Goal: Information Seeking & Learning: Compare options

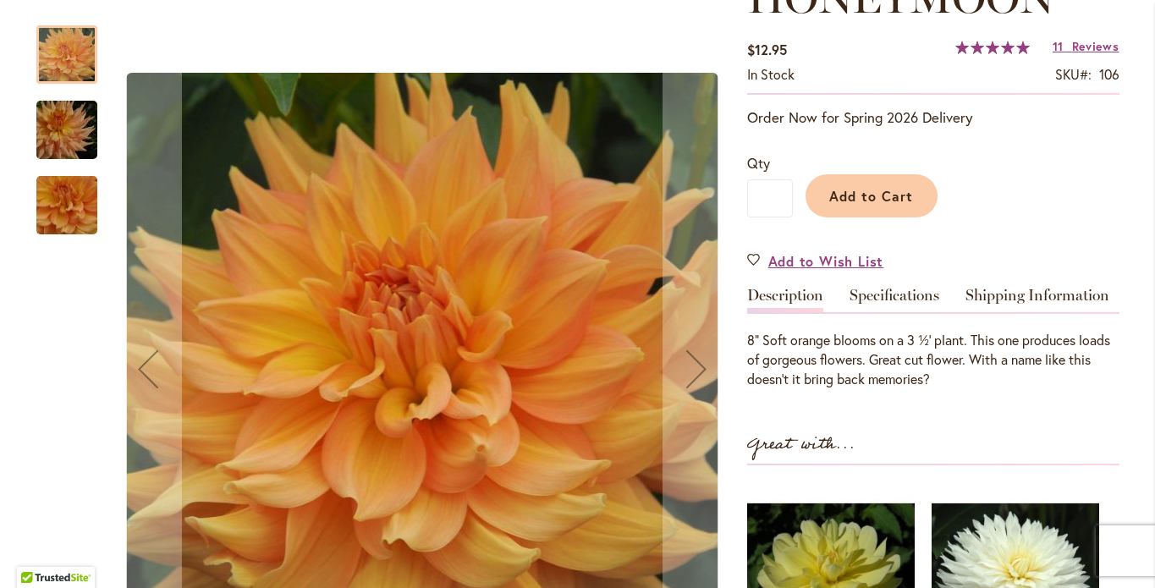
scroll to position [436, 0]
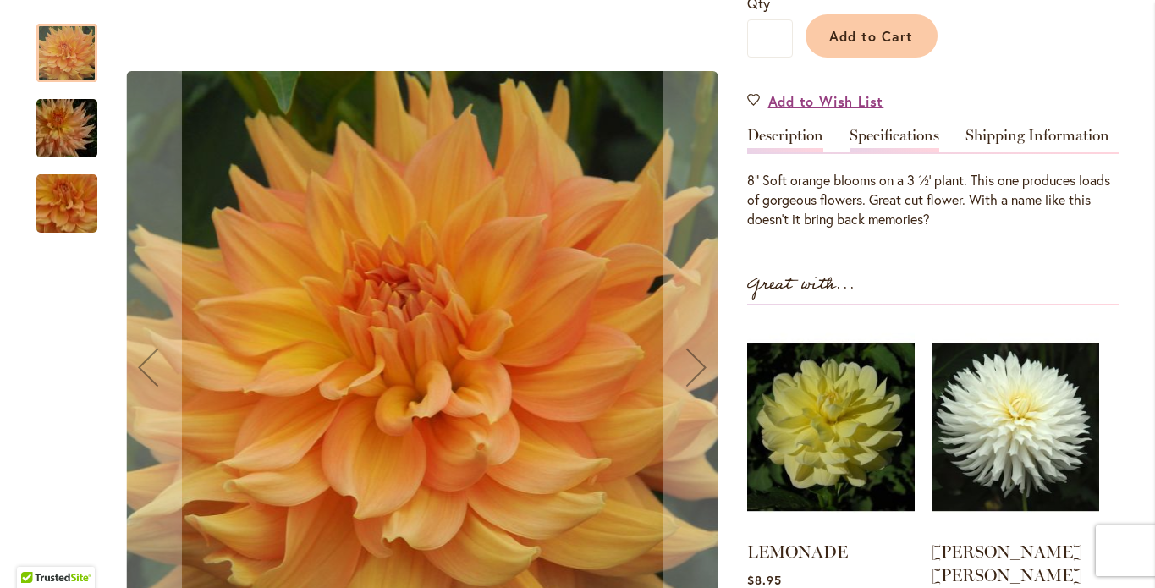
click at [866, 151] on link "Specifications" at bounding box center [894, 140] width 90 height 25
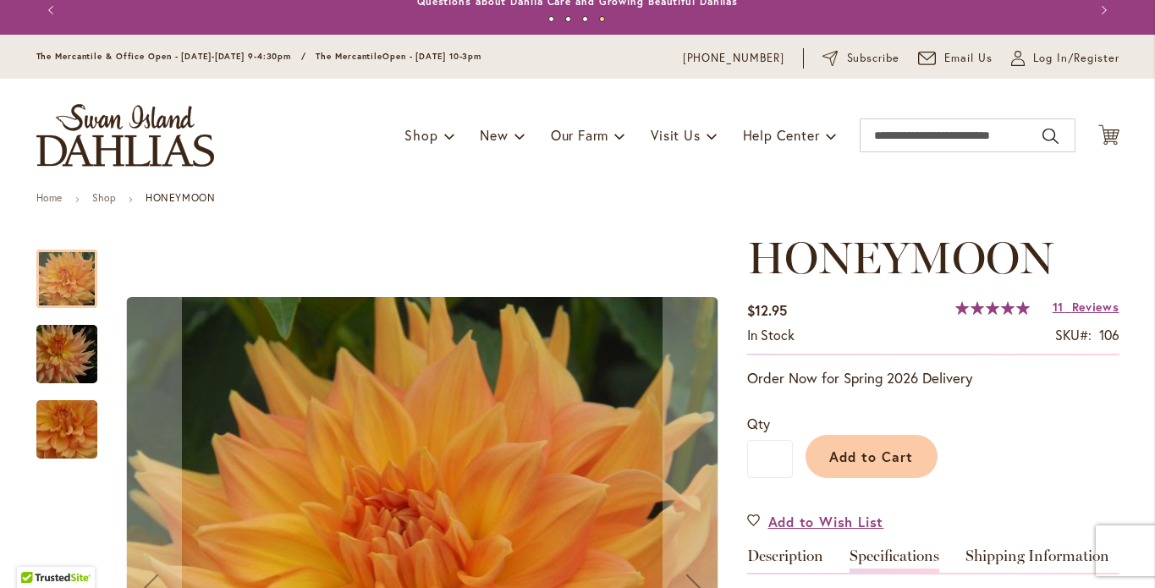
scroll to position [0, 0]
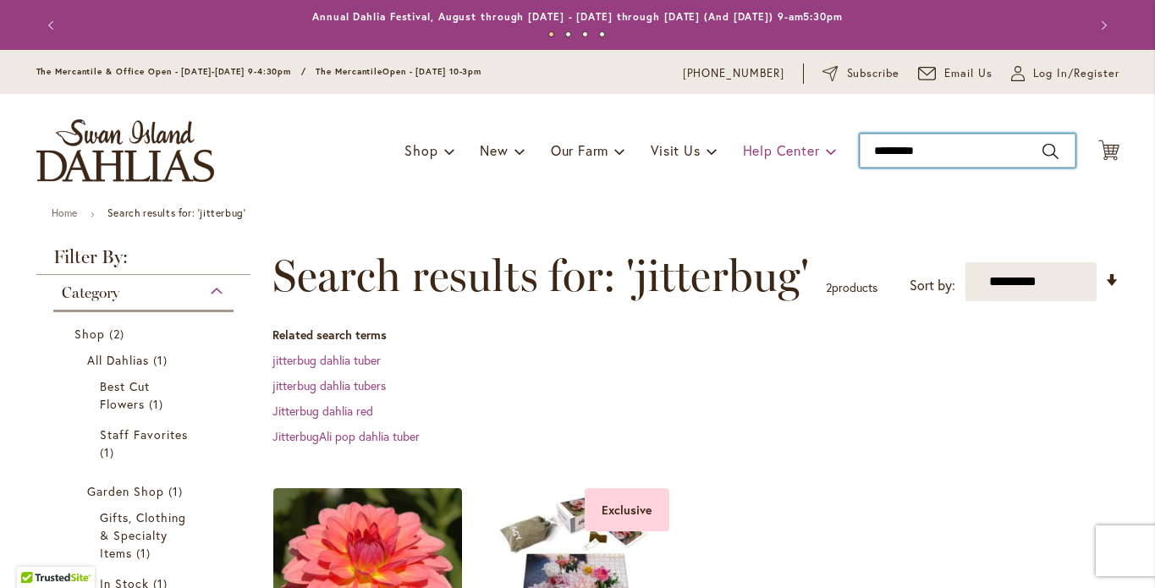
drag, startPoint x: 931, startPoint y: 168, endPoint x: 815, endPoint y: 171, distance: 115.9
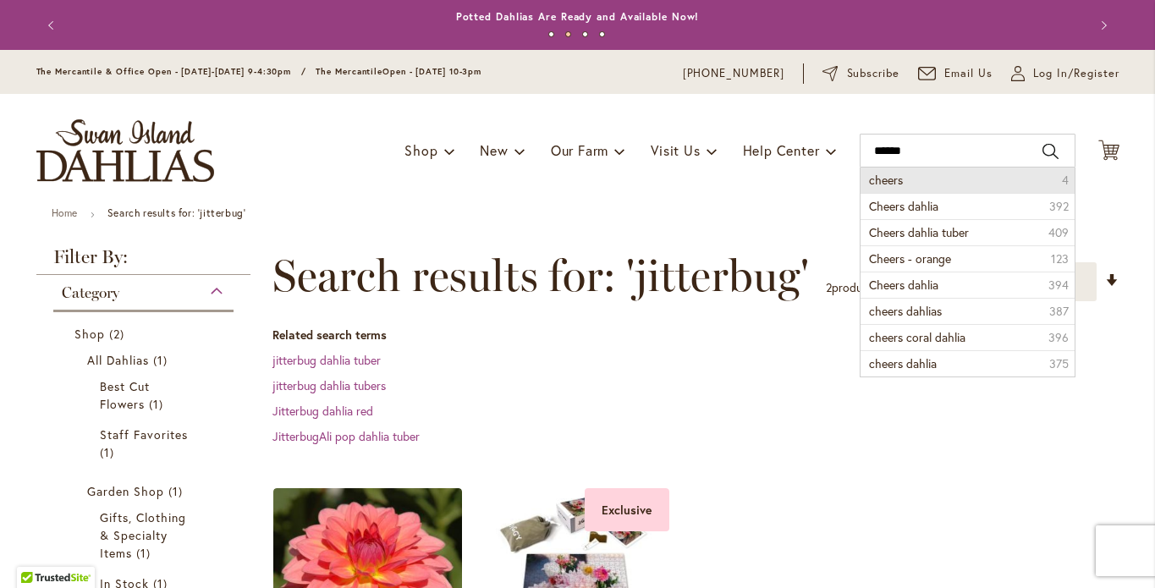
click at [869, 188] on span "cheers" at bounding box center [886, 180] width 34 height 16
type input "******"
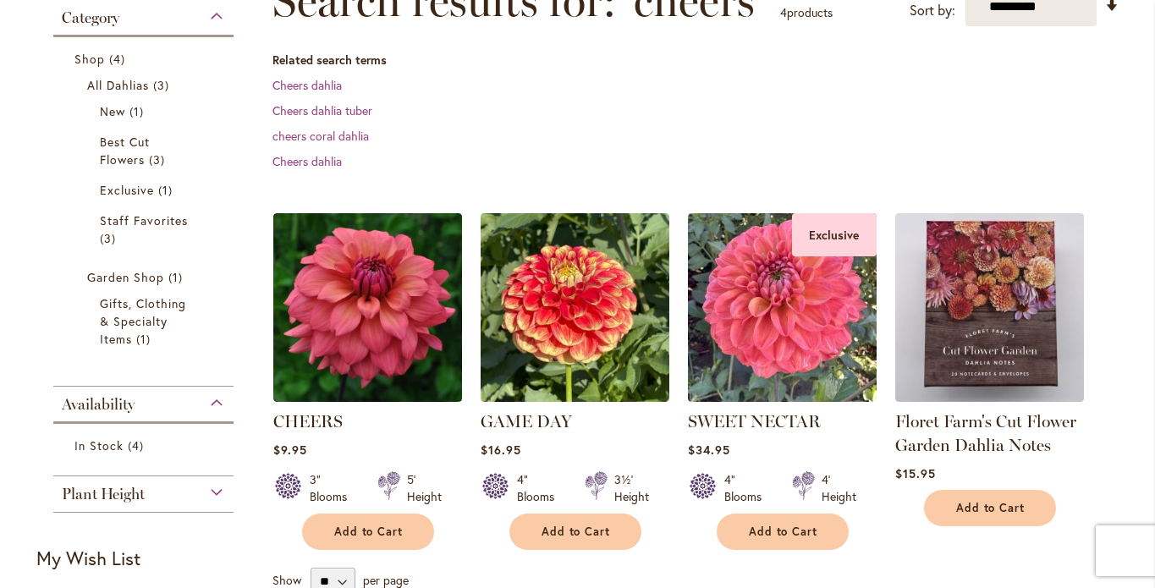
scroll to position [277, 0]
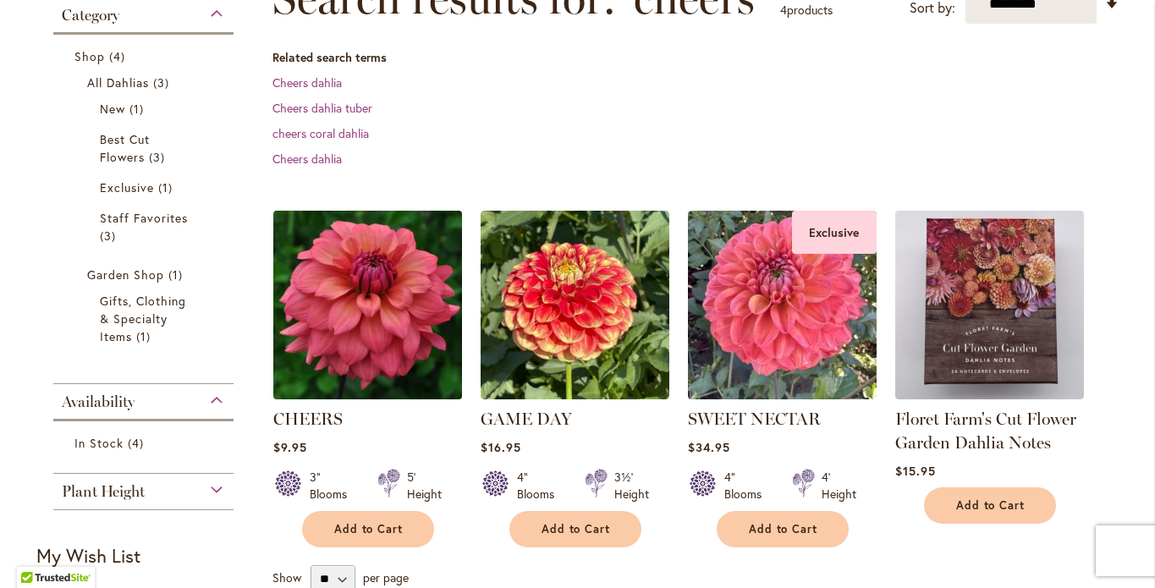
click at [390, 353] on img at bounding box center [367, 305] width 198 height 198
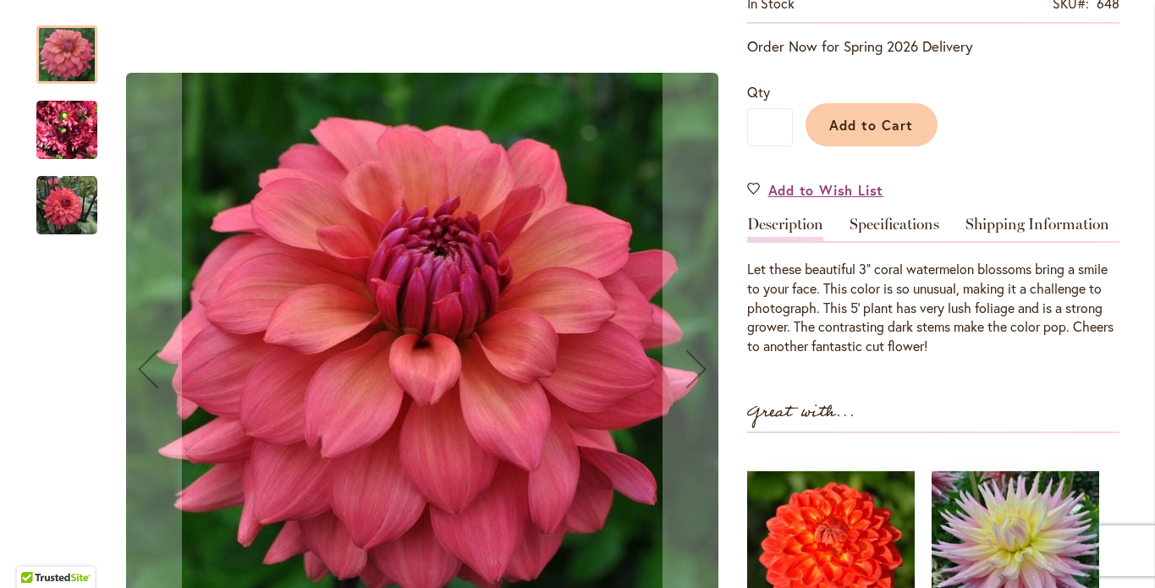
scroll to position [266, 0]
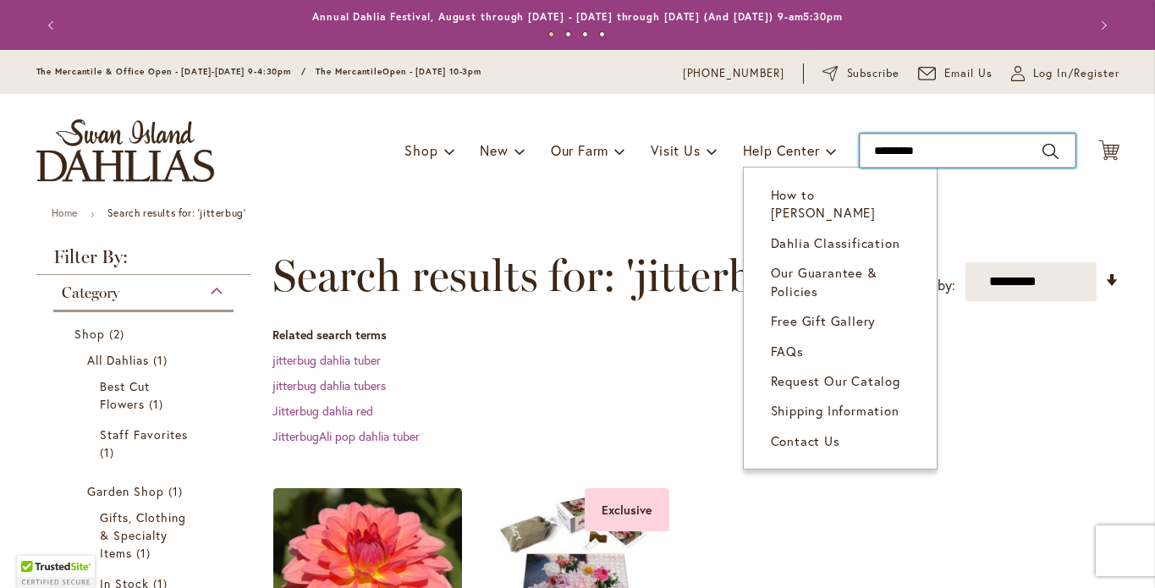
drag, startPoint x: 923, startPoint y: 161, endPoint x: 812, endPoint y: 149, distance: 111.4
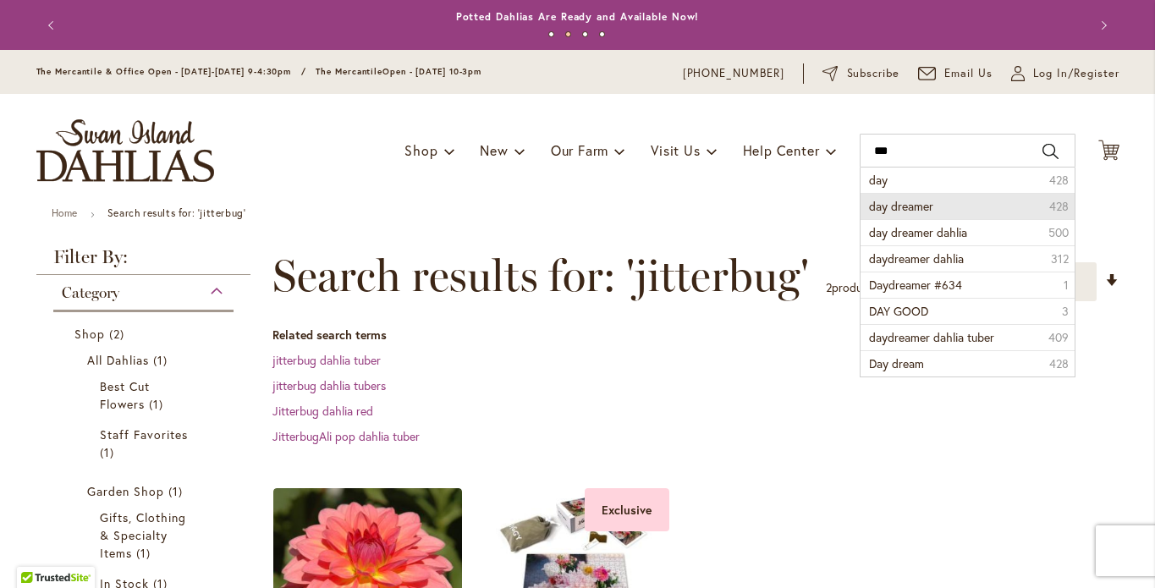
click at [879, 214] on span "day dreamer" at bounding box center [901, 206] width 64 height 16
type input "**********"
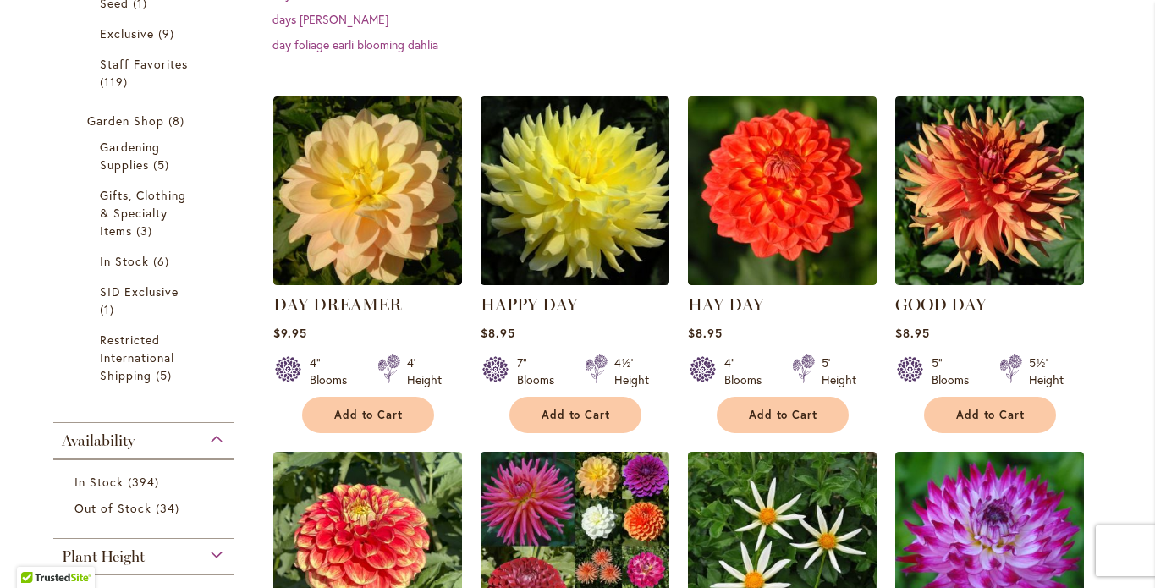
scroll to position [548, 0]
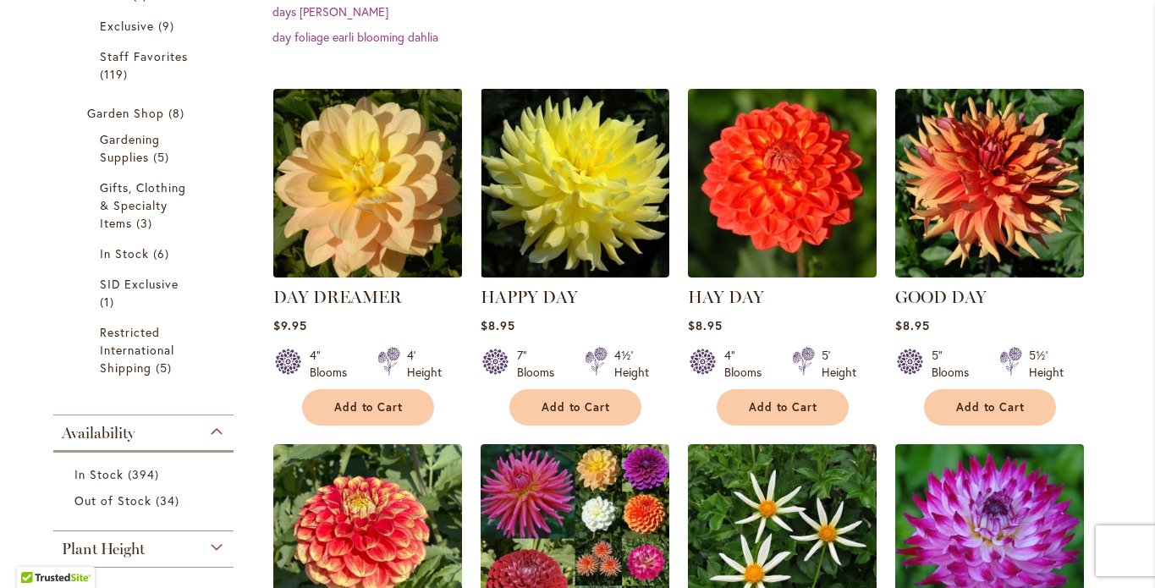
click at [388, 210] on img at bounding box center [367, 183] width 198 height 198
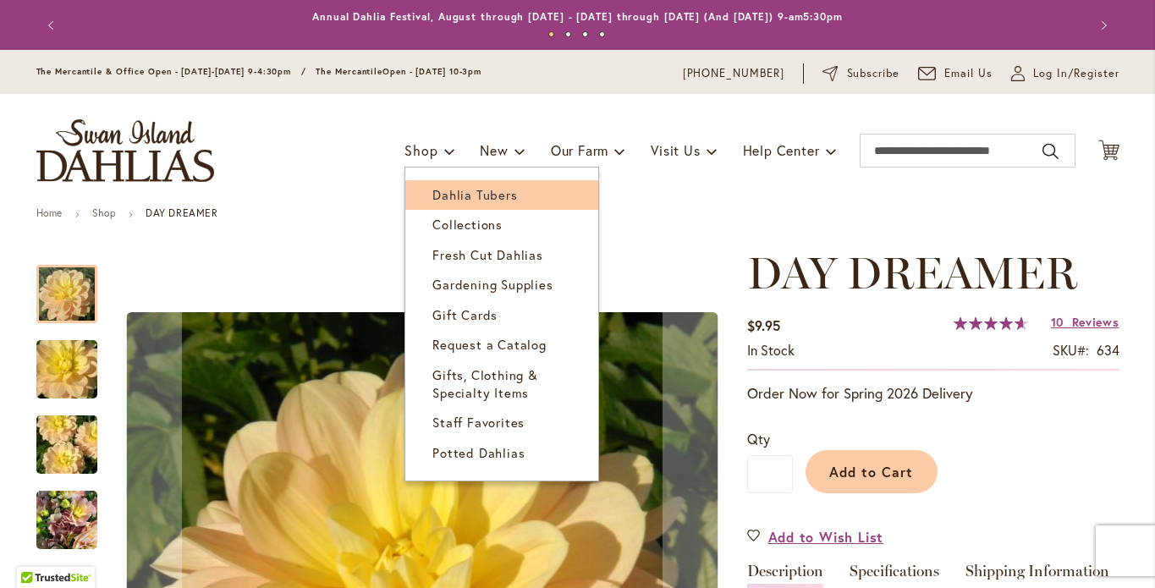
click at [517, 203] on span "Dahlia Tubers" at bounding box center [474, 194] width 85 height 17
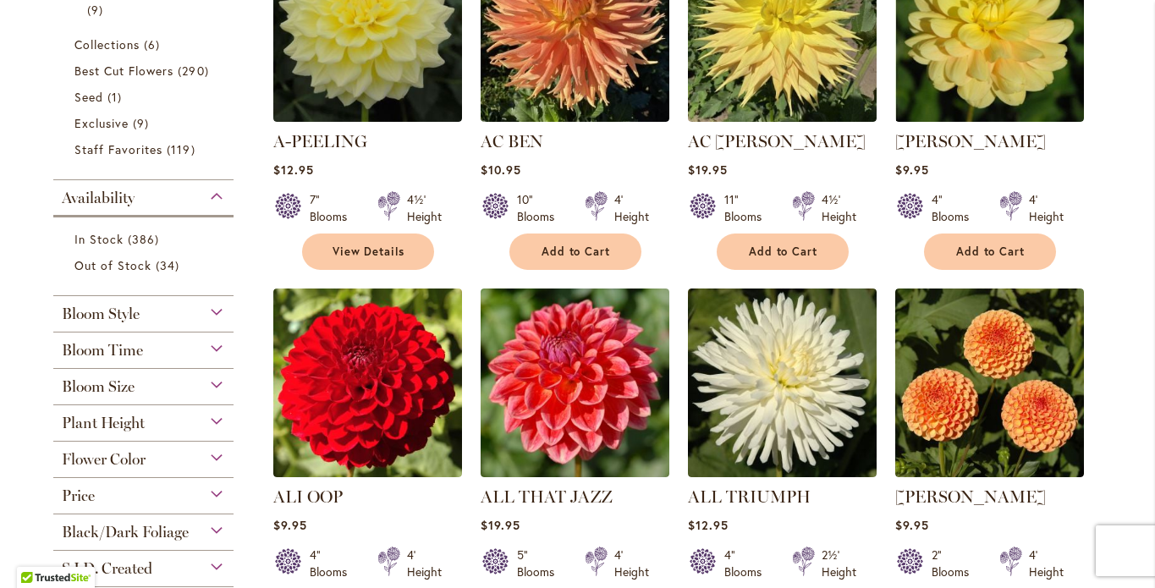
scroll to position [548, 0]
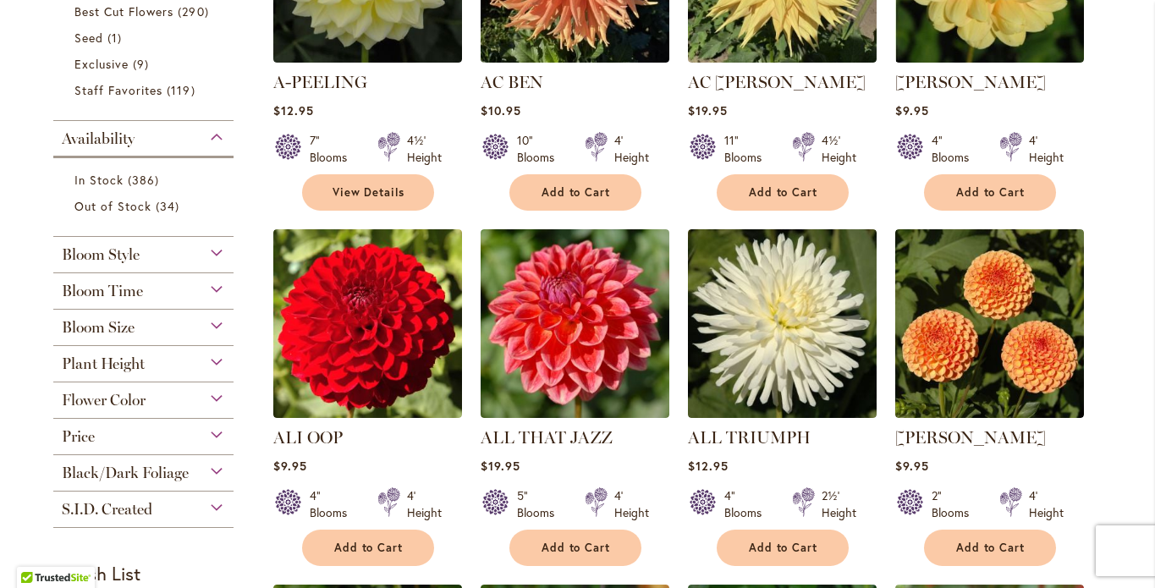
click at [225, 391] on div "Flower Color" at bounding box center [143, 395] width 181 height 27
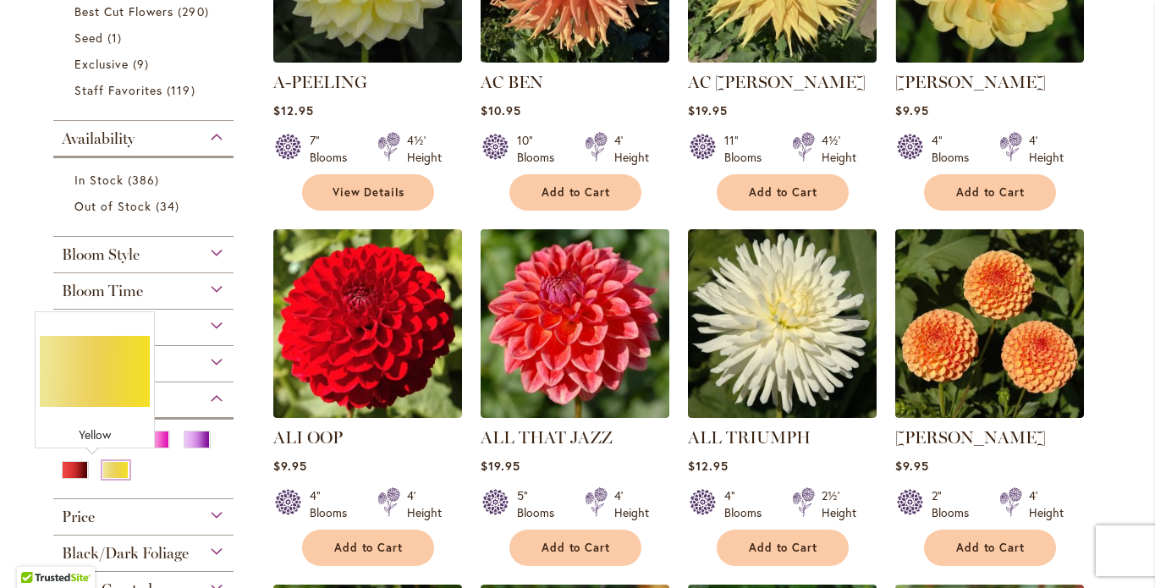
click at [102, 468] on div "Yellow" at bounding box center [115, 470] width 27 height 18
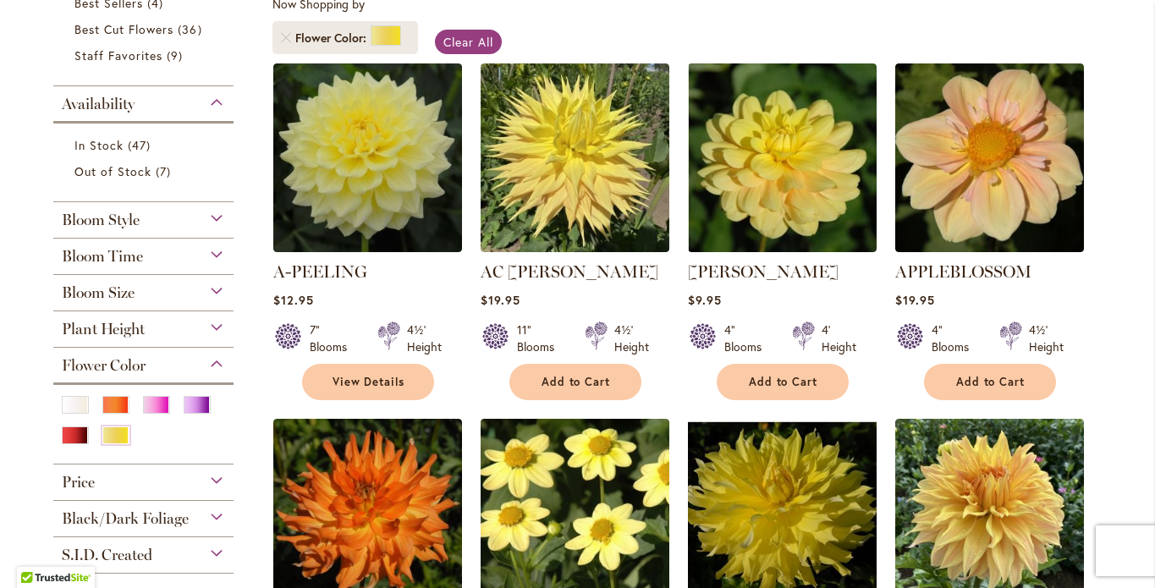
scroll to position [335, 0]
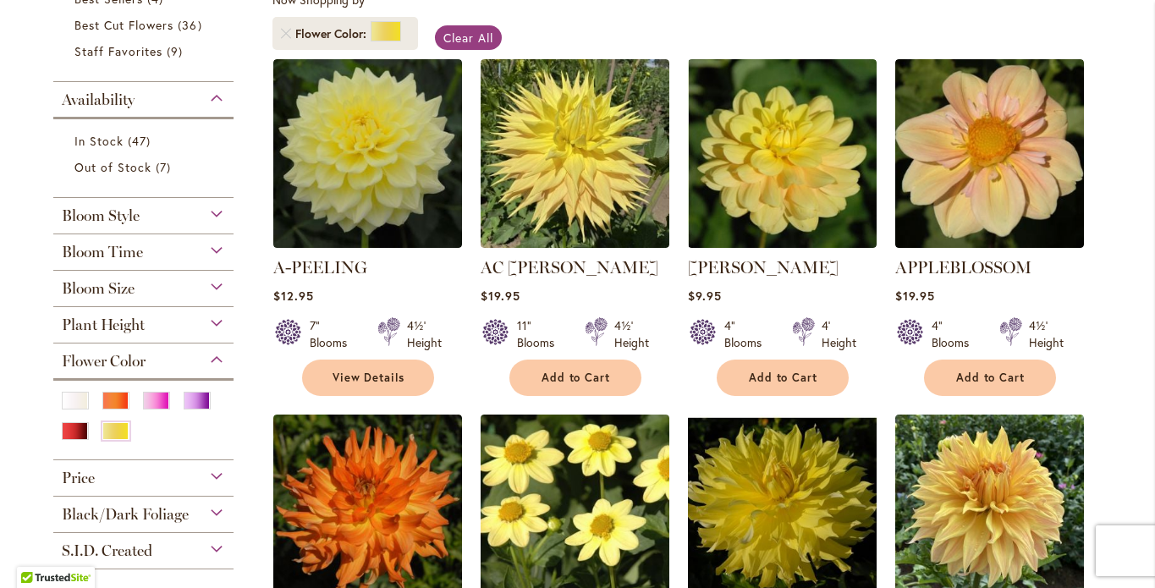
click at [228, 261] on div "Bloom Time" at bounding box center [143, 247] width 181 height 27
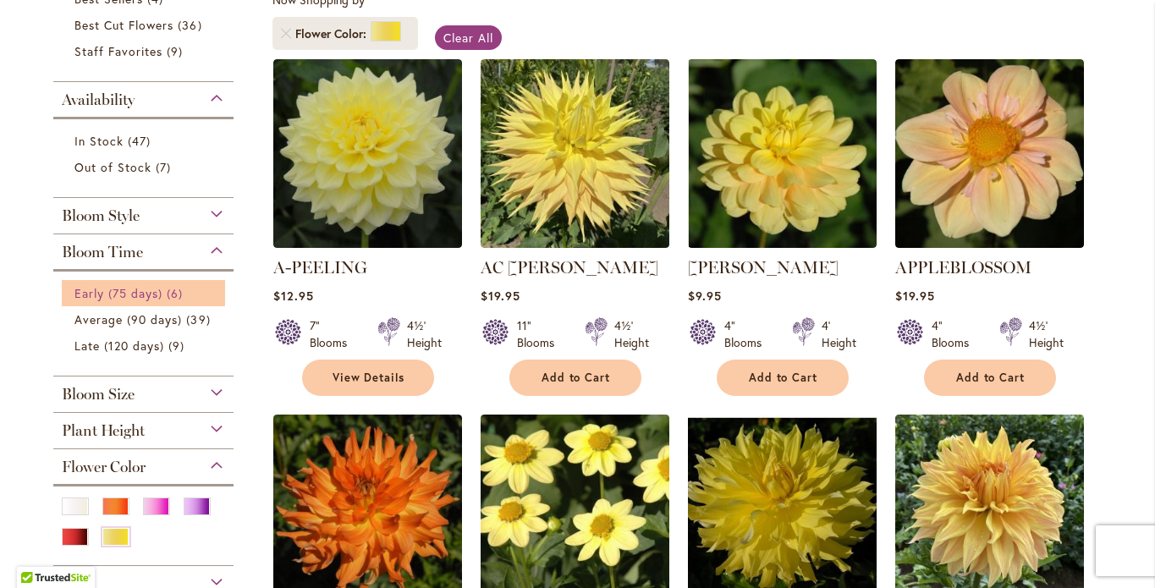
click at [135, 301] on span "Early (75 days)" at bounding box center [118, 293] width 89 height 16
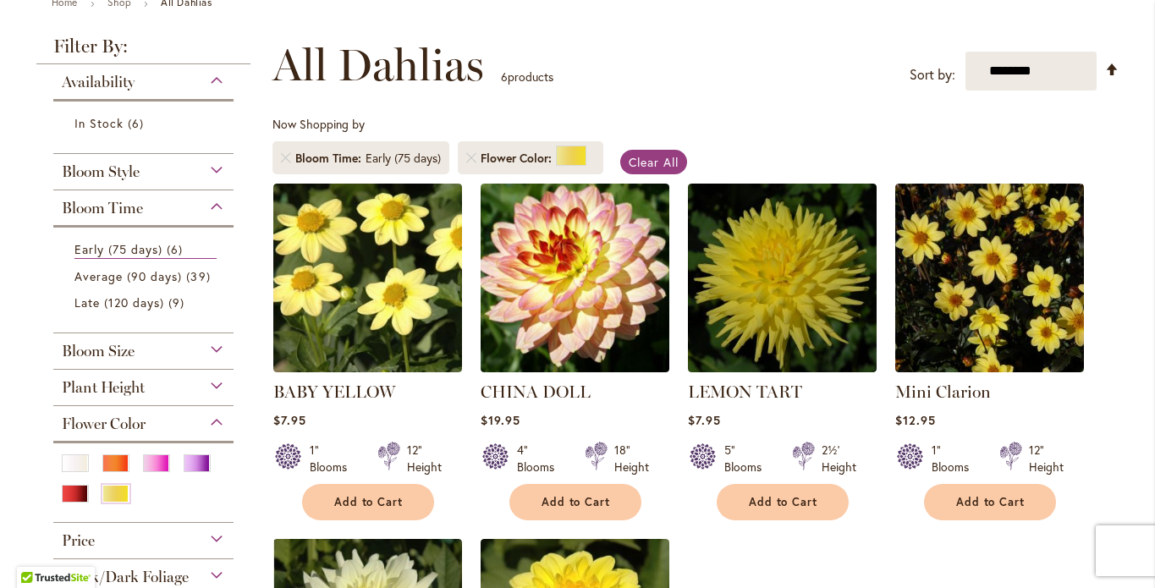
scroll to position [214, 0]
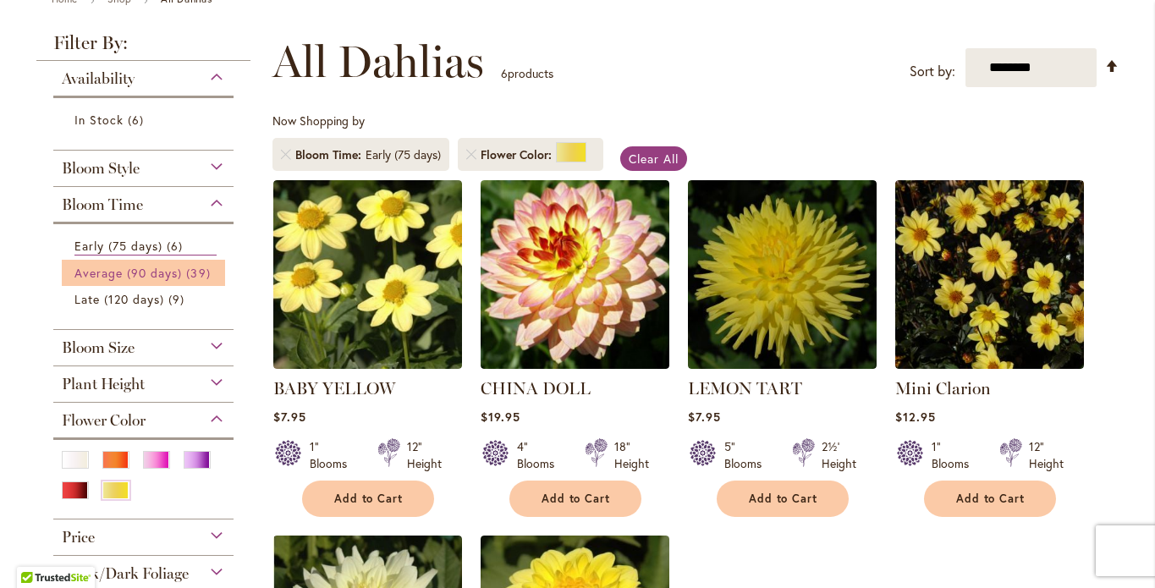
click at [153, 281] on span "Average (90 days)" at bounding box center [128, 273] width 108 height 16
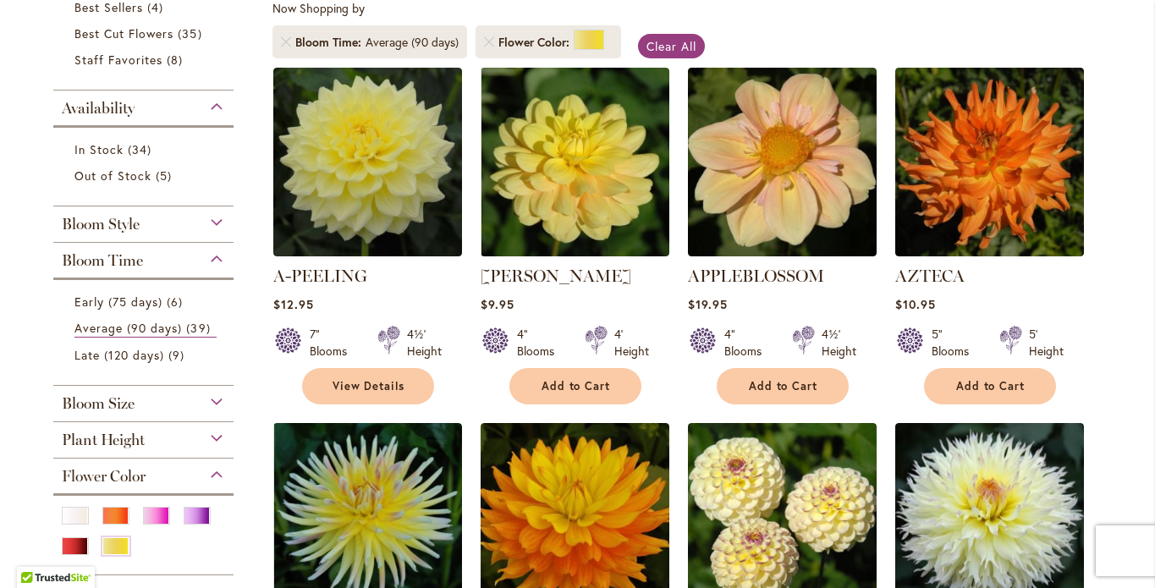
scroll to position [395, 0]
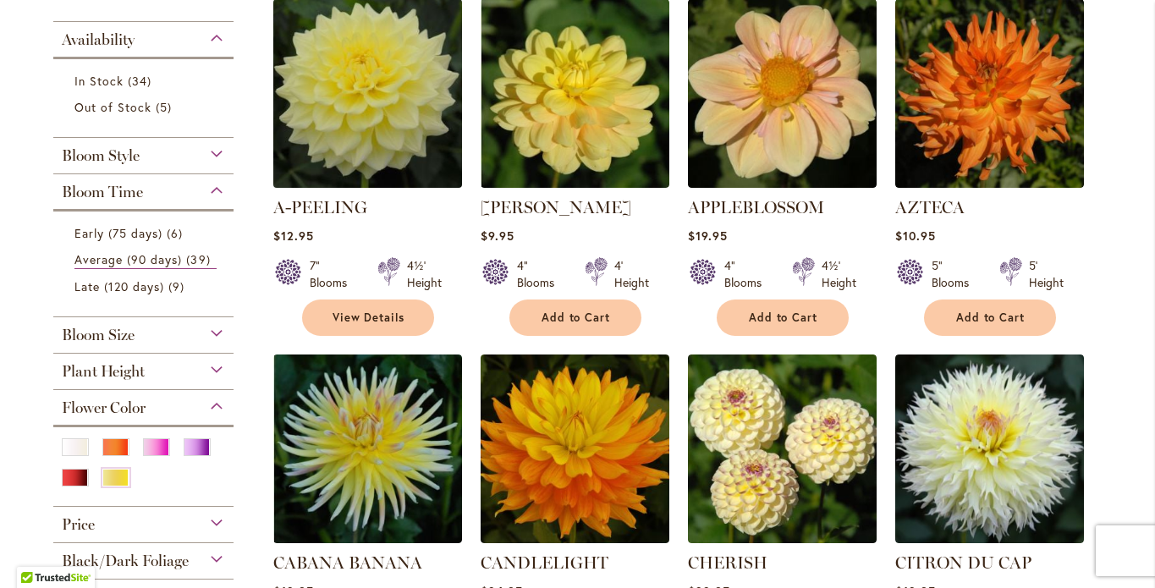
click at [399, 192] on img at bounding box center [367, 93] width 198 height 198
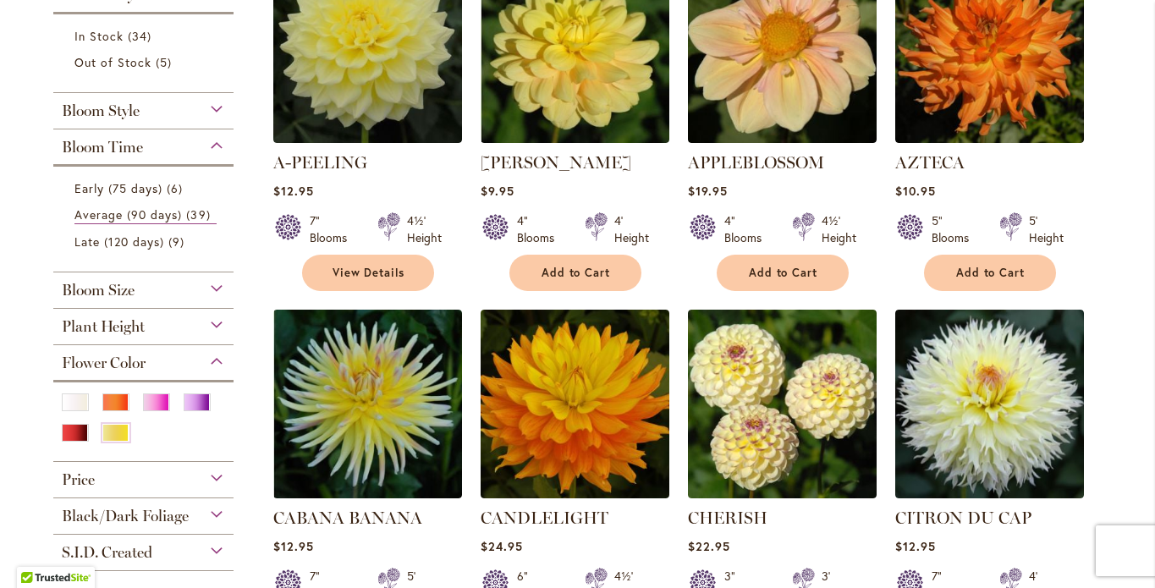
scroll to position [444, 0]
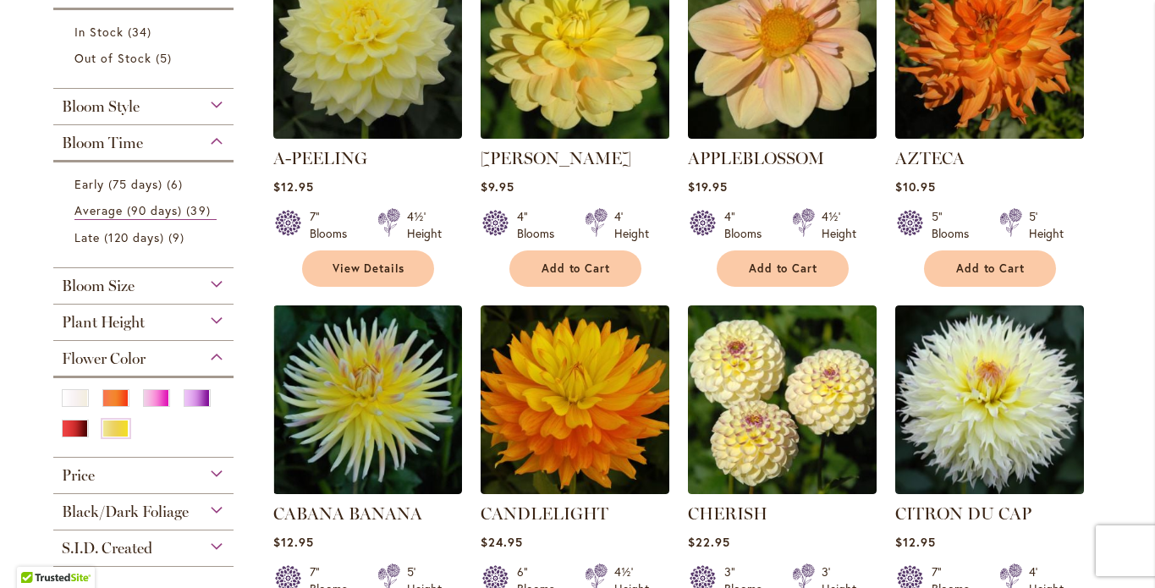
click at [571, 143] on img at bounding box center [574, 44] width 198 height 198
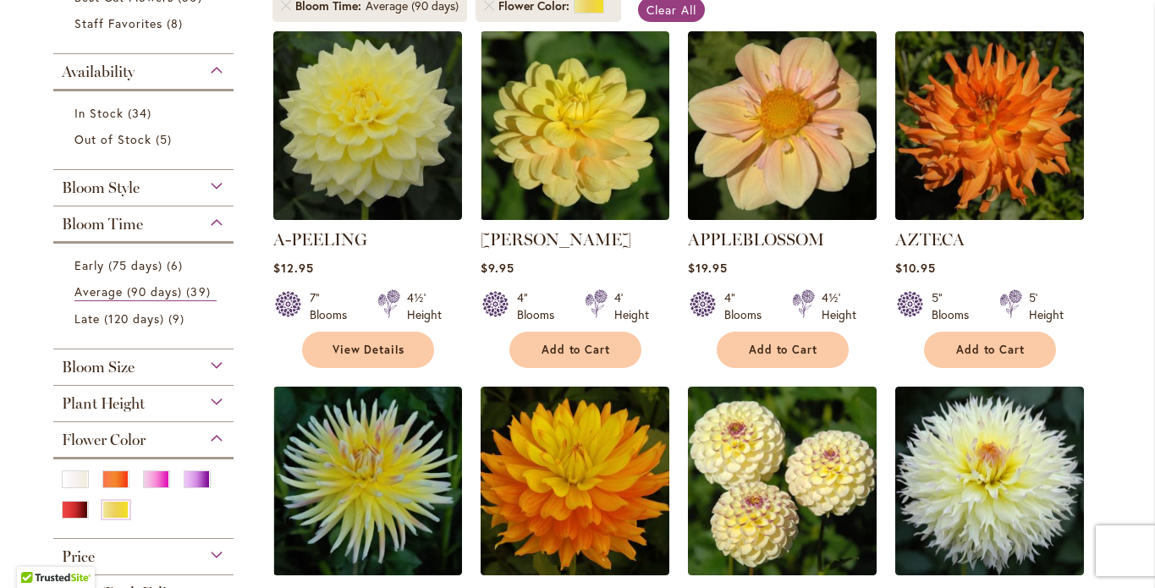
scroll to position [436, 0]
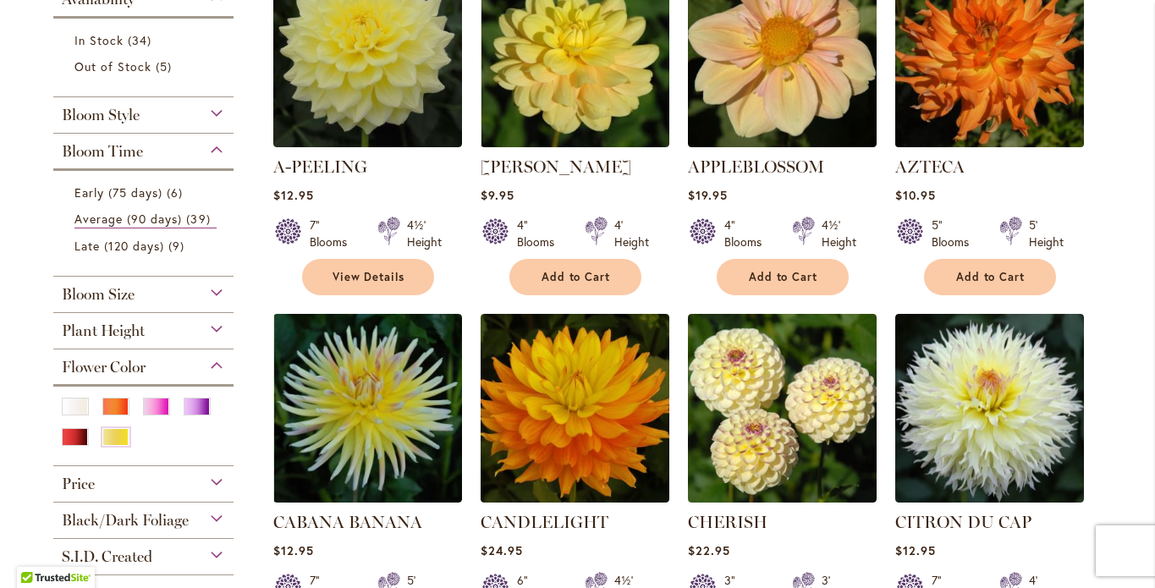
click at [993, 151] on img at bounding box center [989, 52] width 198 height 198
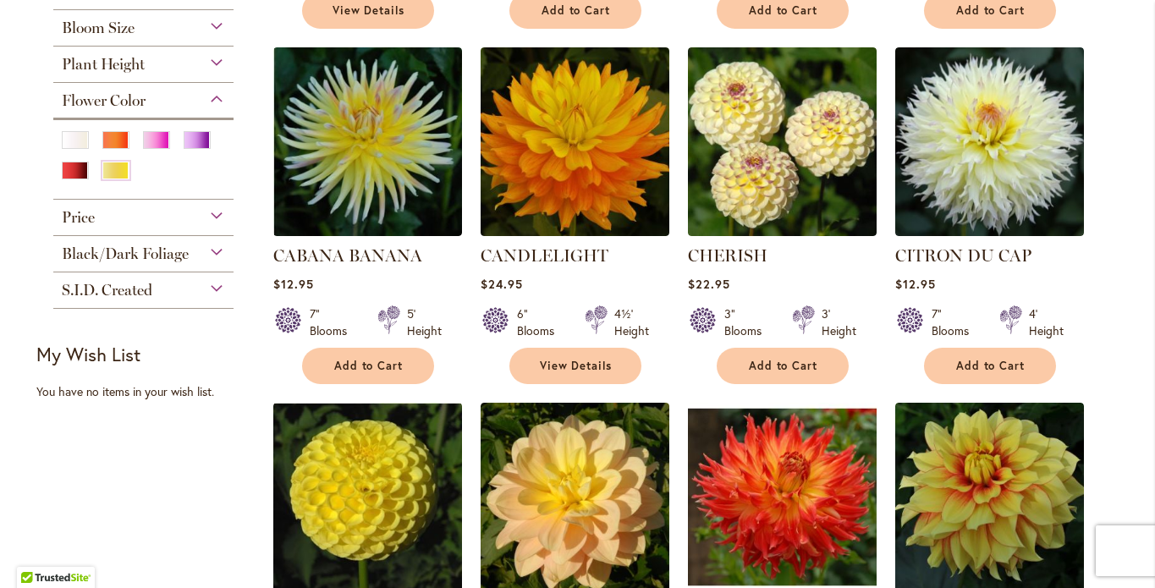
scroll to position [718, 0]
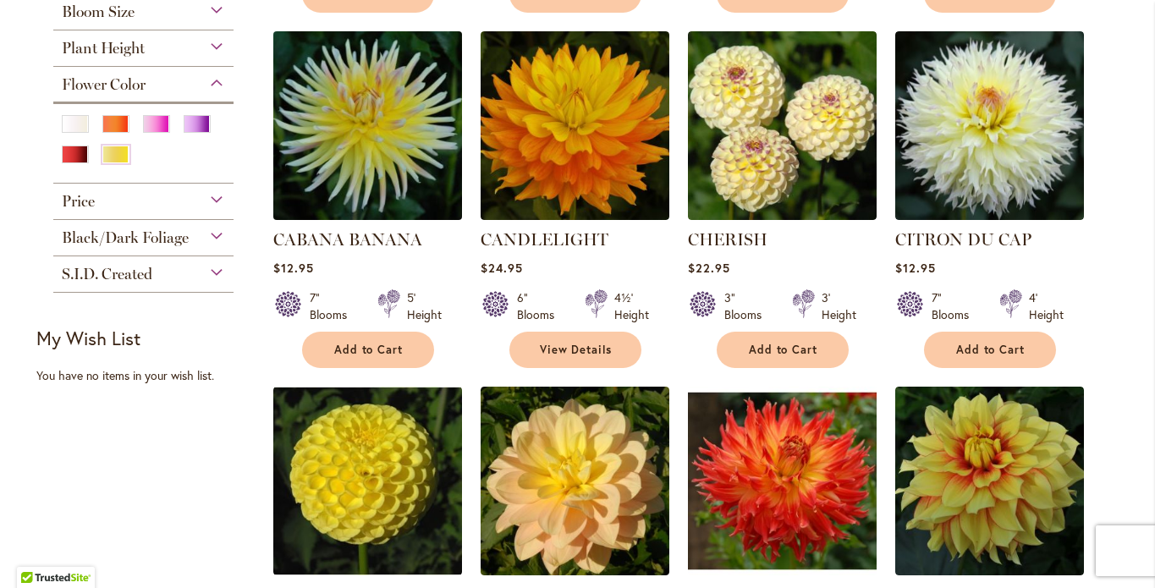
click at [357, 224] on img at bounding box center [367, 125] width 198 height 198
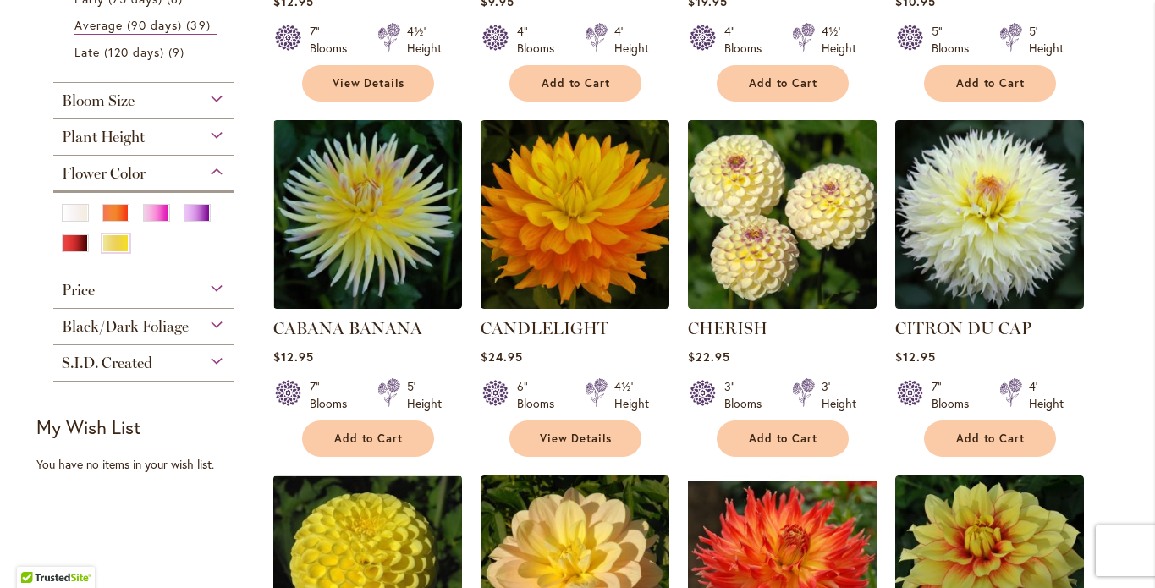
scroll to position [795, 0]
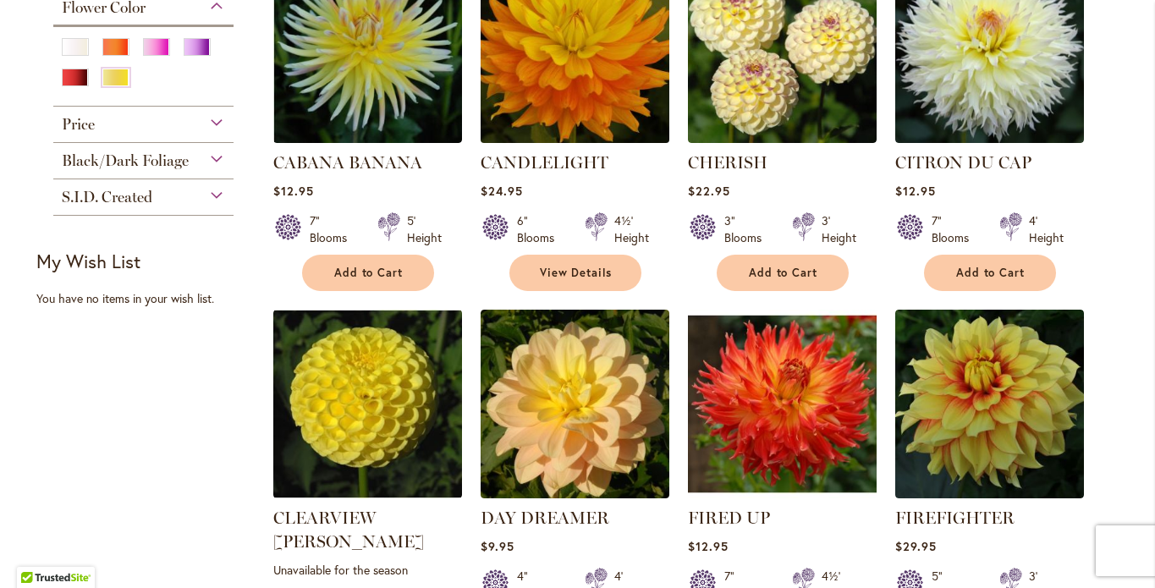
click at [551, 147] on img at bounding box center [574, 48] width 198 height 198
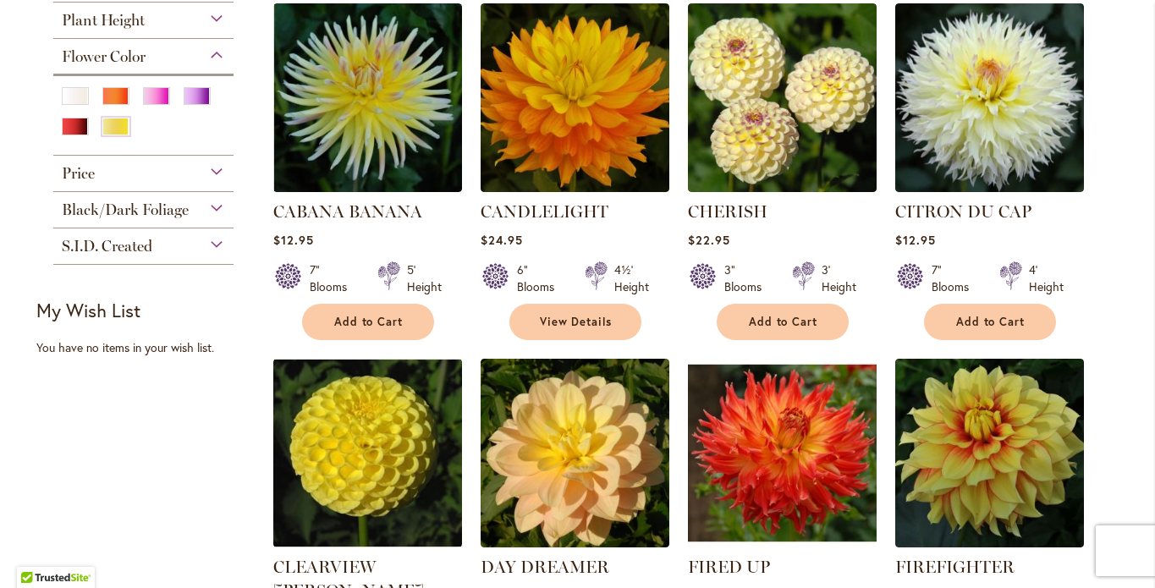
scroll to position [880, 0]
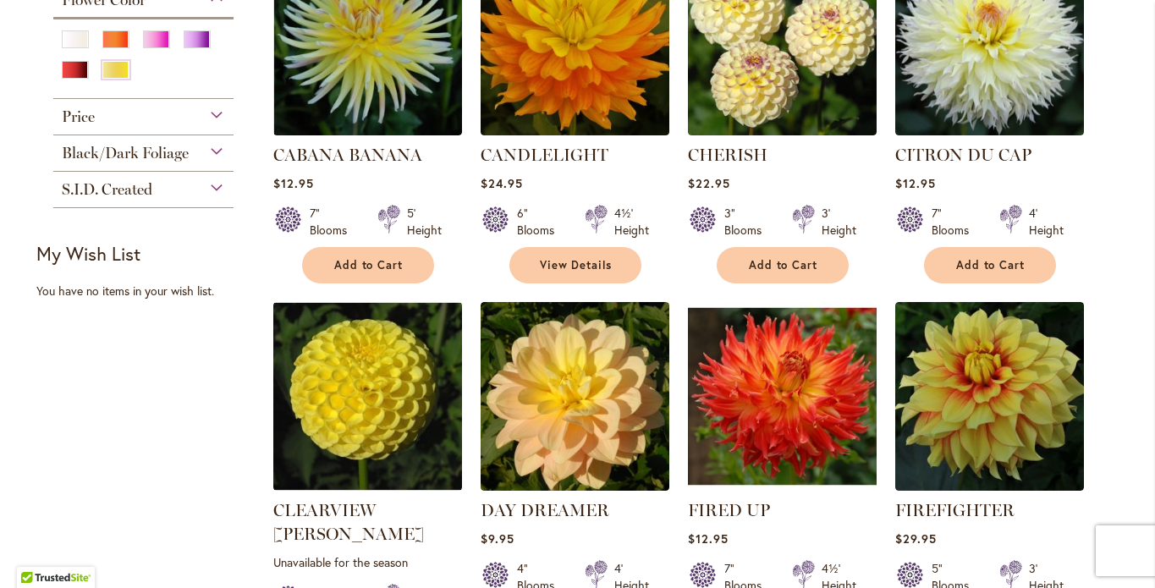
scroll to position [832, 0]
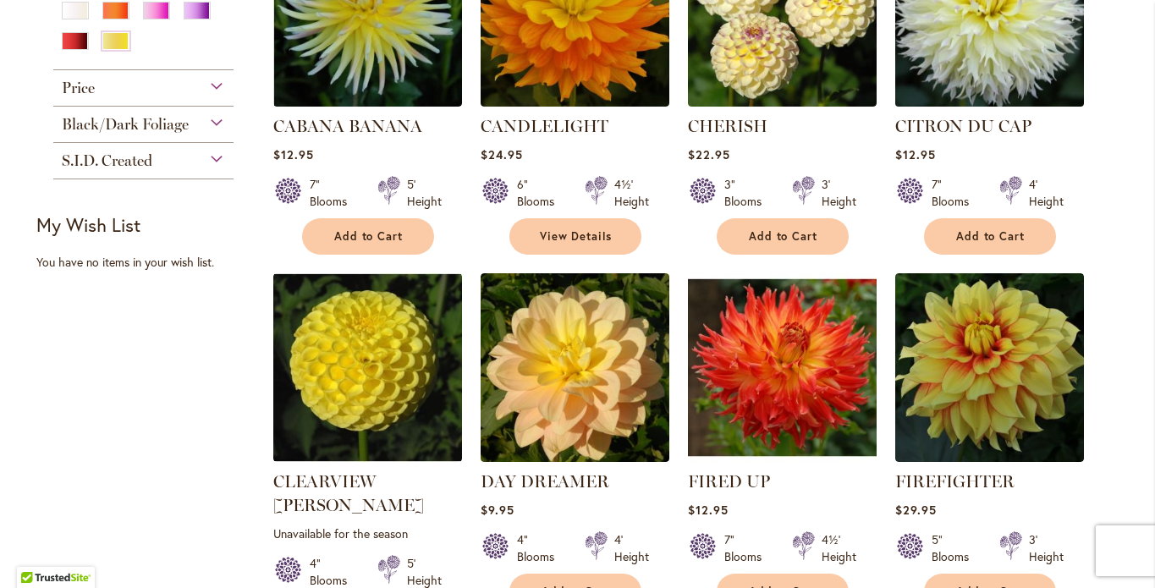
click at [966, 111] on img at bounding box center [989, 12] width 198 height 198
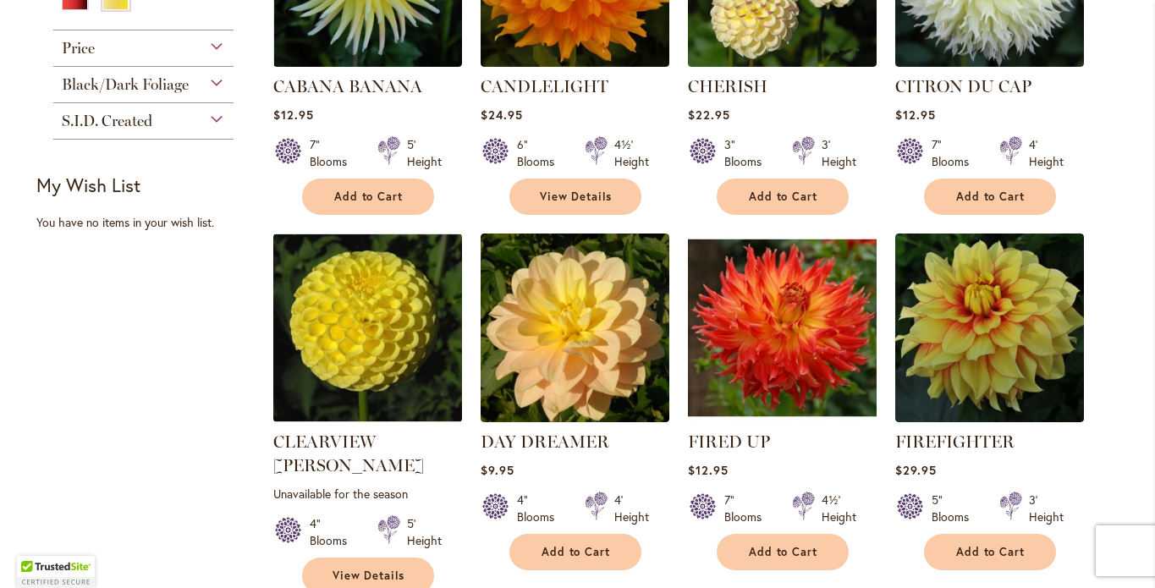
scroll to position [1082, 0]
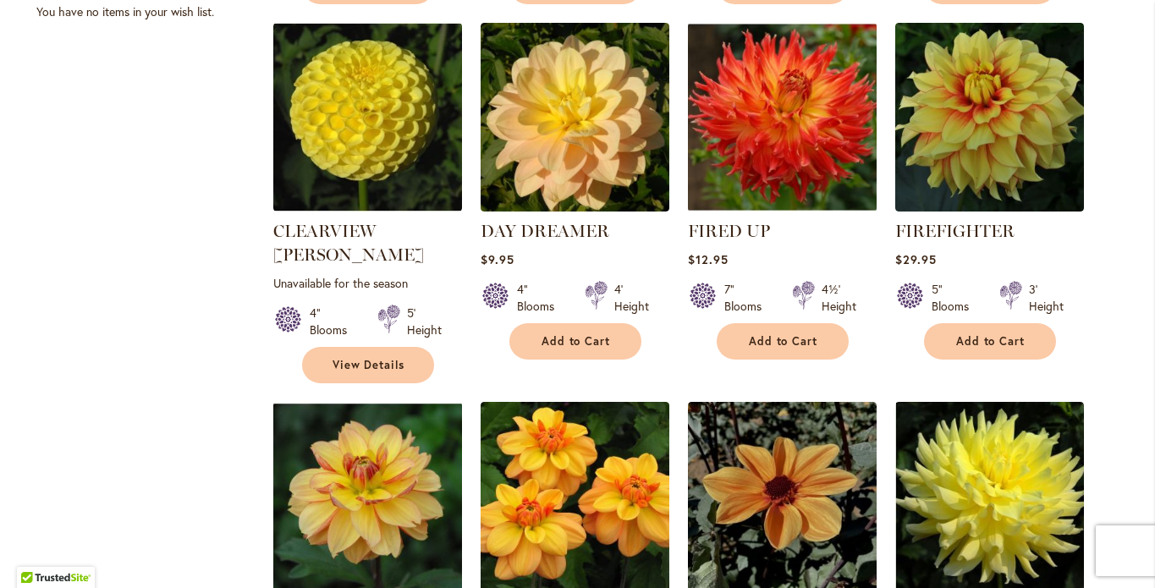
click at [778, 216] on img at bounding box center [782, 117] width 198 height 198
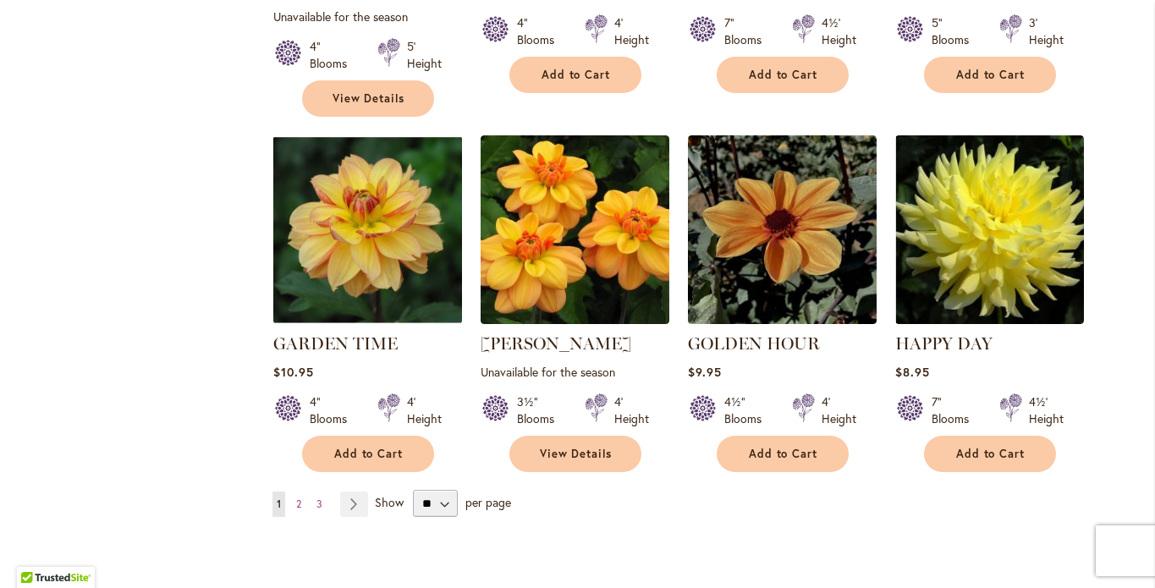
scroll to position [1126, 0]
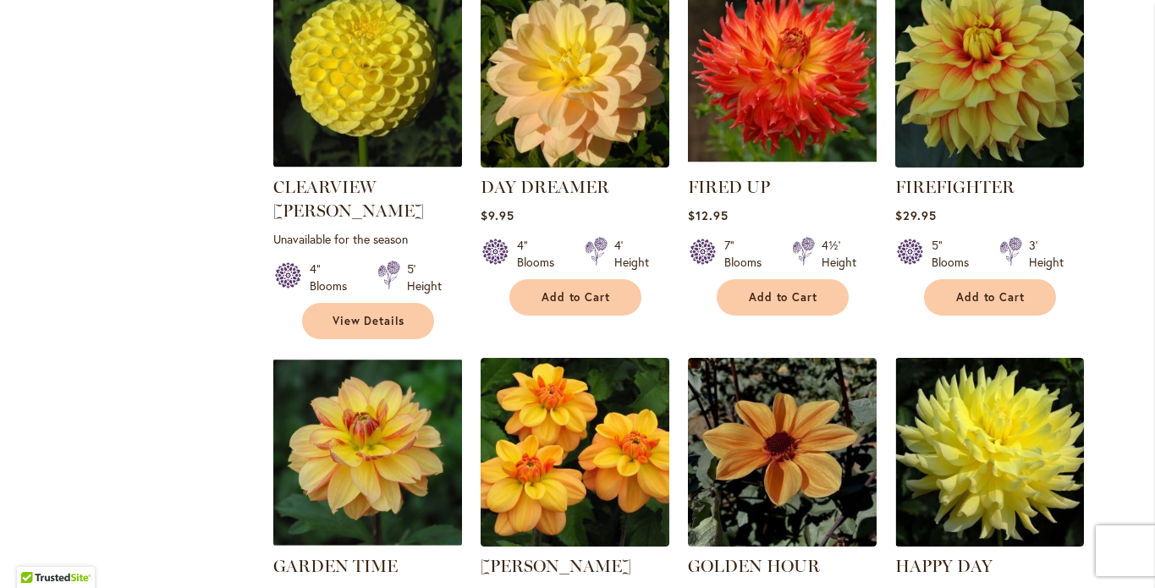
click at [991, 172] on img at bounding box center [989, 73] width 198 height 198
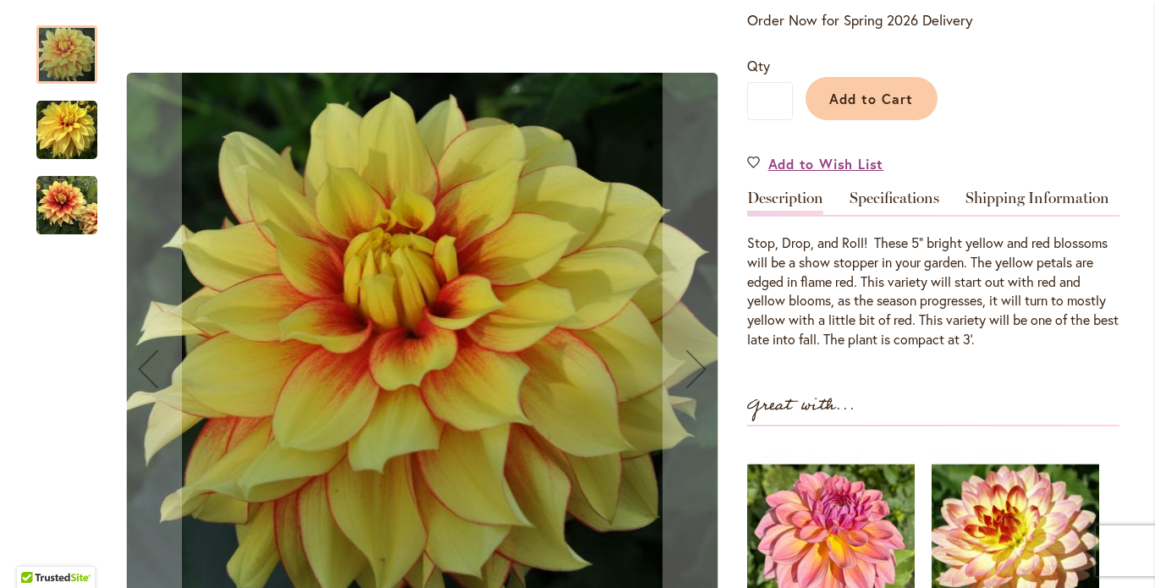
scroll to position [364, 0]
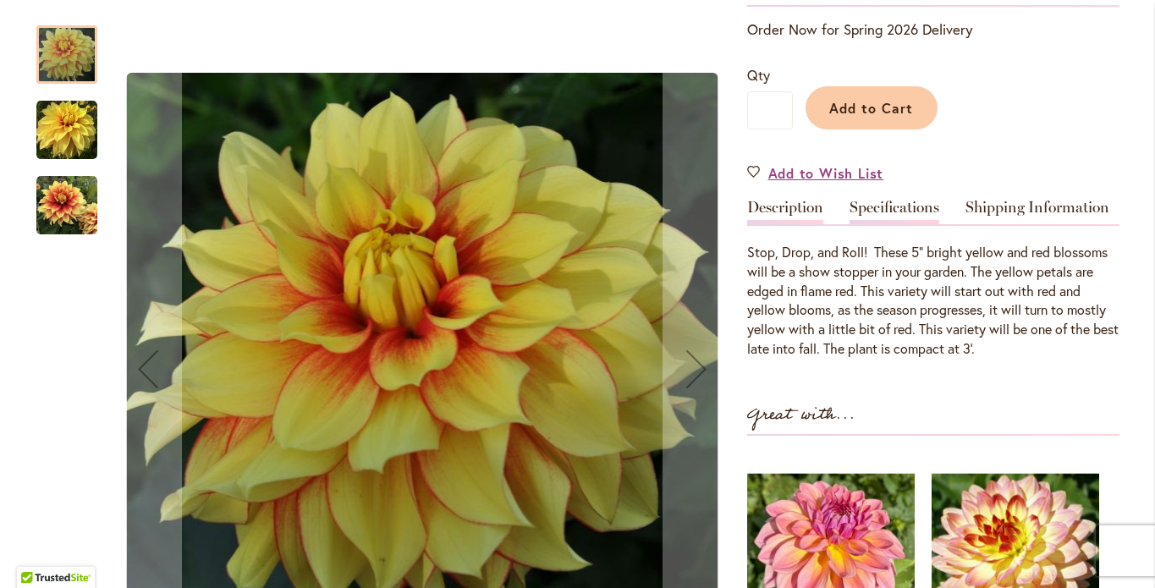
click at [885, 224] on link "Specifications" at bounding box center [894, 212] width 90 height 25
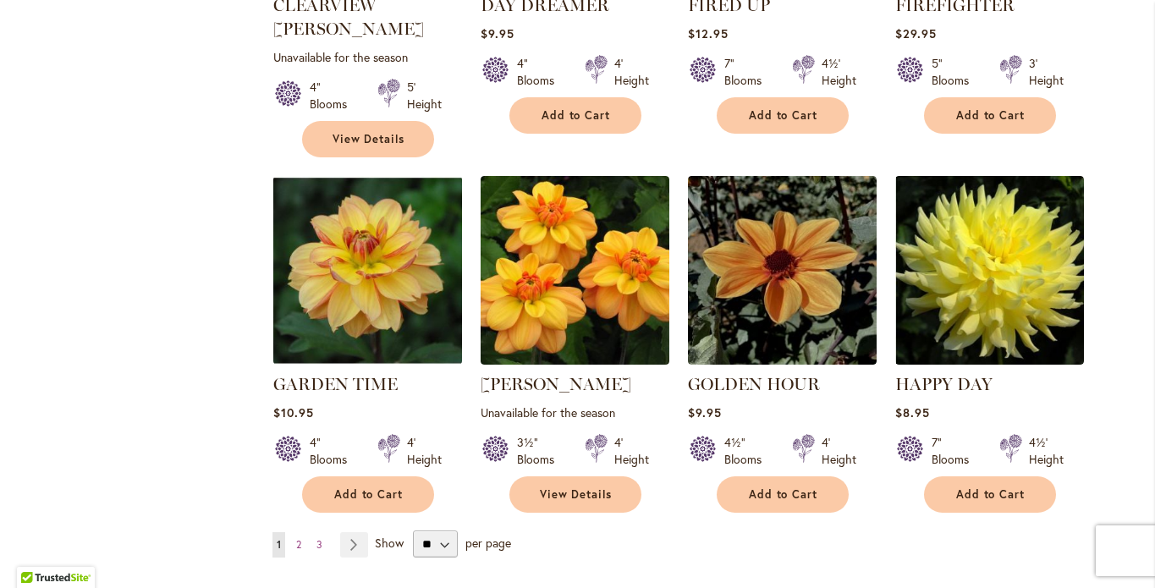
scroll to position [1477, 0]
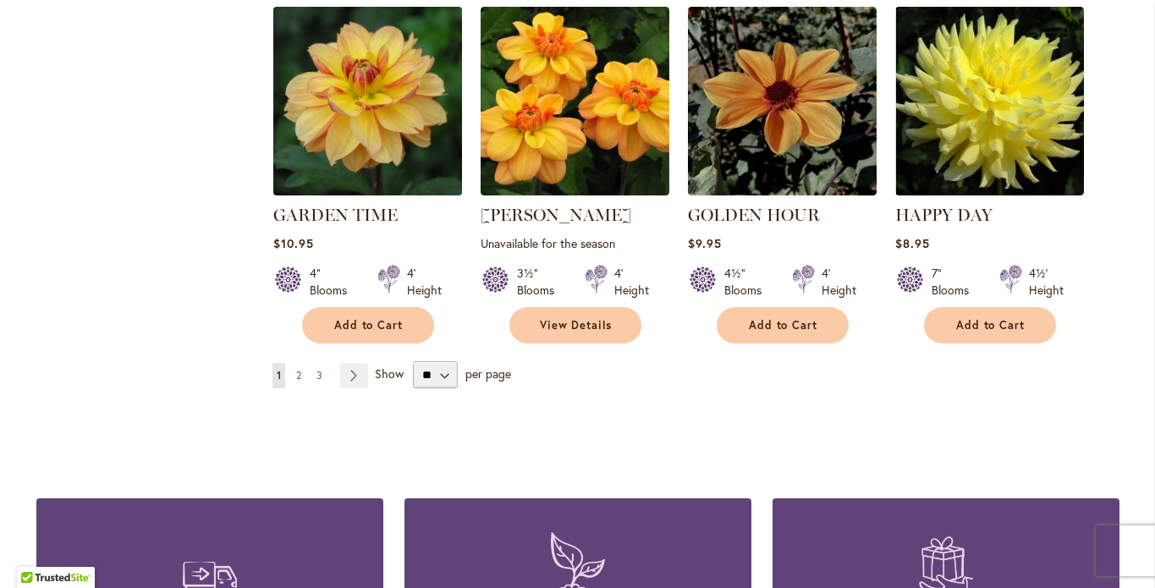
click at [354, 200] on img at bounding box center [367, 101] width 198 height 198
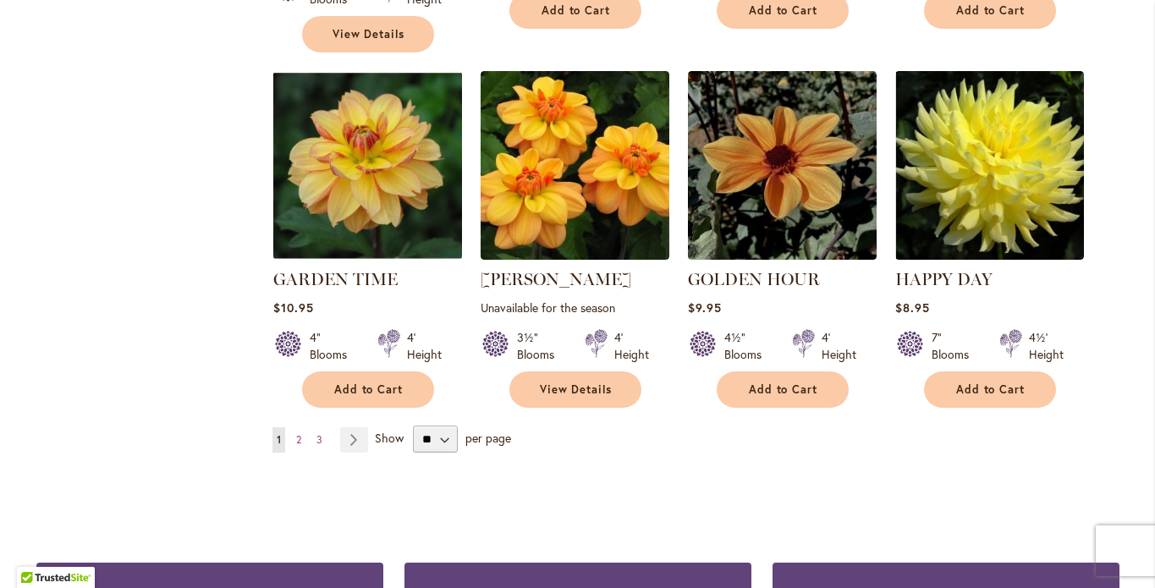
scroll to position [1417, 0]
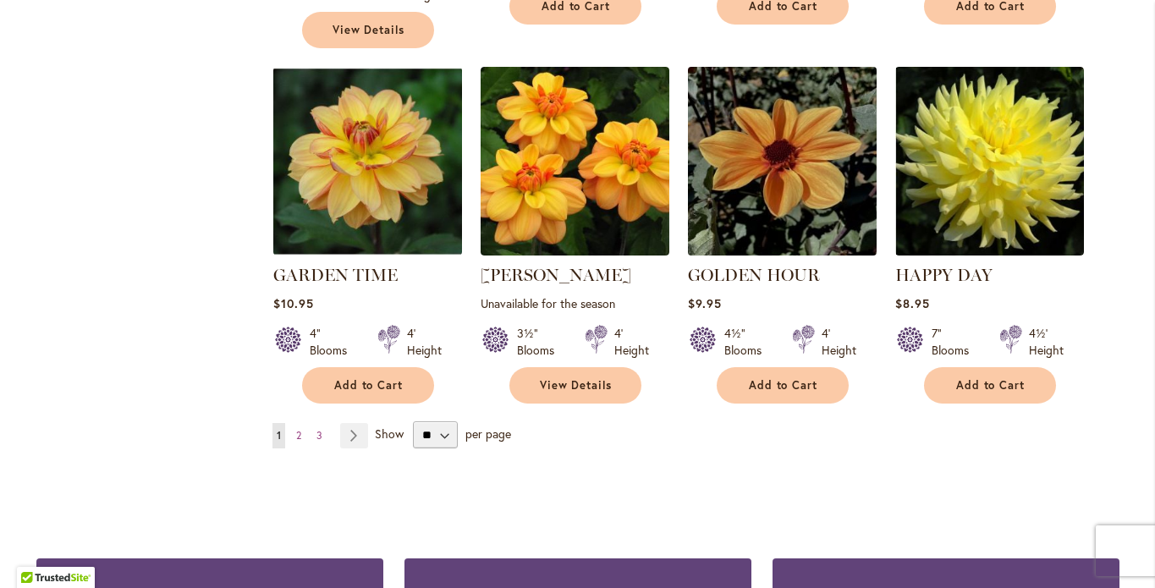
click at [785, 260] on img at bounding box center [782, 161] width 198 height 198
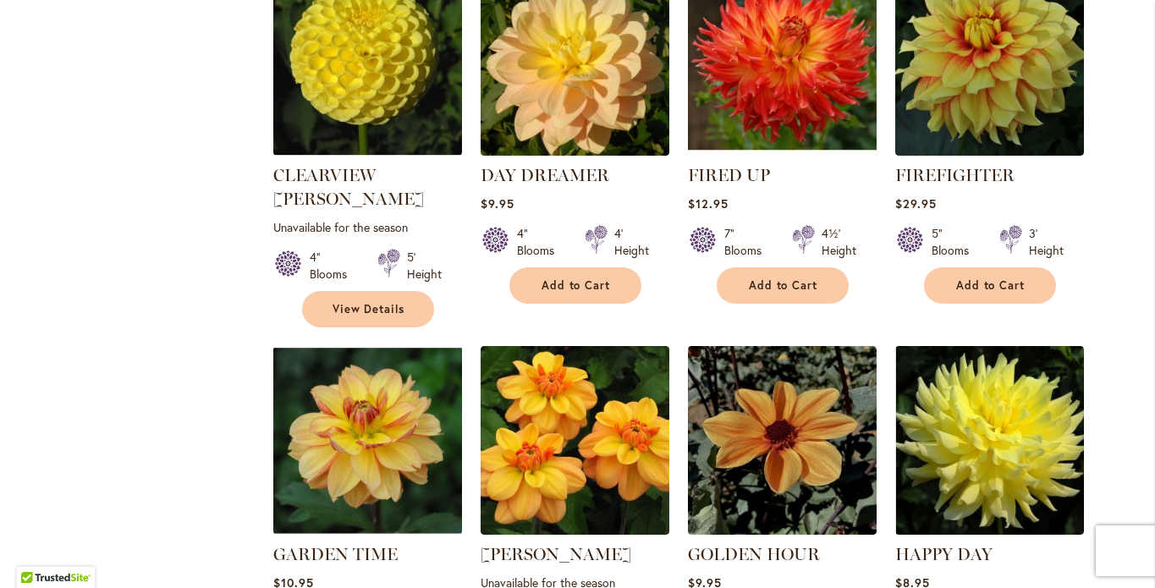
scroll to position [1142, 0]
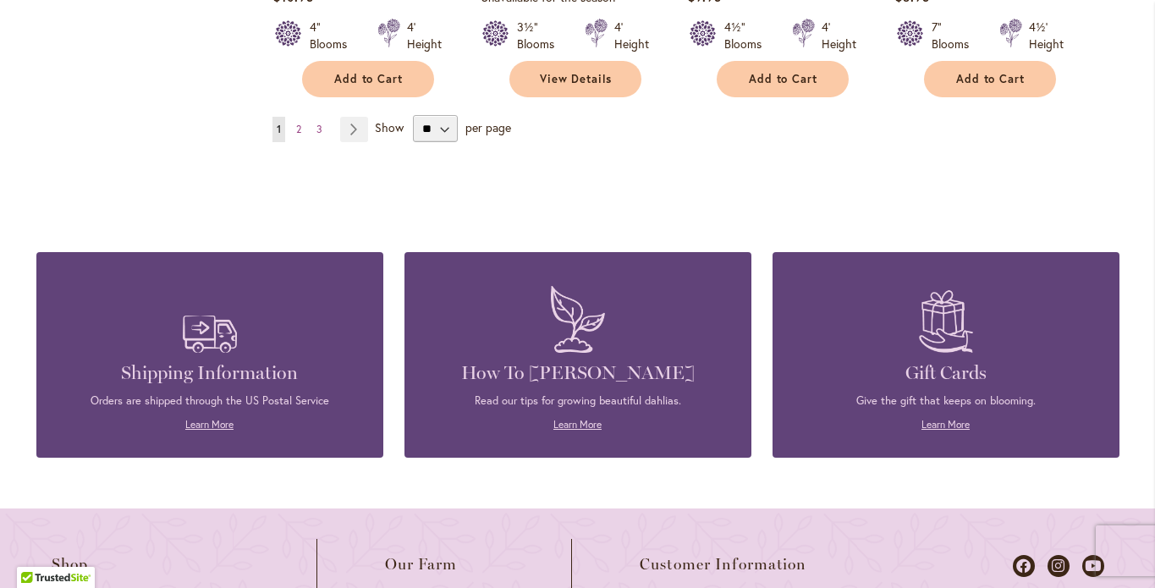
scroll to position [1727, 0]
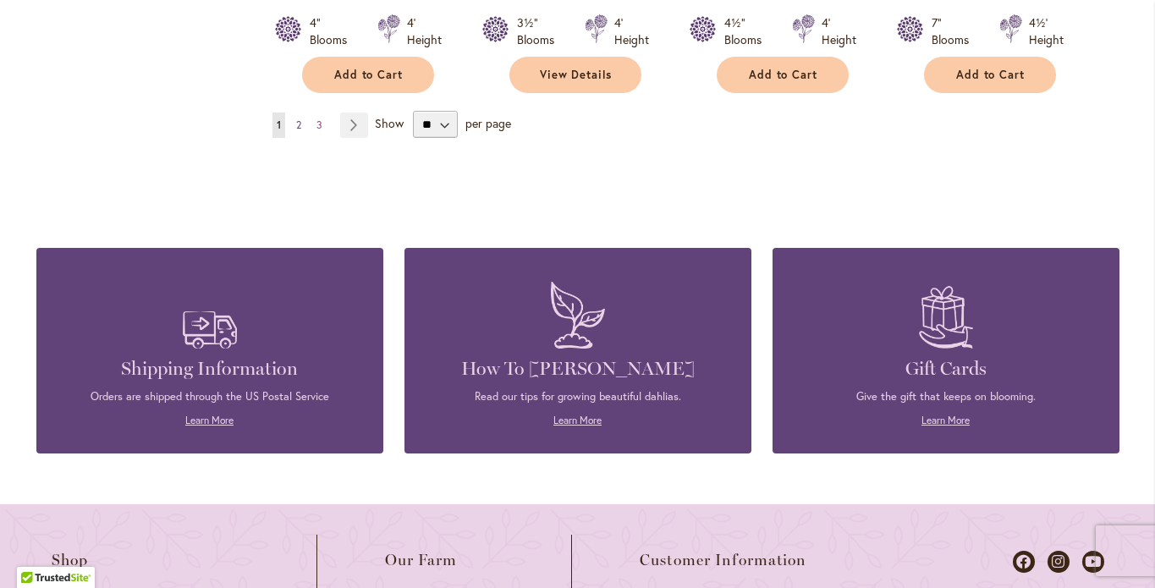
click at [294, 138] on link "Page 2" at bounding box center [299, 125] width 14 height 25
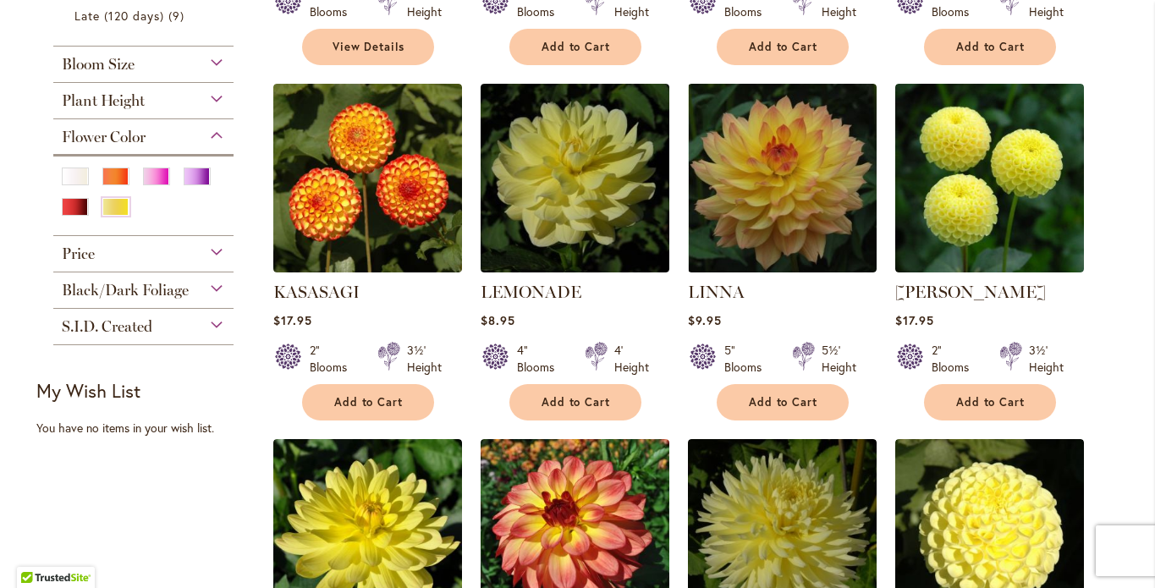
scroll to position [674, 0]
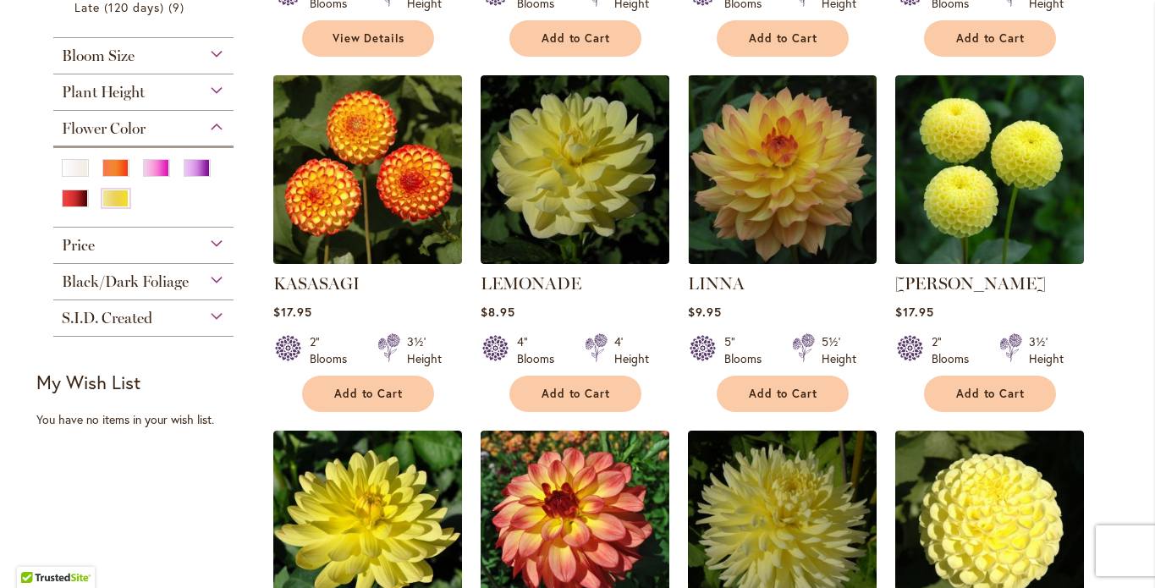
click at [379, 268] on img at bounding box center [367, 169] width 198 height 198
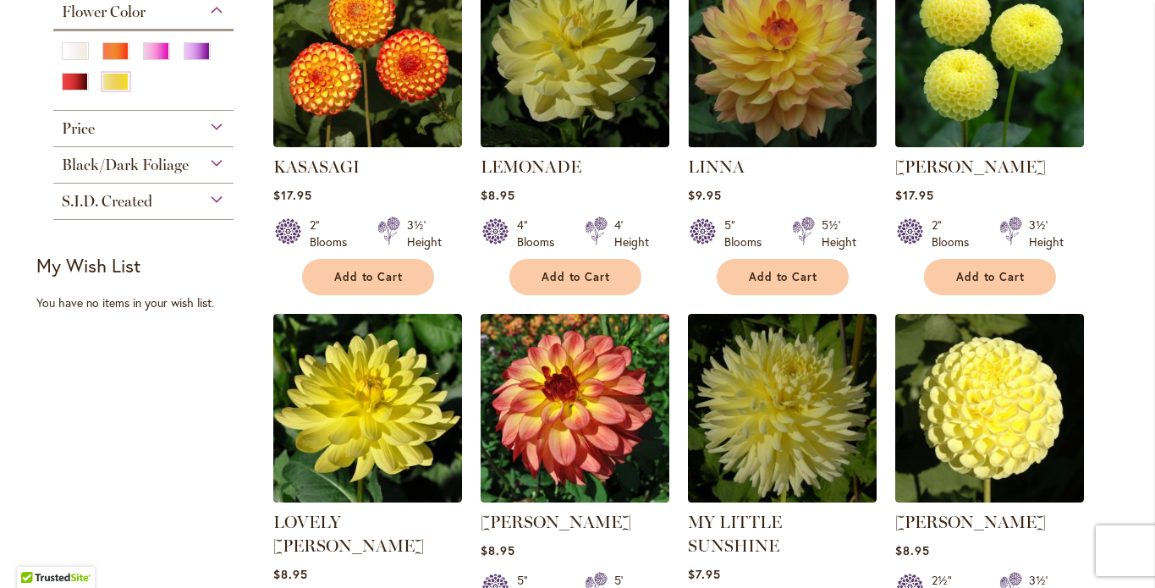
scroll to position [799, 0]
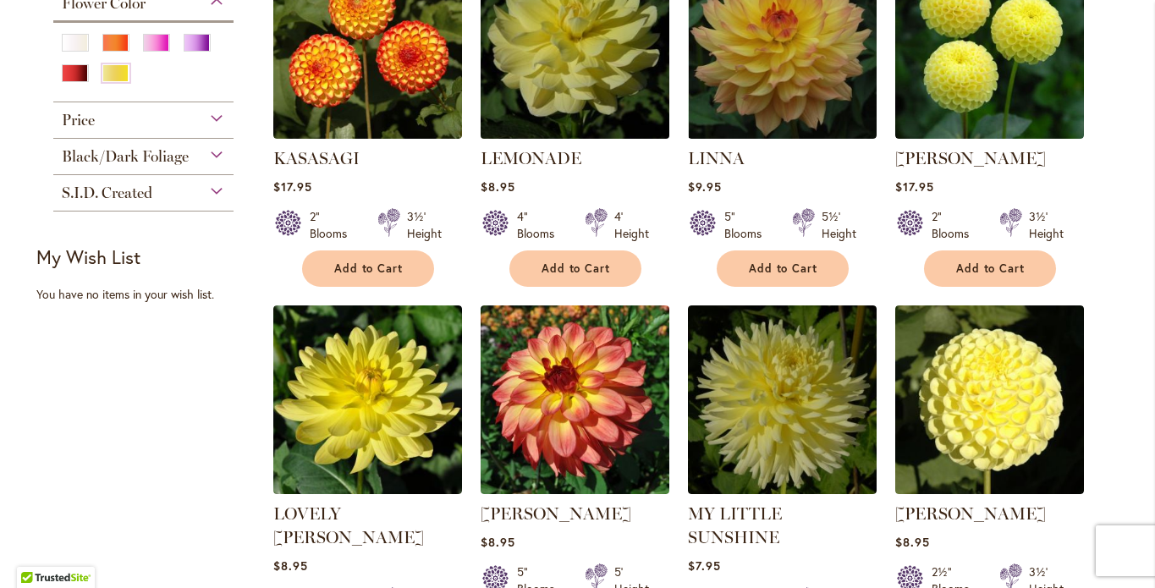
click at [584, 143] on img at bounding box center [574, 44] width 198 height 198
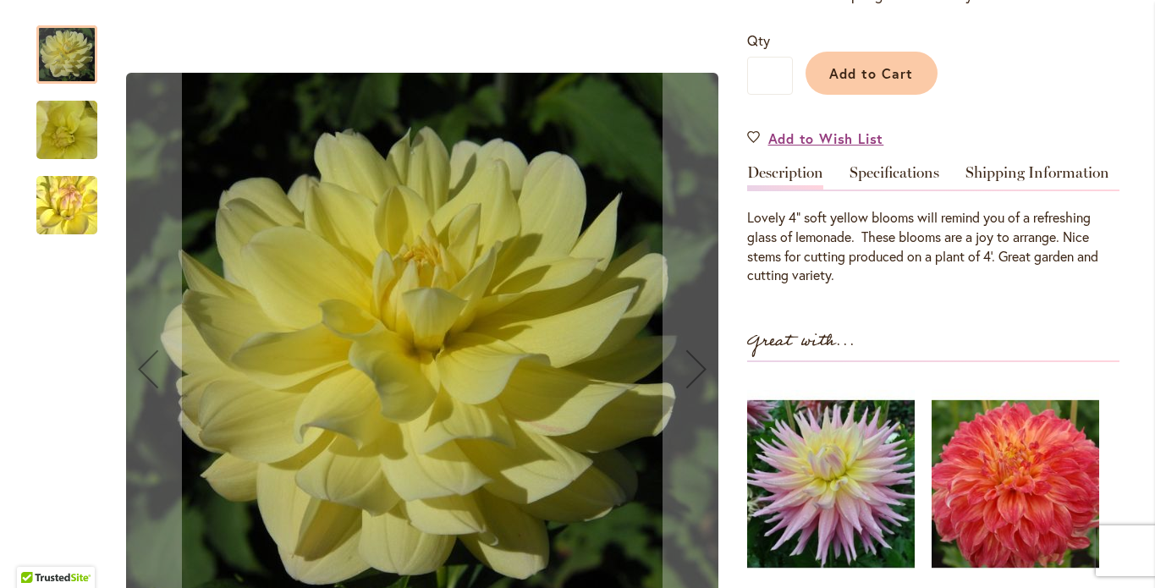
scroll to position [418, 0]
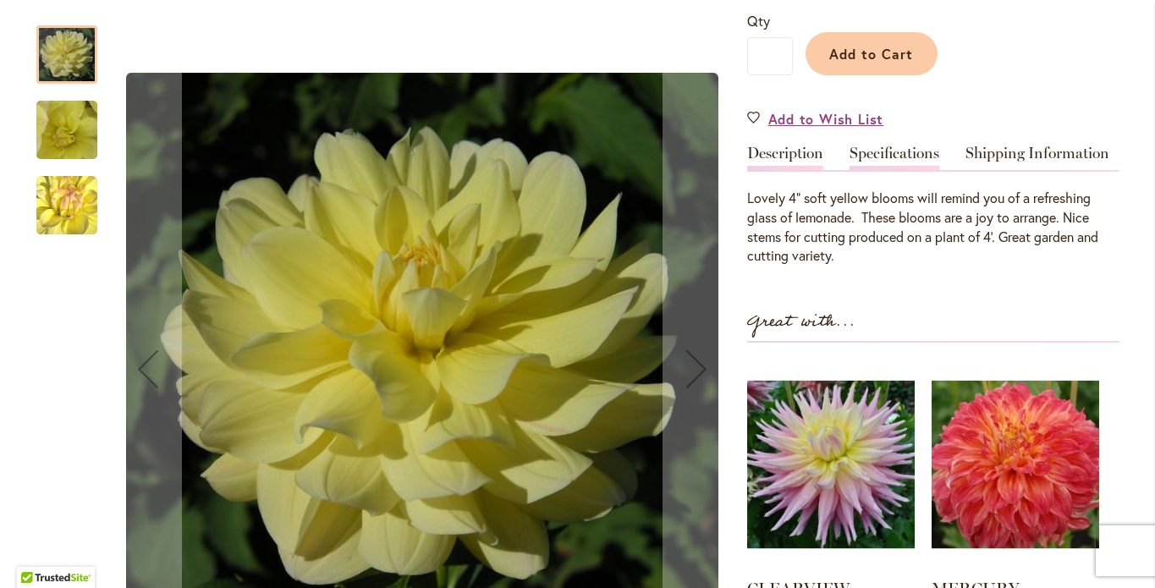
click at [896, 163] on link "Specifications" at bounding box center [894, 157] width 90 height 25
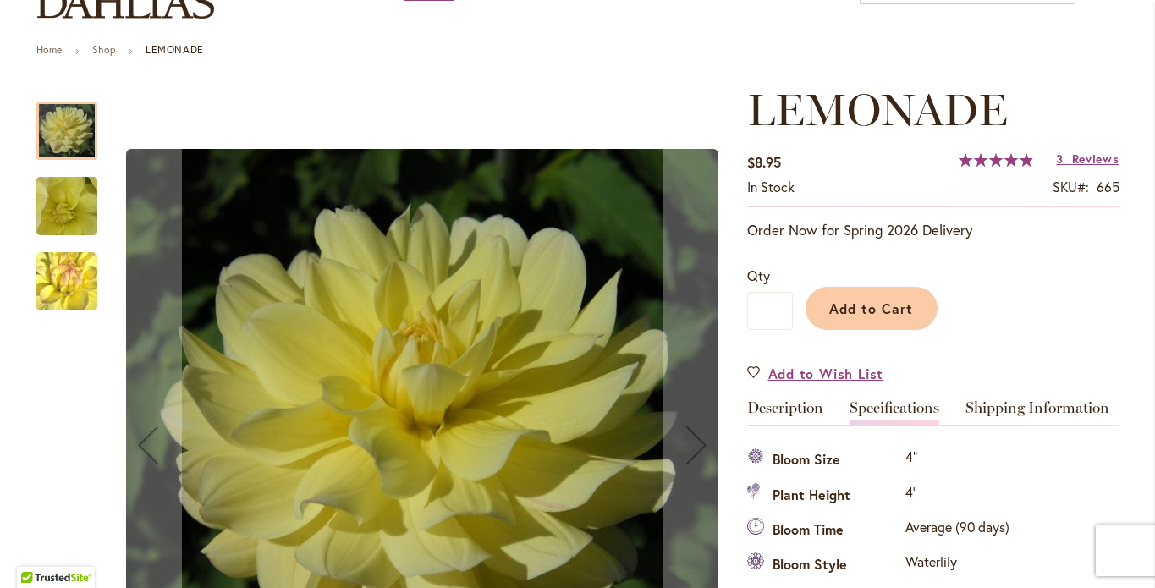
scroll to position [74, 0]
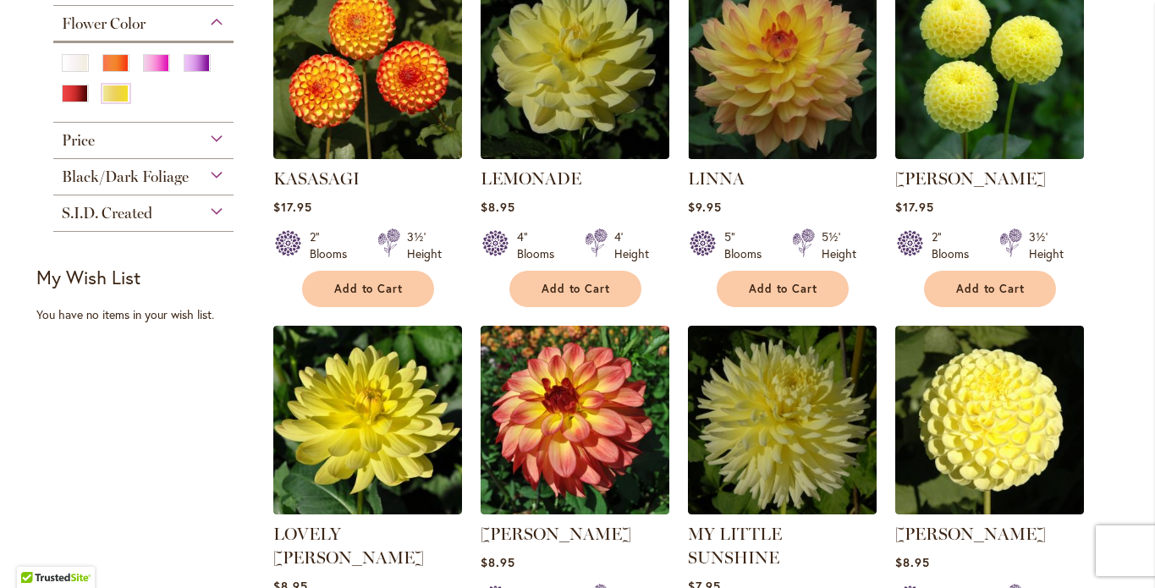
scroll to position [782, 0]
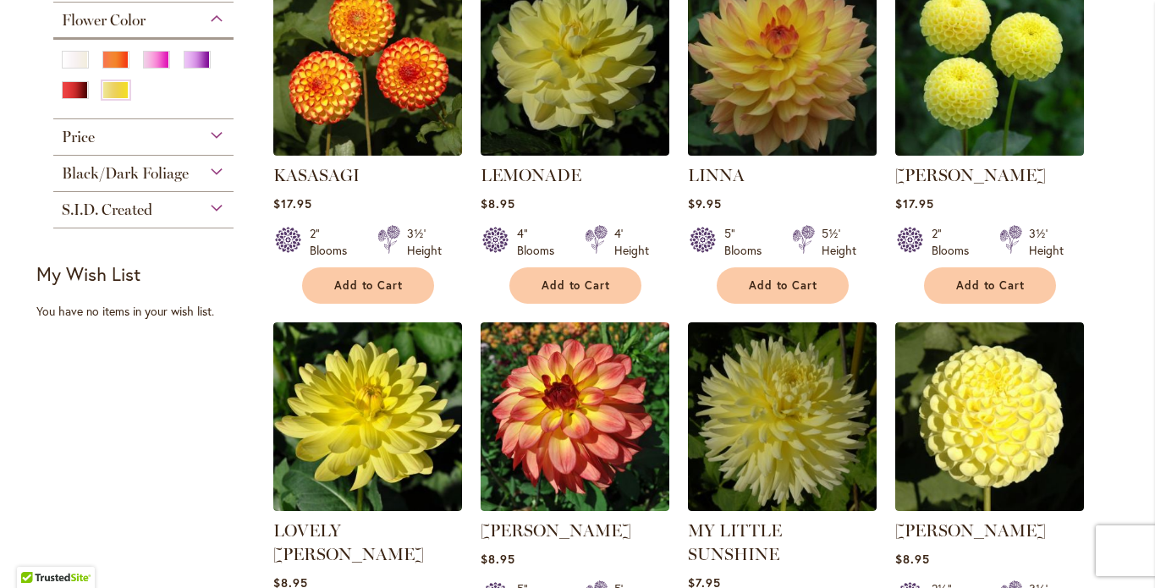
click at [775, 160] on img at bounding box center [782, 61] width 198 height 198
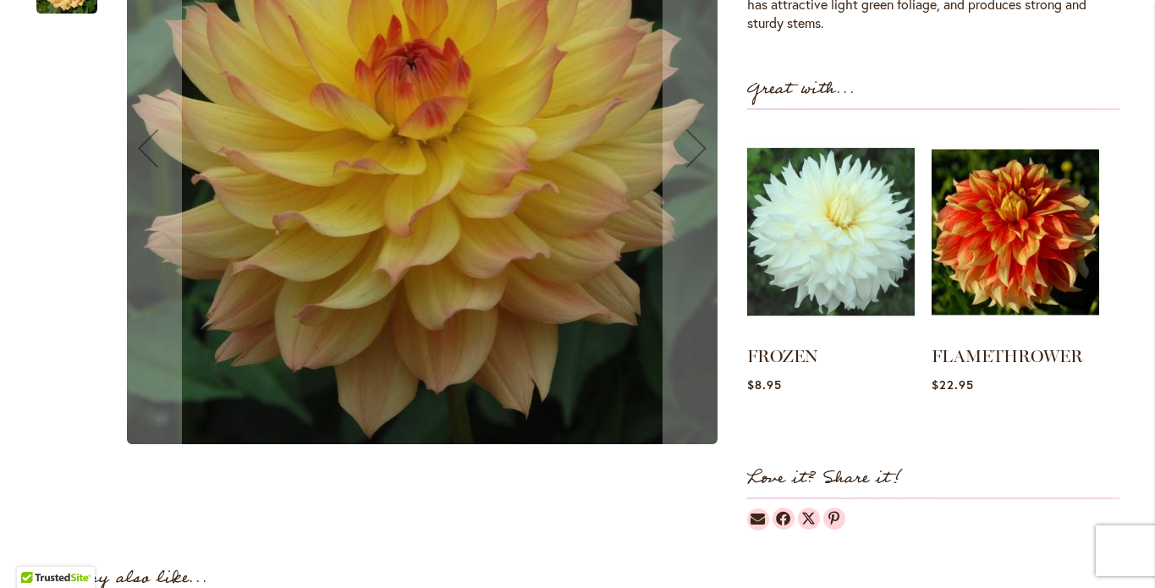
scroll to position [1046, 0]
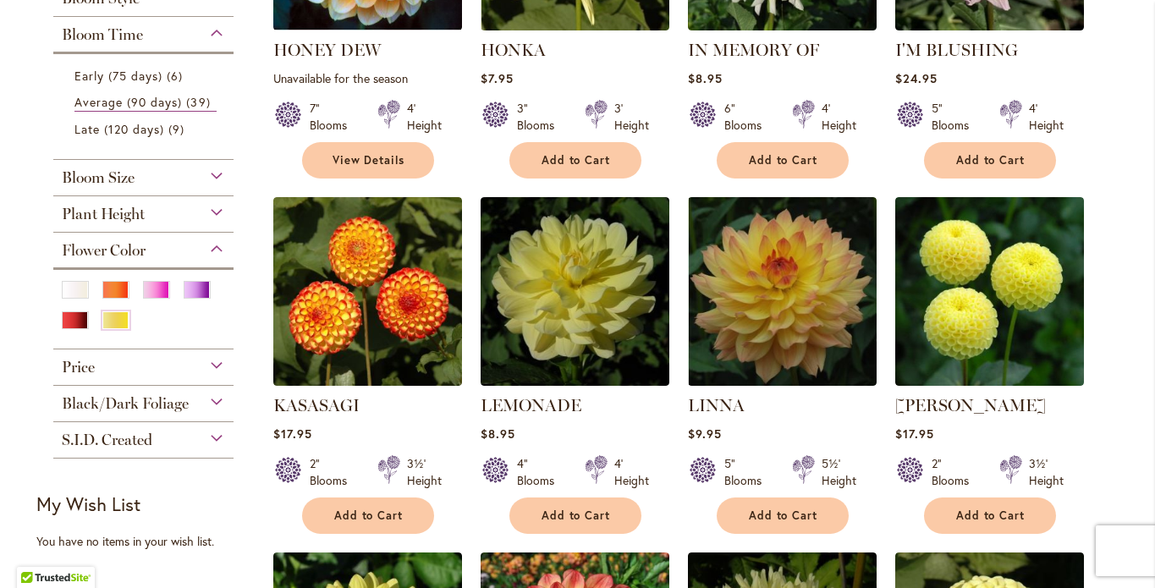
scroll to position [779, 0]
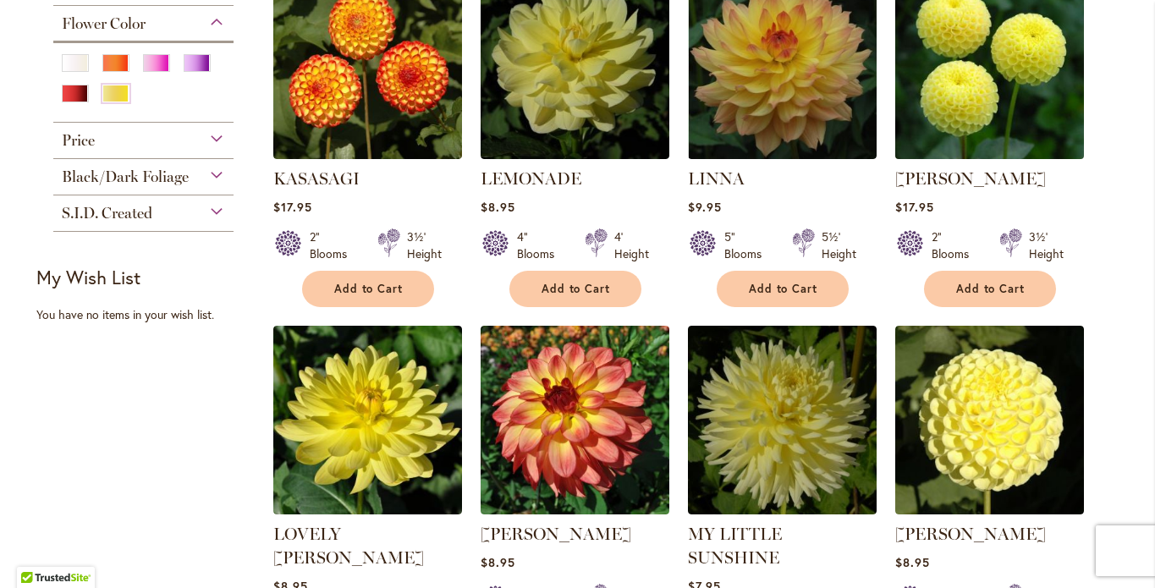
click at [960, 163] on img at bounding box center [989, 64] width 198 height 198
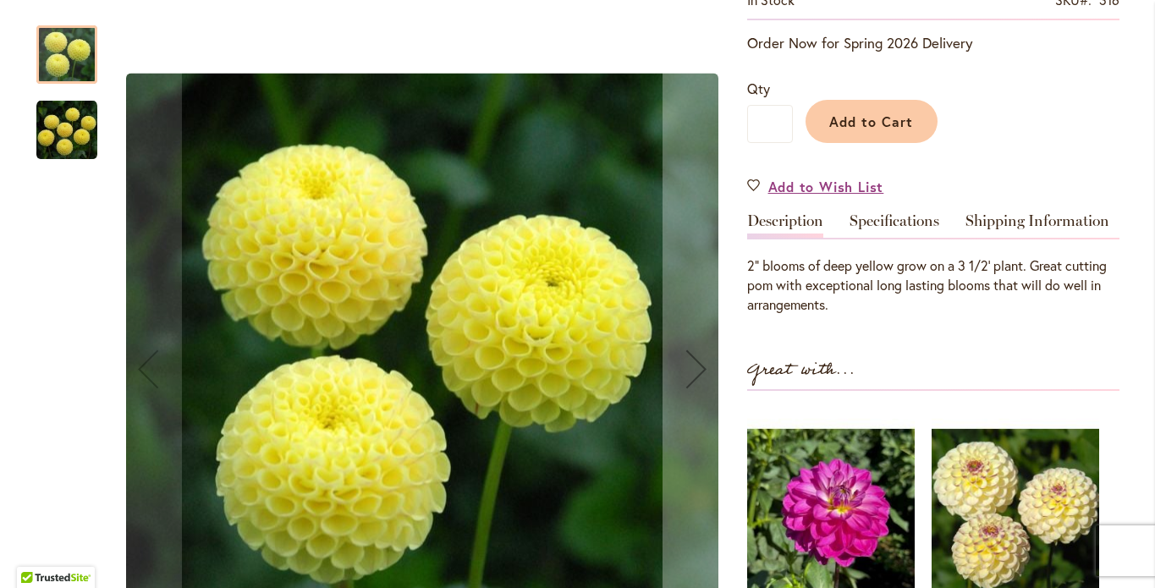
scroll to position [405, 0]
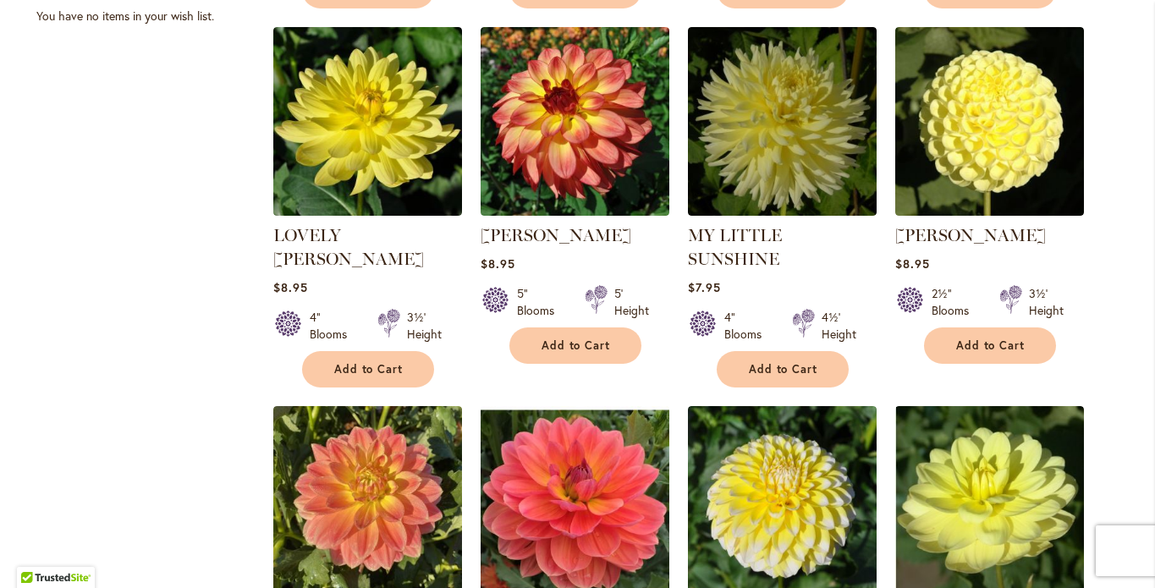
scroll to position [1134, 0]
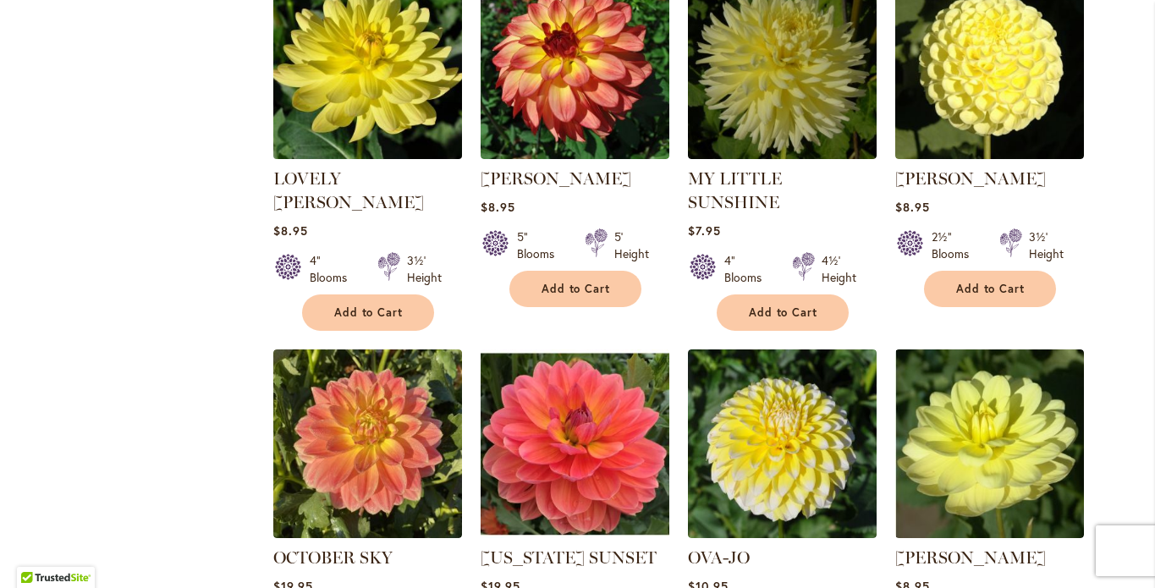
click at [360, 163] on img at bounding box center [367, 64] width 198 height 198
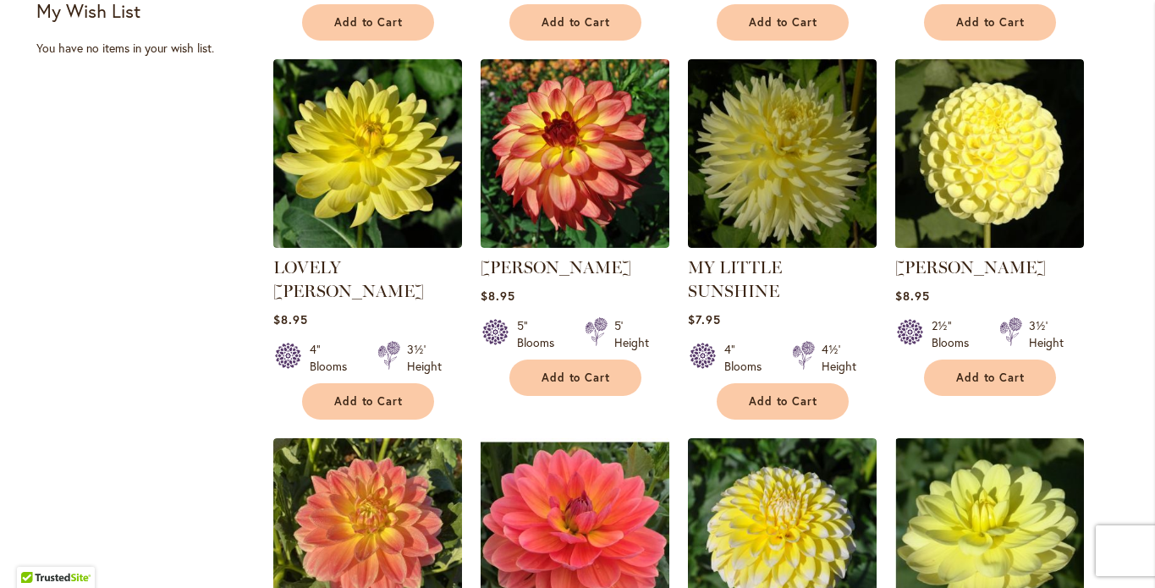
scroll to position [1122, 0]
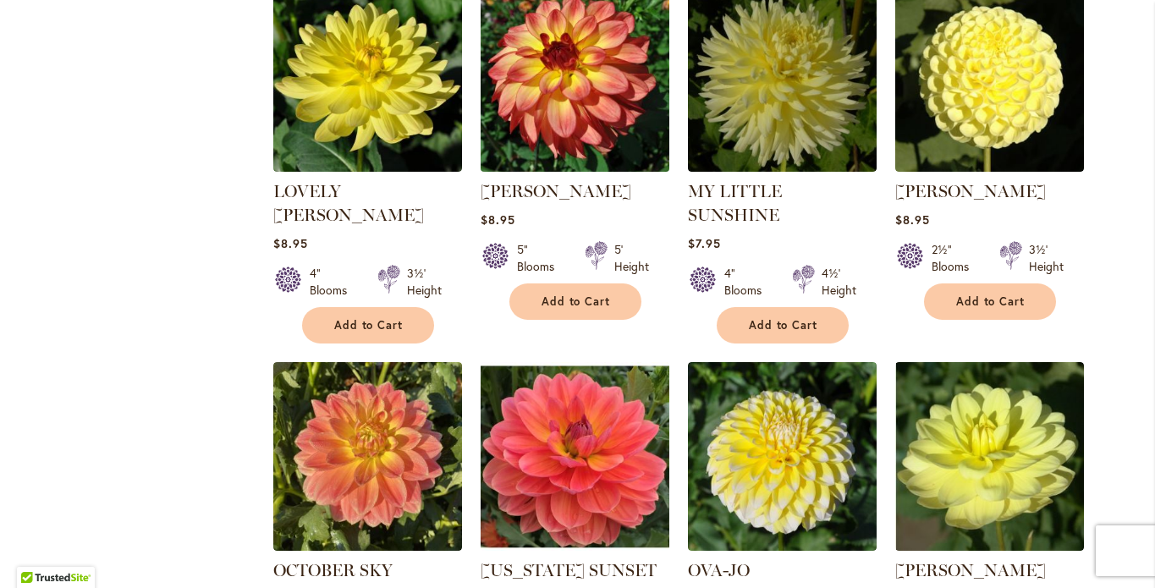
click at [556, 176] on img at bounding box center [574, 77] width 198 height 198
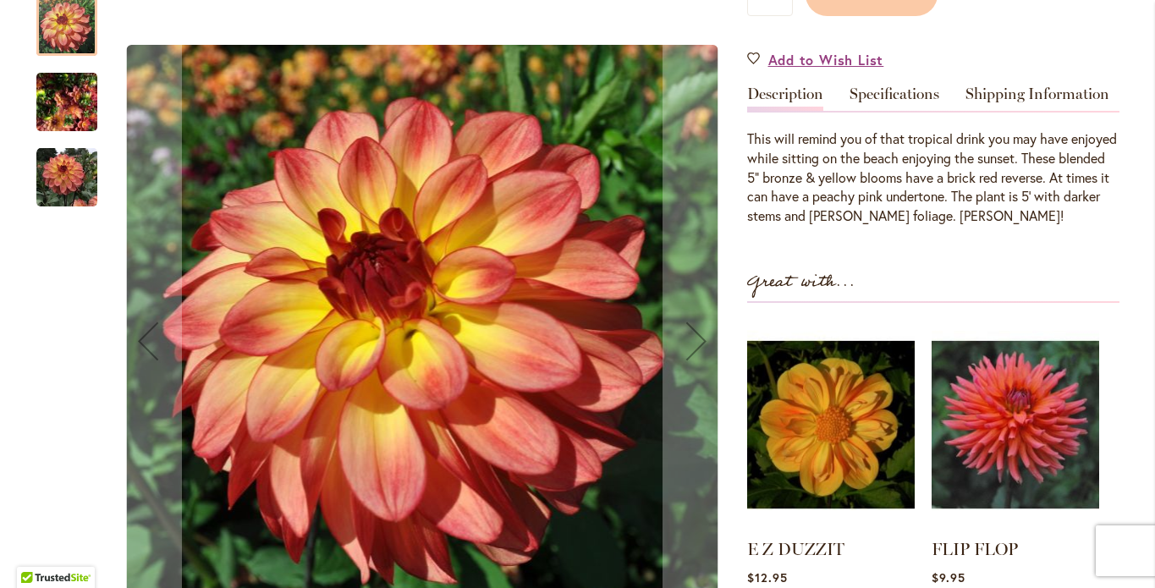
scroll to position [529, 0]
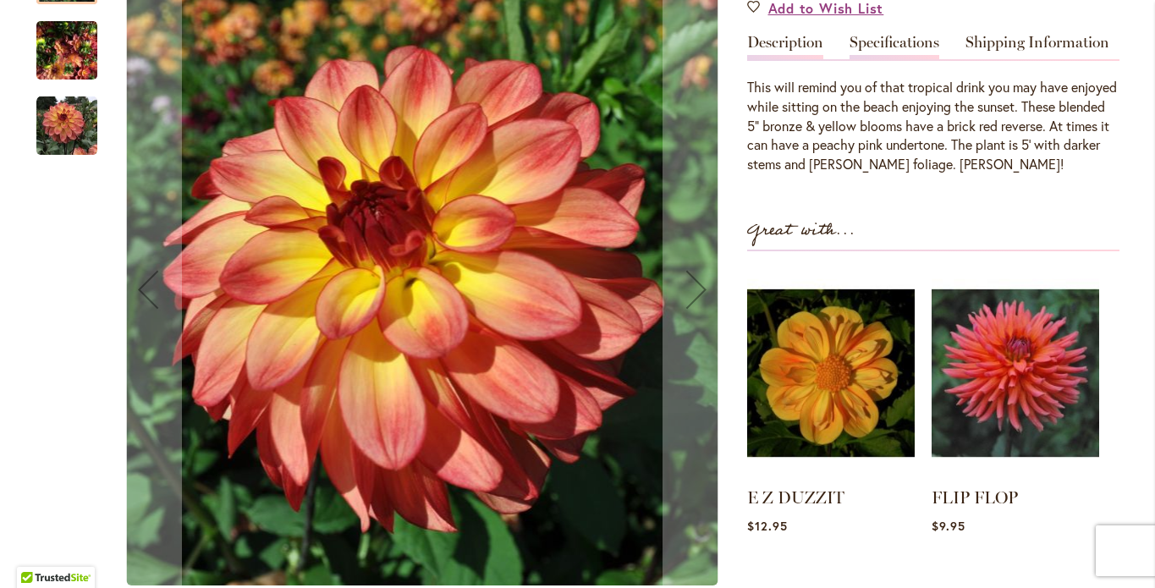
click at [893, 58] on link "Specifications" at bounding box center [894, 47] width 90 height 25
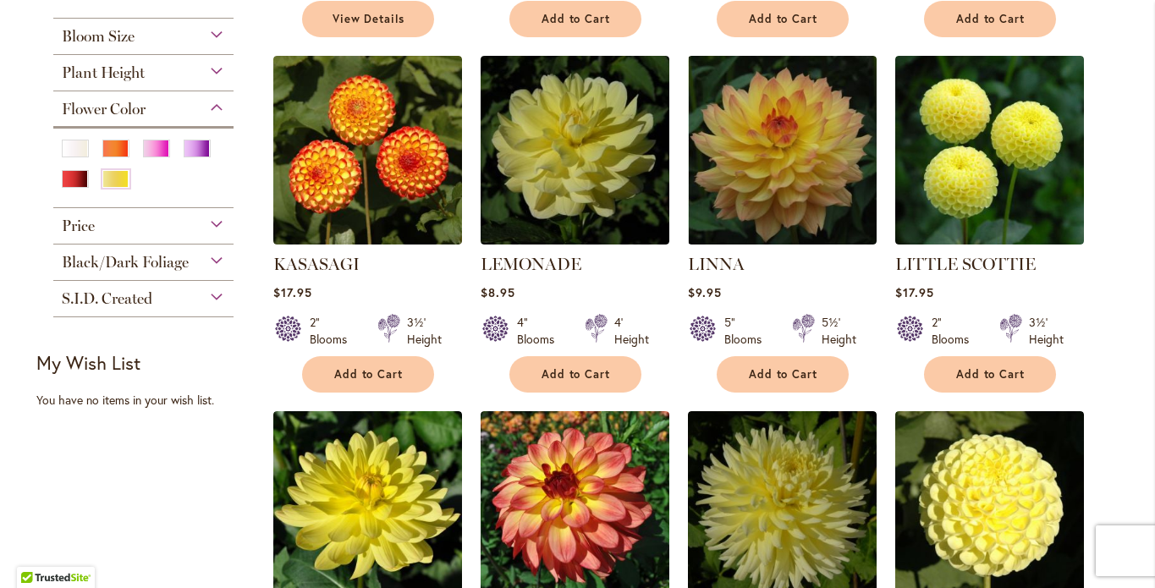
scroll to position [1062, 0]
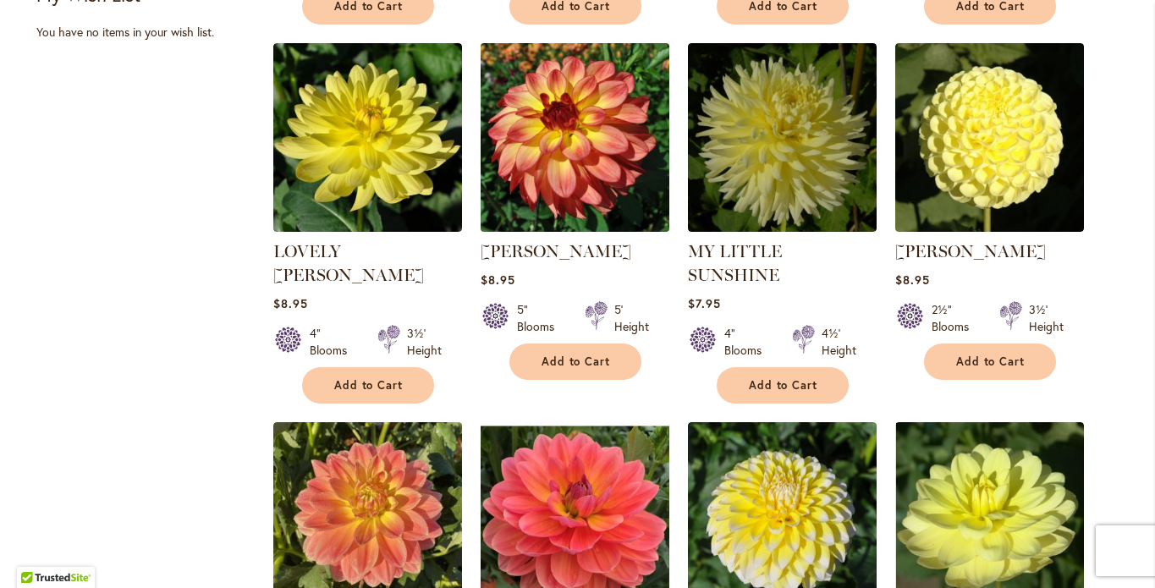
click at [585, 228] on img at bounding box center [574, 137] width 198 height 198
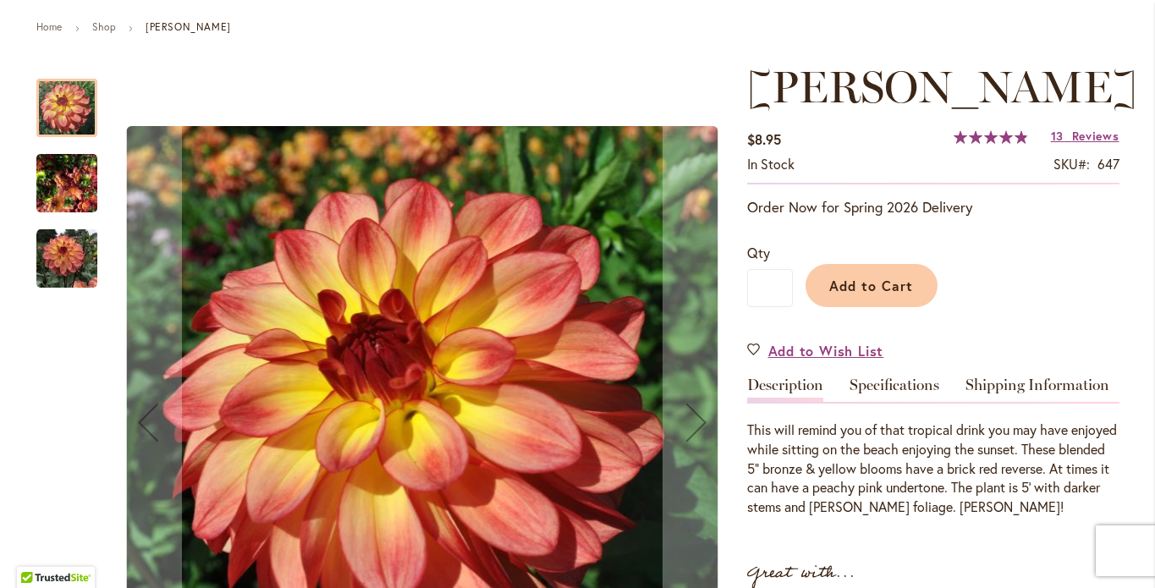
scroll to position [239, 0]
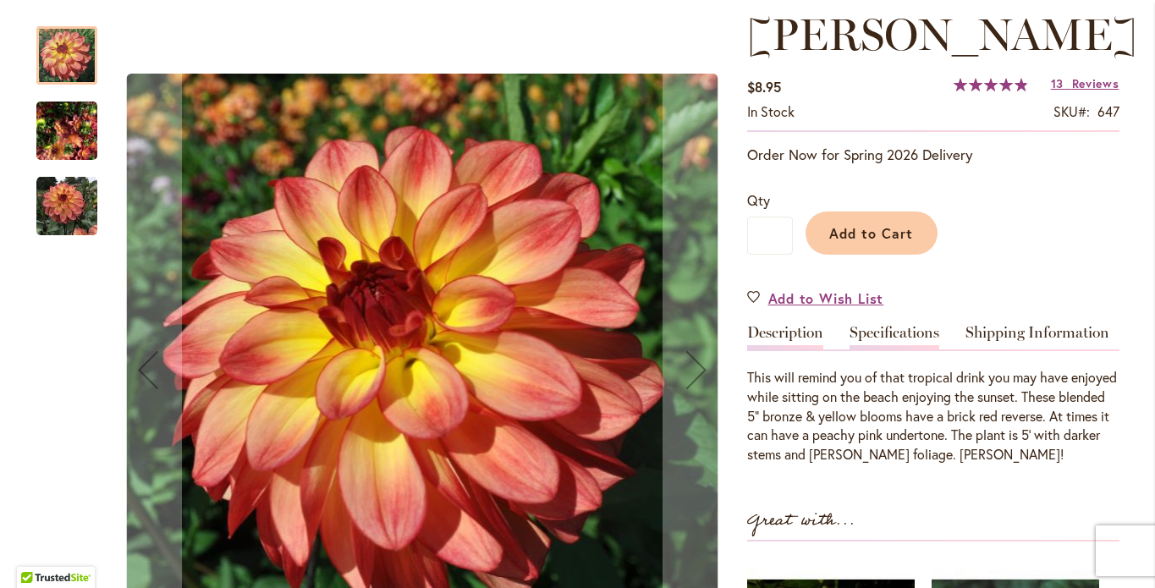
click at [901, 345] on link "Specifications" at bounding box center [894, 337] width 90 height 25
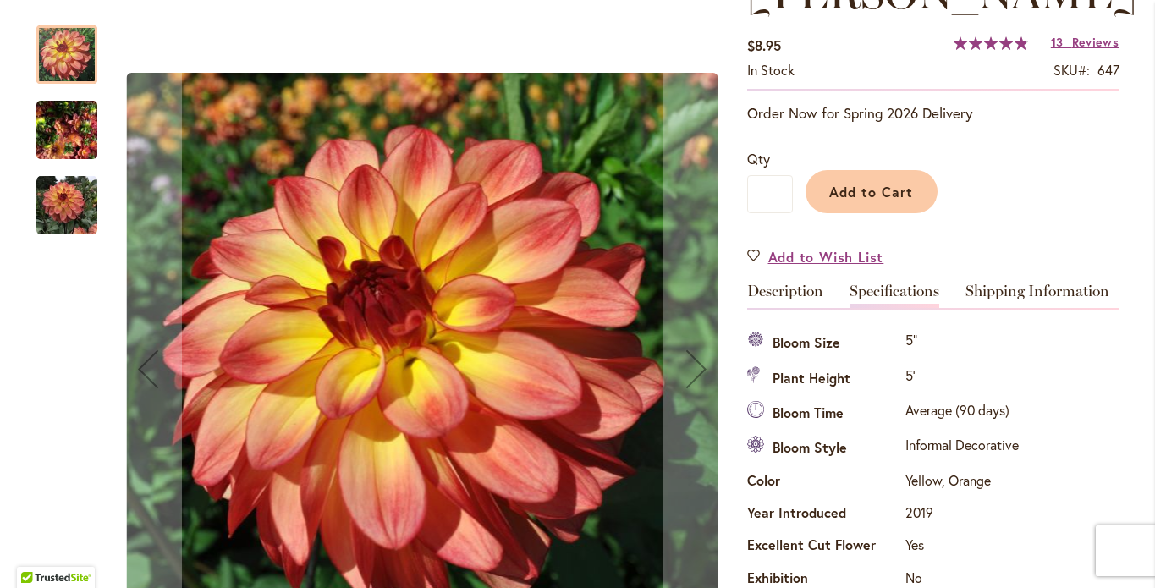
scroll to position [233, 0]
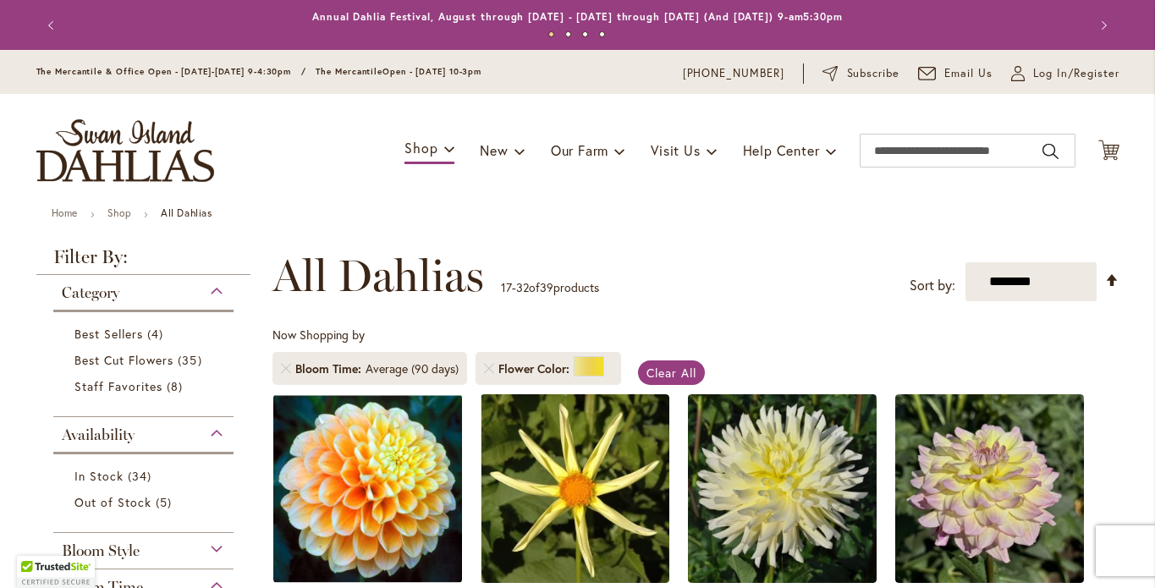
scroll to position [153, 0]
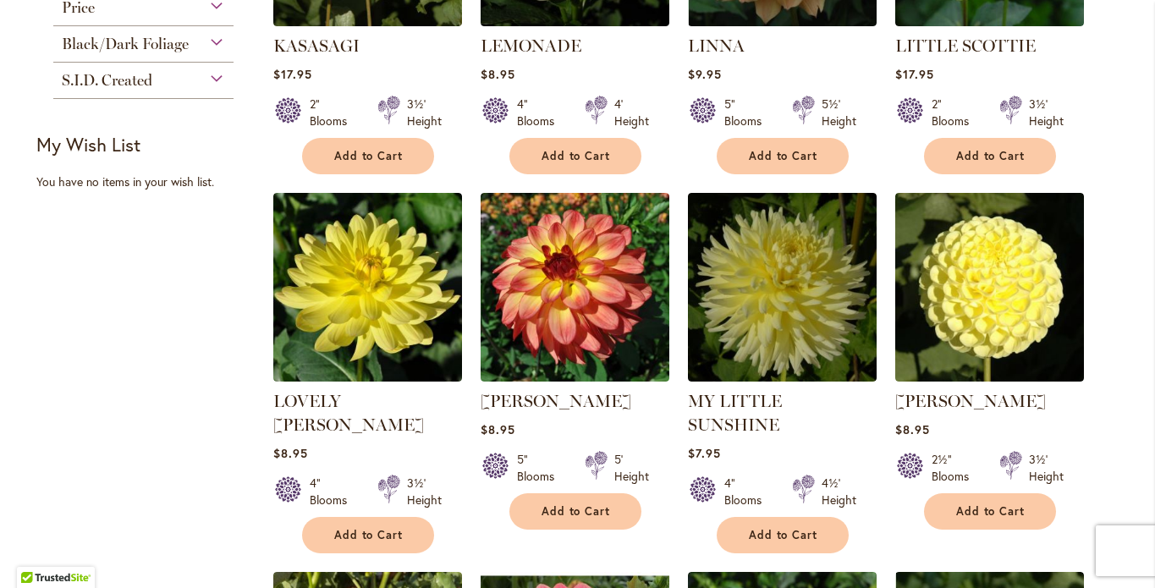
scroll to position [1062, 0]
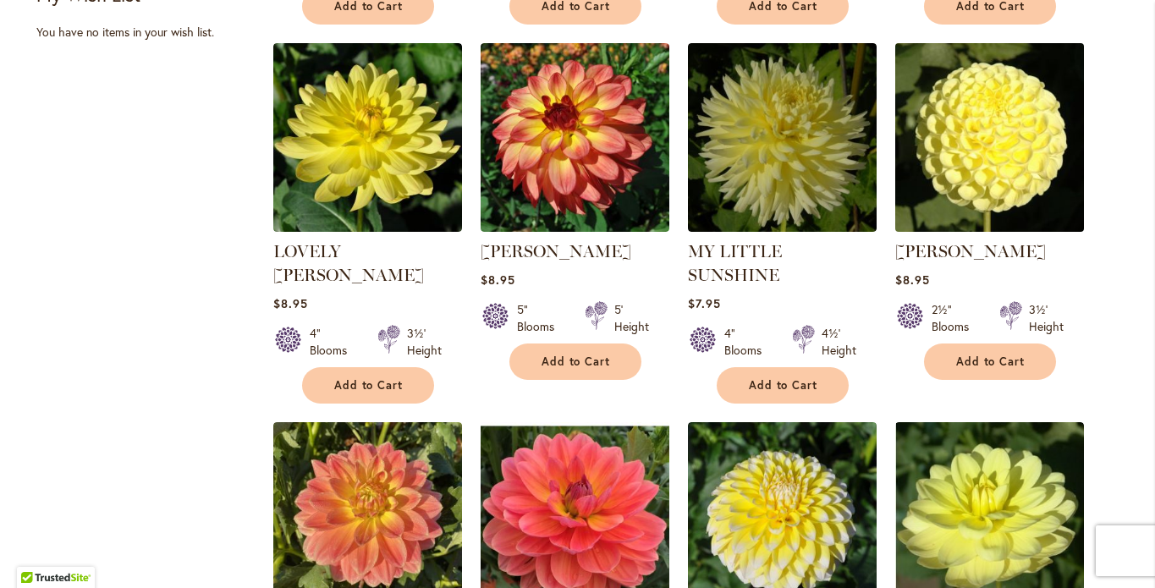
click at [994, 236] on img at bounding box center [989, 137] width 198 height 198
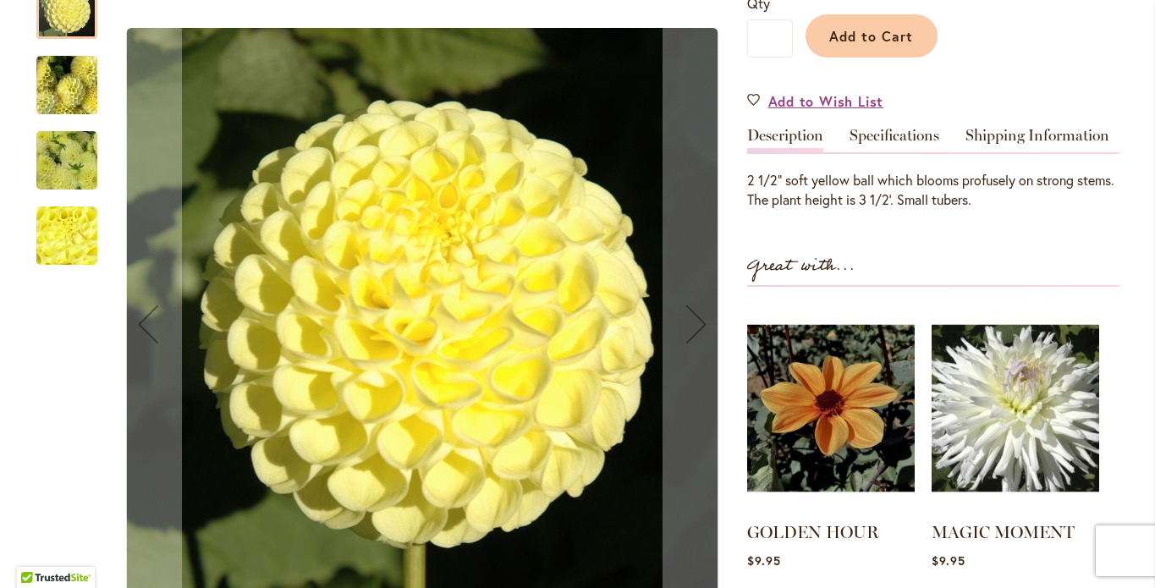
scroll to position [354, 0]
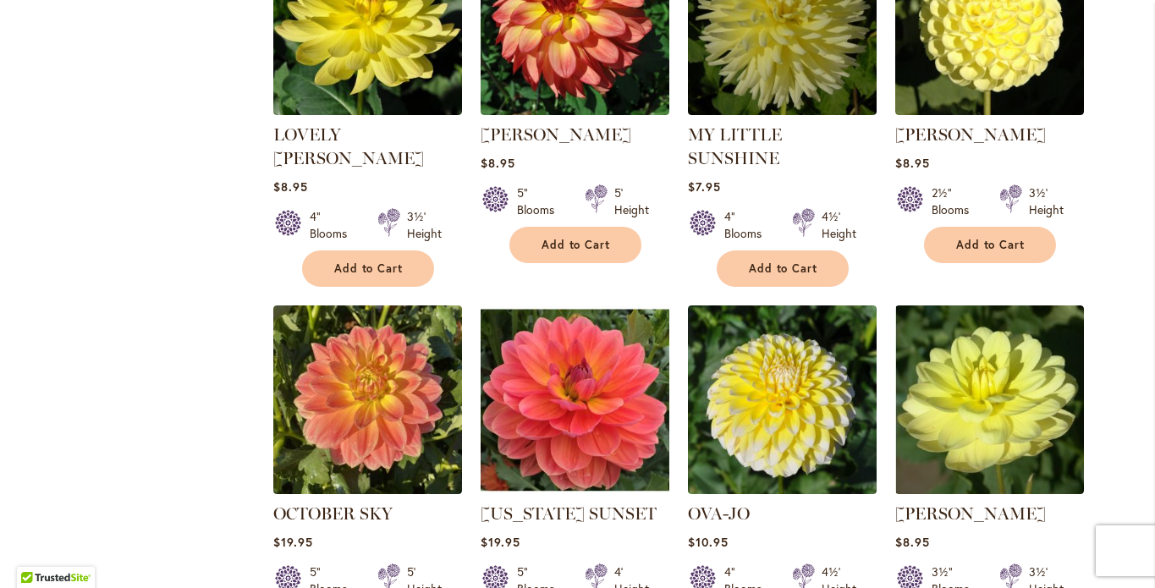
scroll to position [1332, 0]
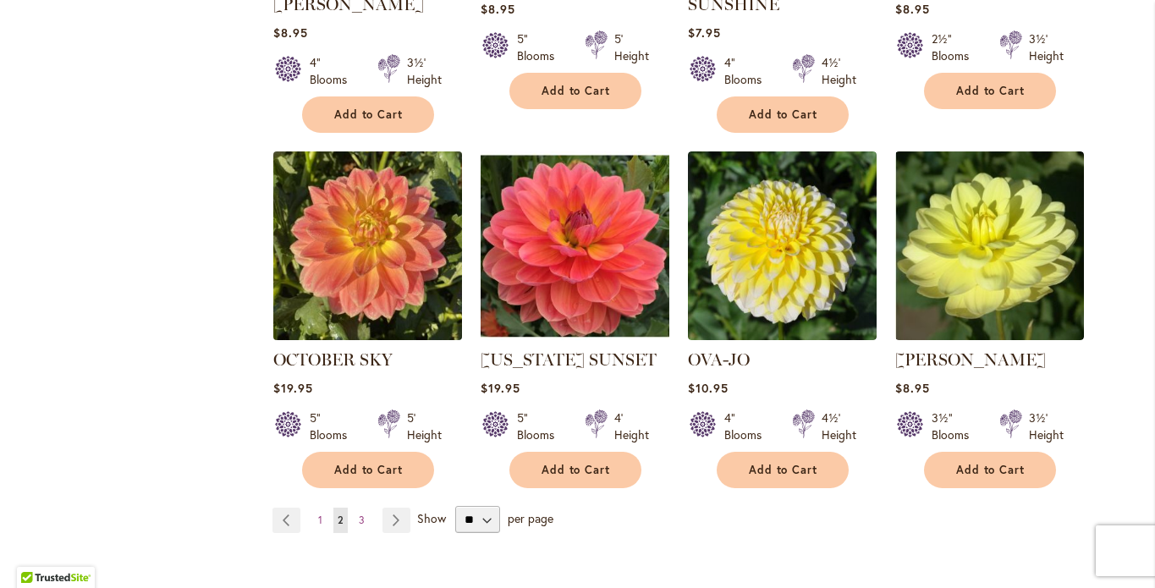
click at [351, 344] on img at bounding box center [367, 245] width 198 height 198
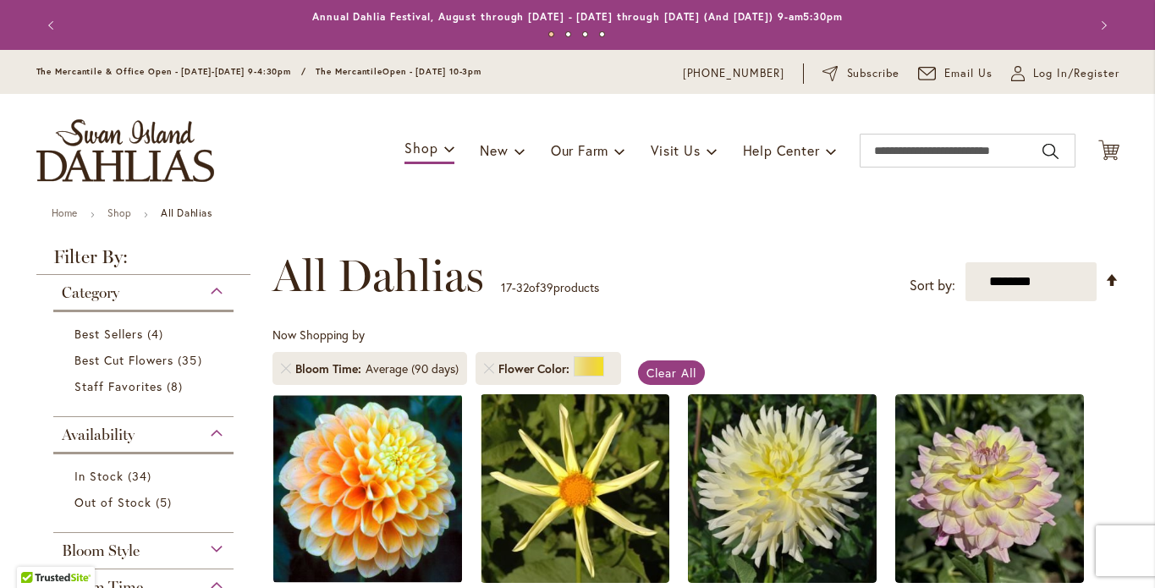
scroll to position [755, 0]
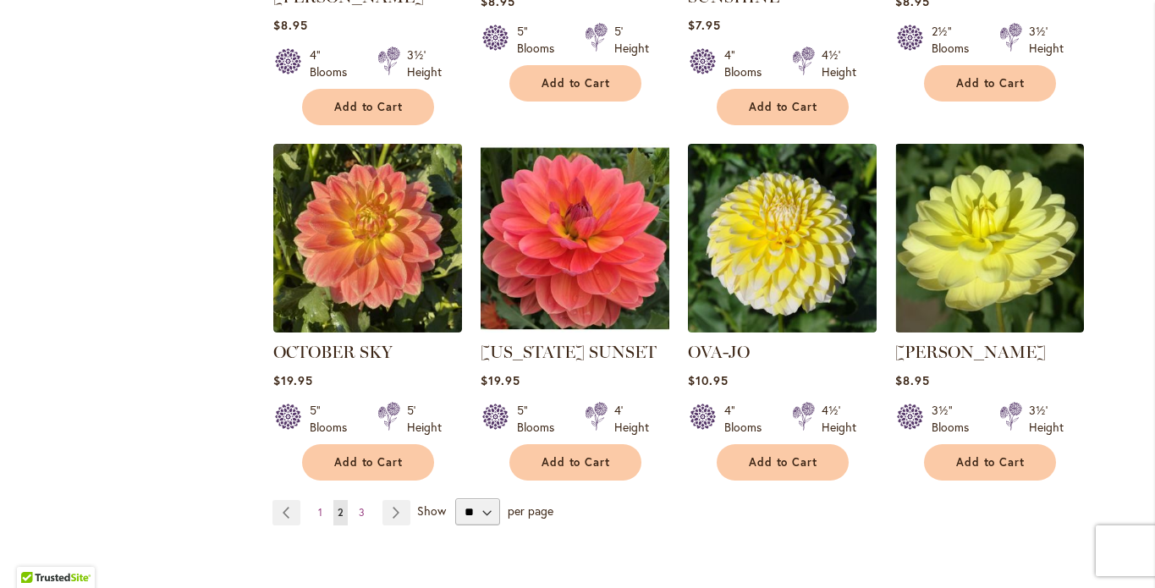
scroll to position [1344, 0]
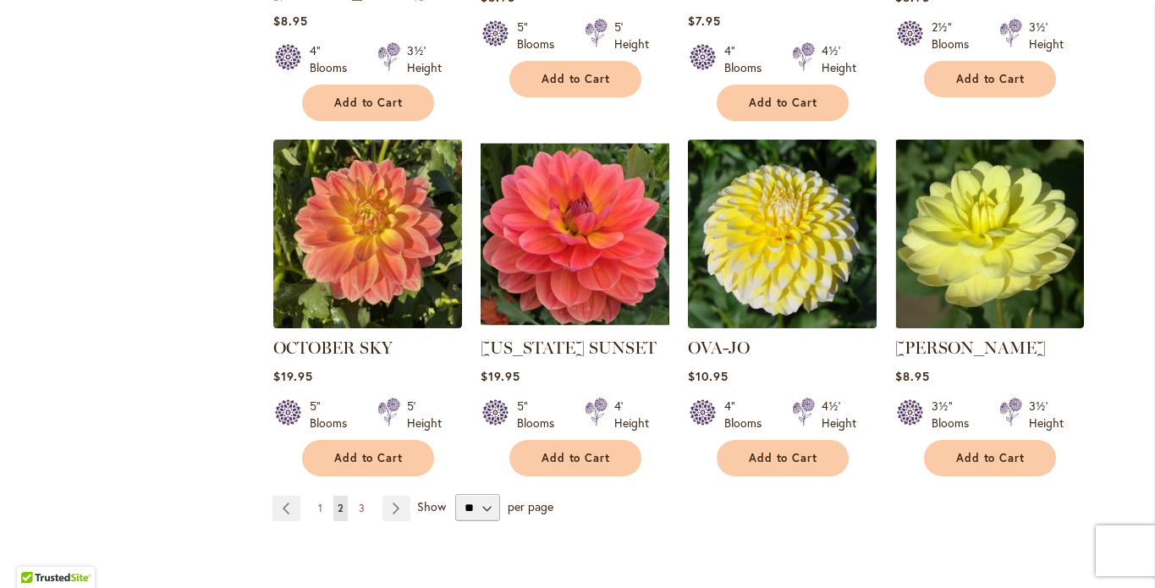
click at [753, 314] on img at bounding box center [782, 234] width 198 height 198
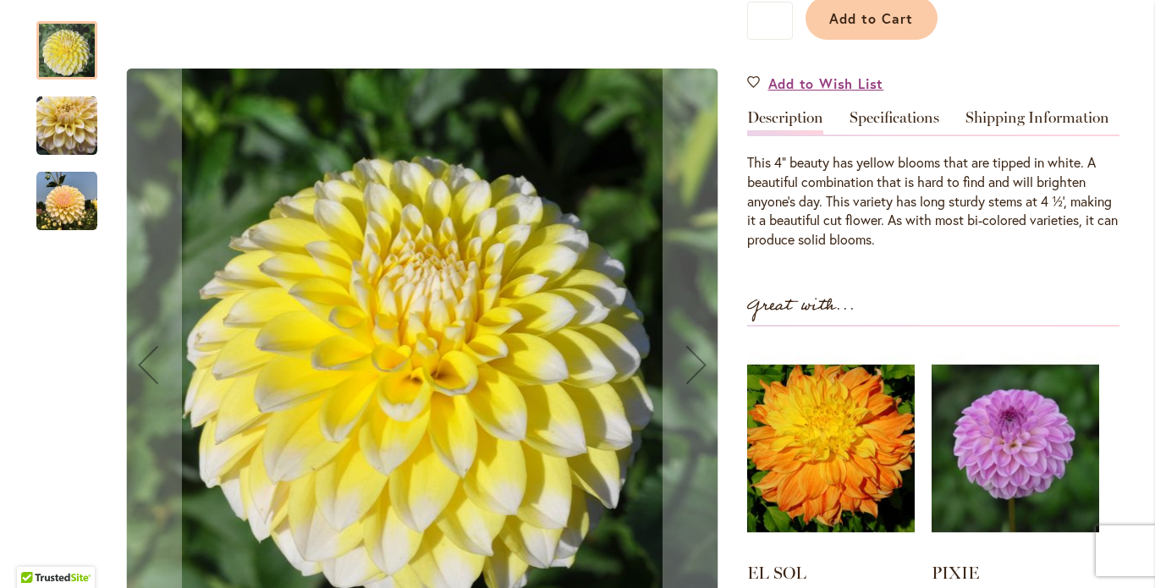
scroll to position [442, 0]
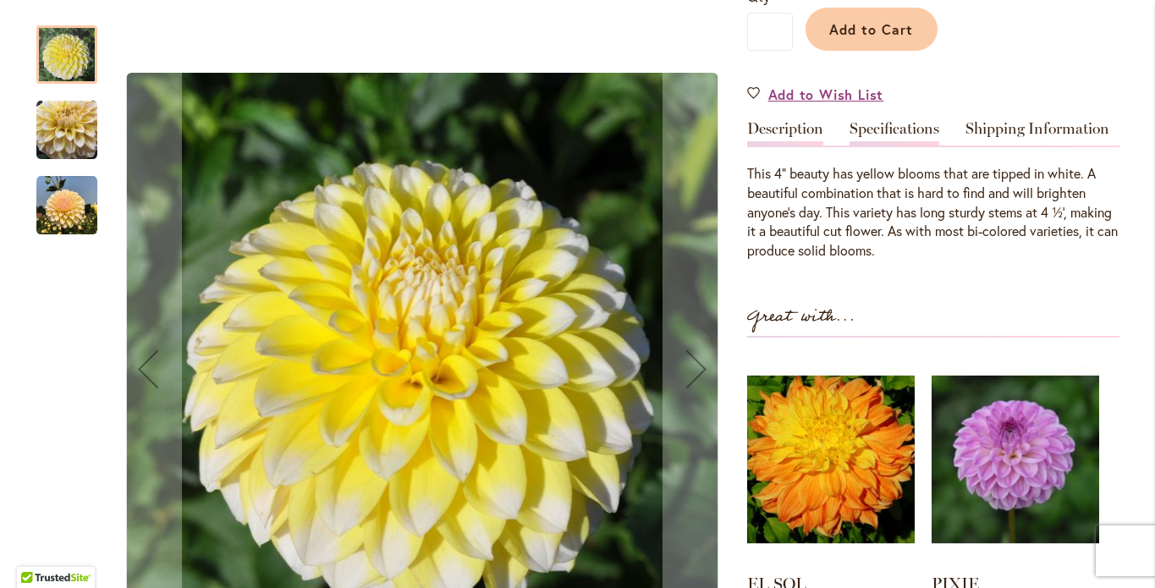
click at [912, 139] on link "Specifications" at bounding box center [894, 133] width 90 height 25
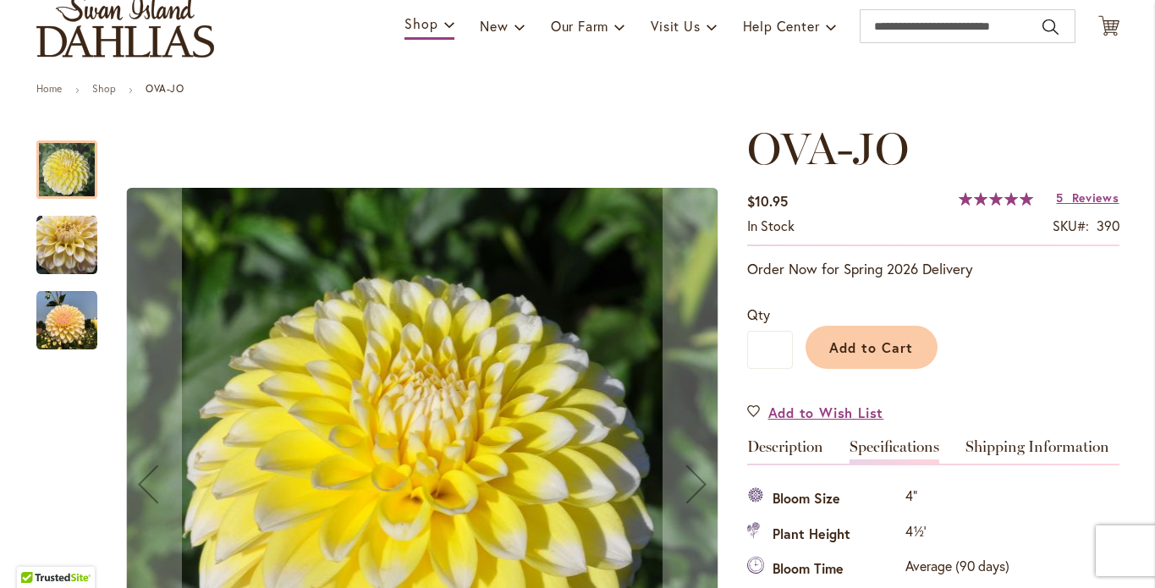
scroll to position [0, 0]
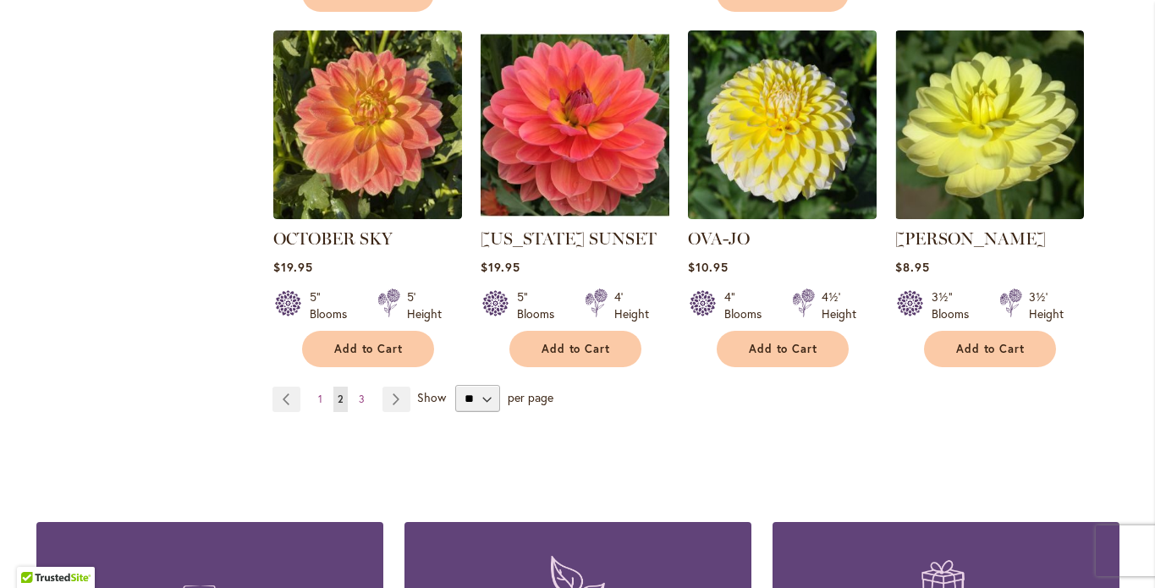
scroll to position [1457, 0]
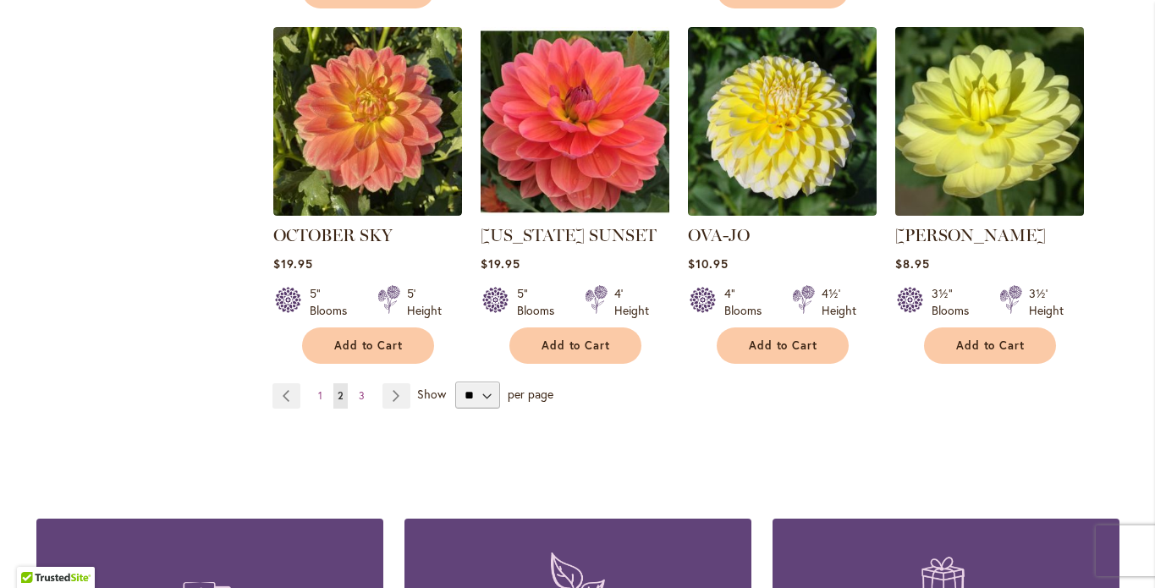
click at [995, 220] on img at bounding box center [989, 121] width 198 height 198
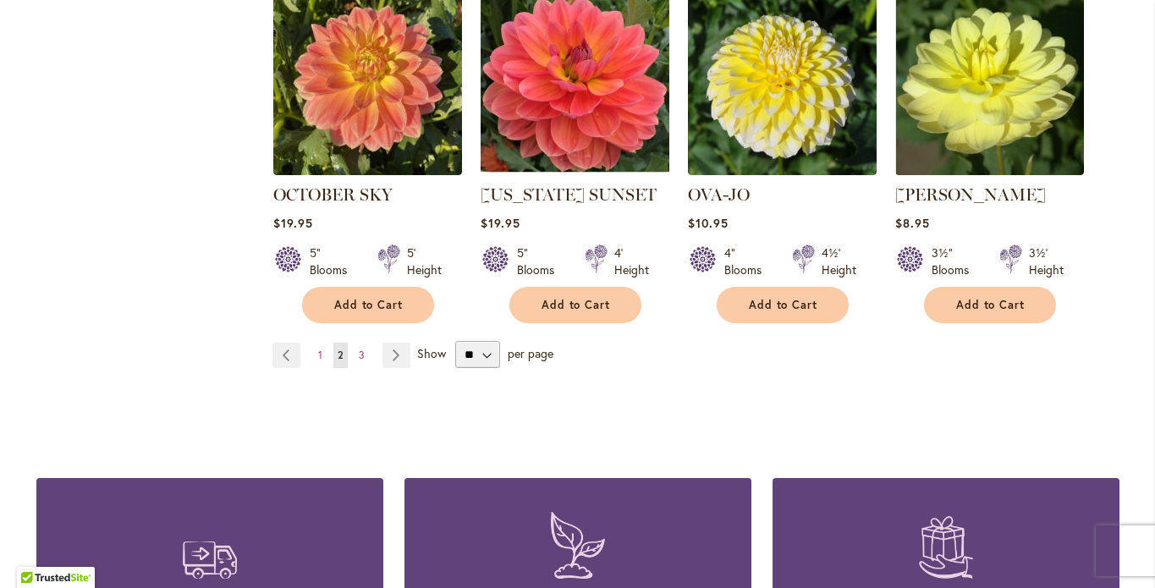
scroll to position [1502, 0]
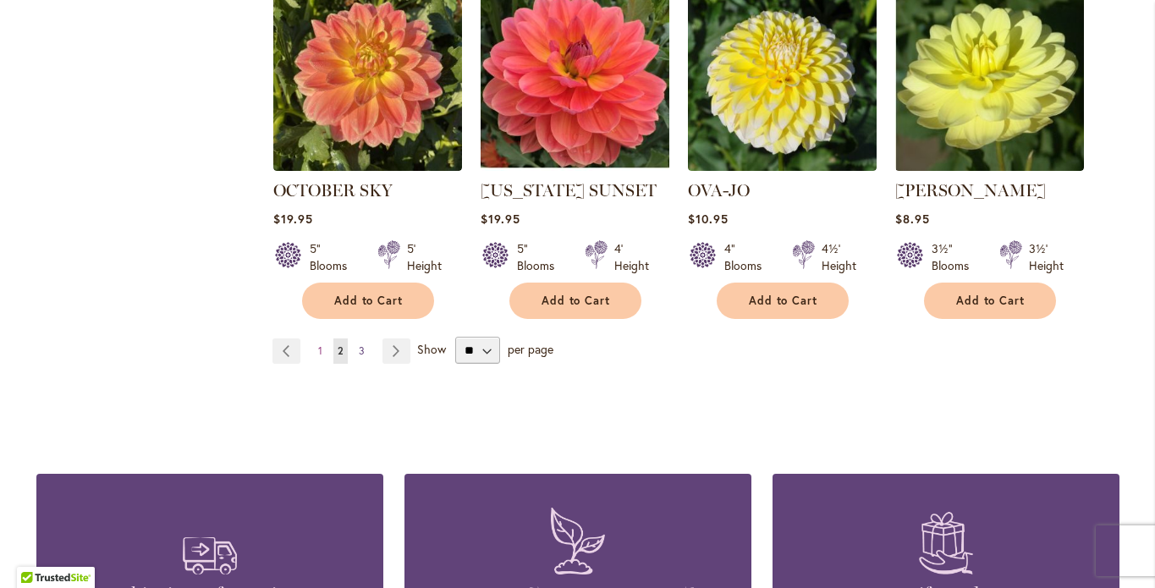
click at [359, 357] on span "3" at bounding box center [362, 350] width 6 height 13
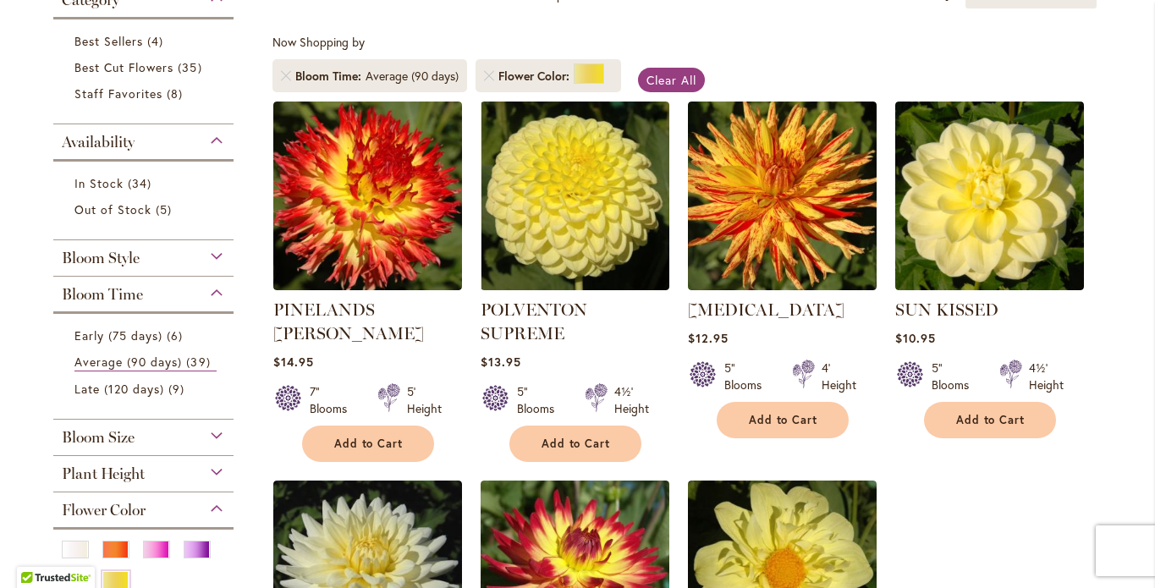
scroll to position [330, 0]
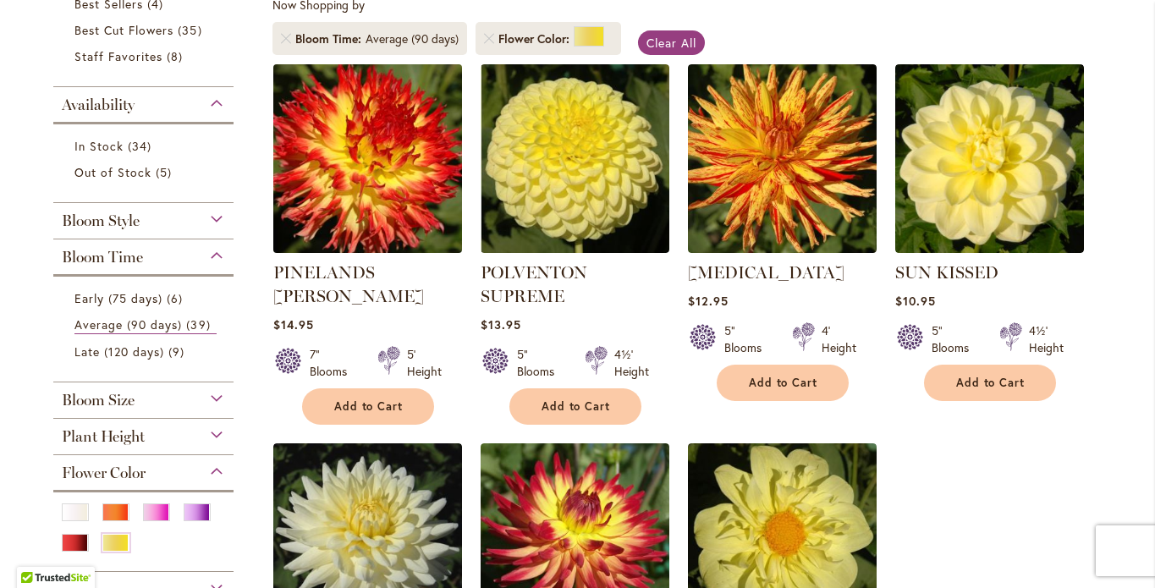
click at [336, 257] on img at bounding box center [367, 158] width 198 height 198
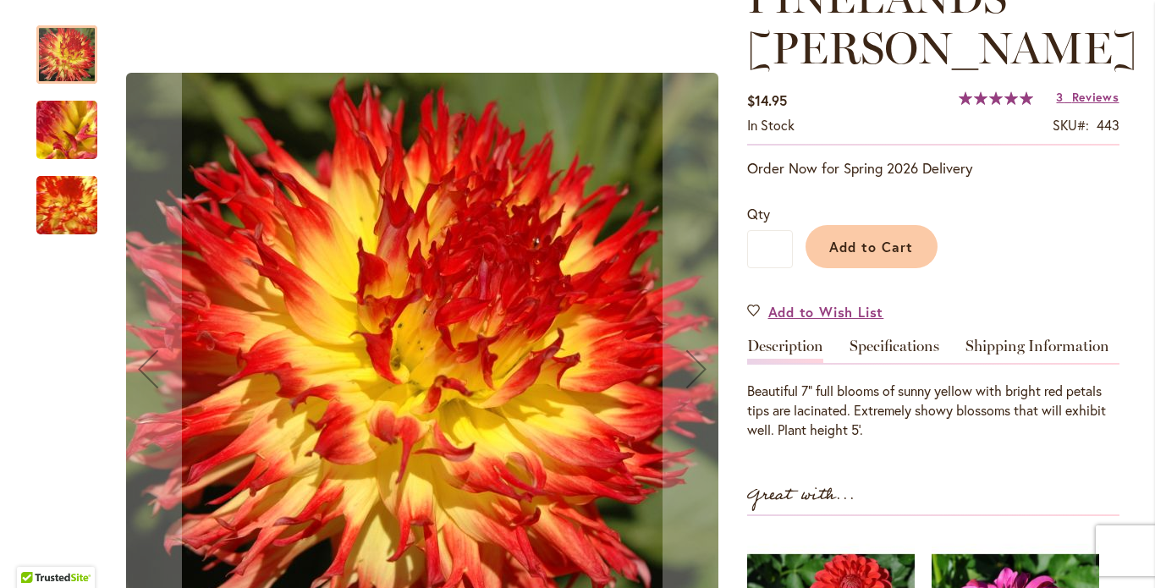
scroll to position [261, 0]
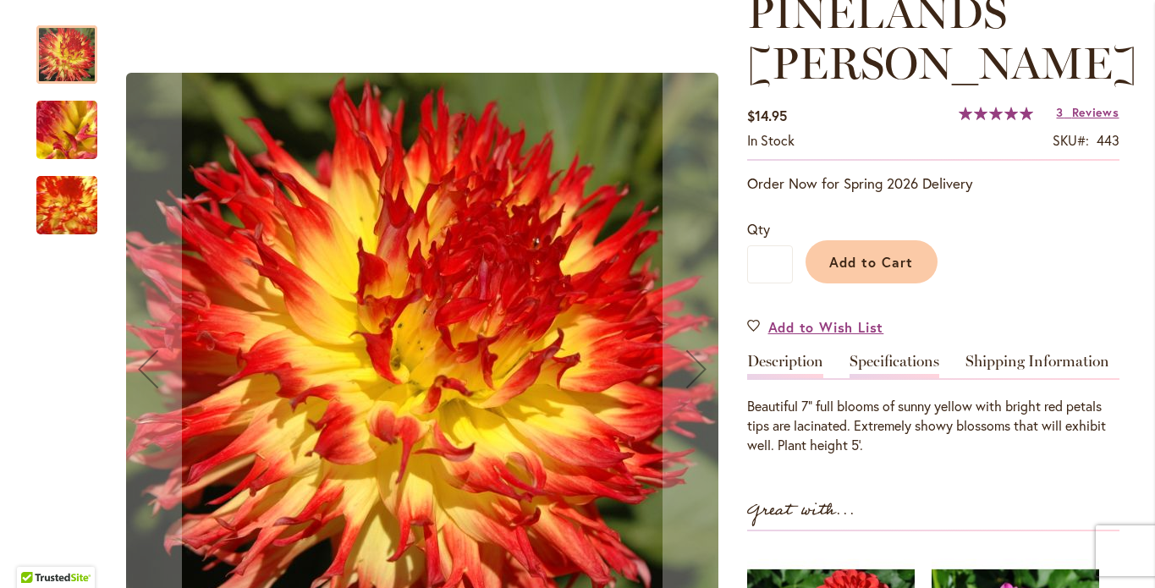
click at [891, 354] on link "Specifications" at bounding box center [894, 366] width 90 height 25
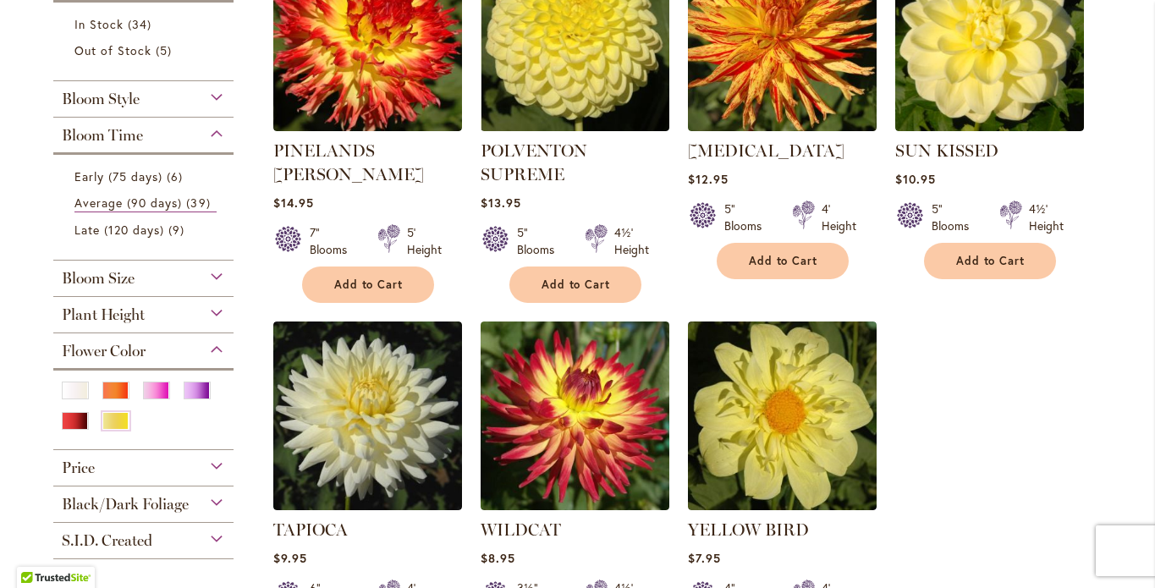
scroll to position [486, 0]
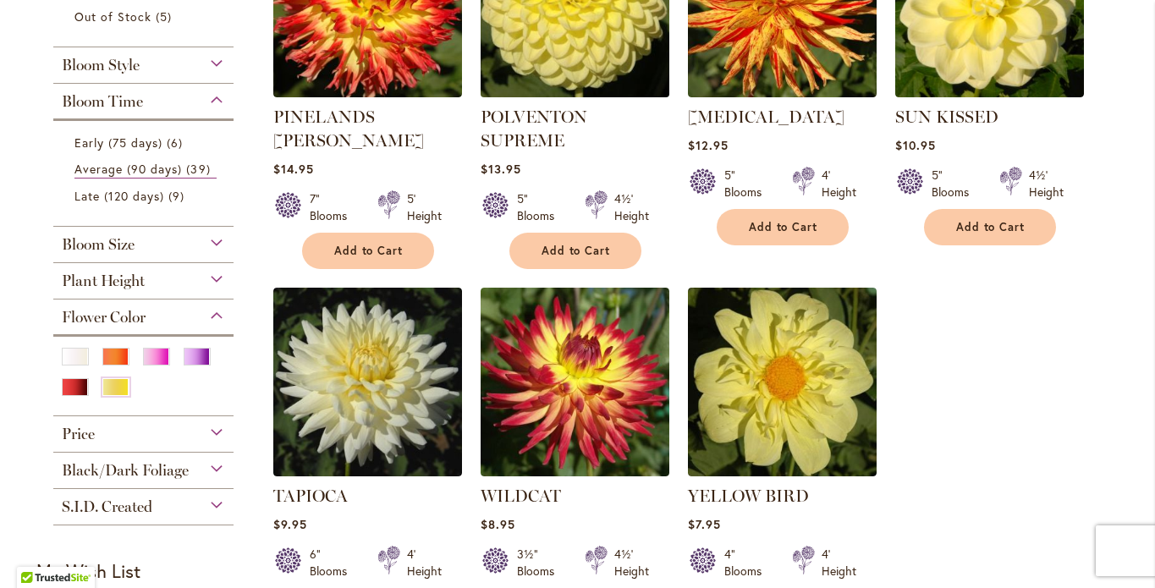
click at [566, 102] on img at bounding box center [574, 3] width 198 height 198
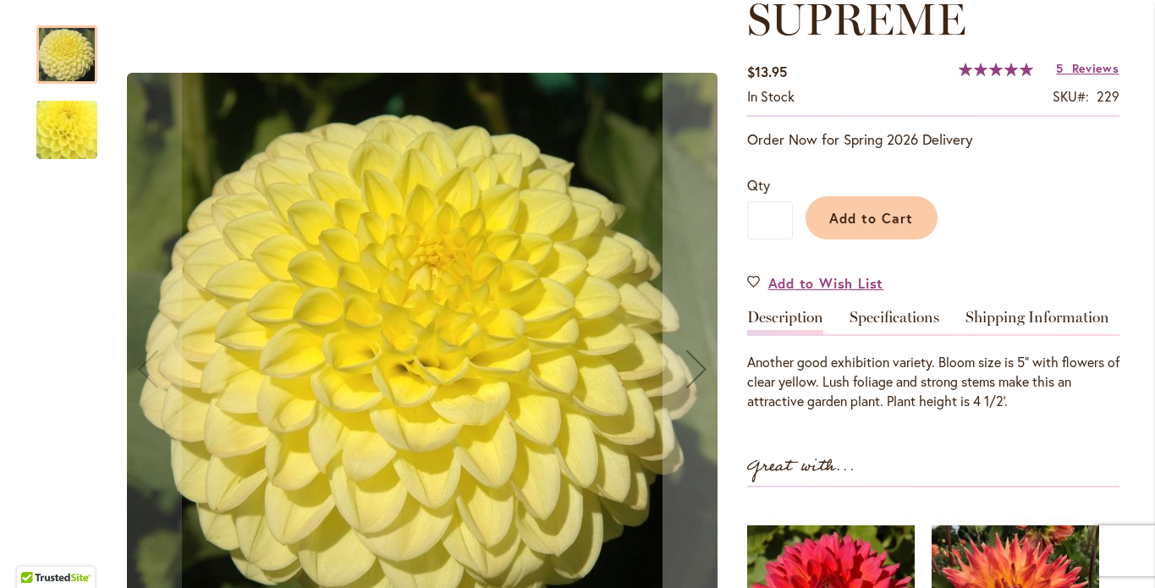
scroll to position [214, 0]
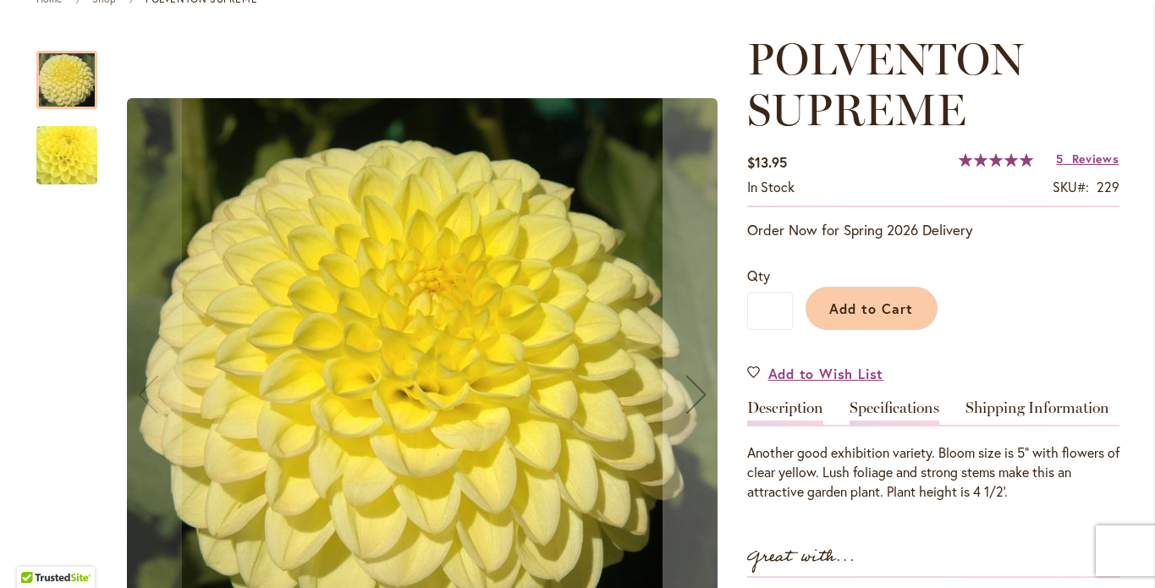
click at [887, 424] on link "Specifications" at bounding box center [894, 412] width 90 height 25
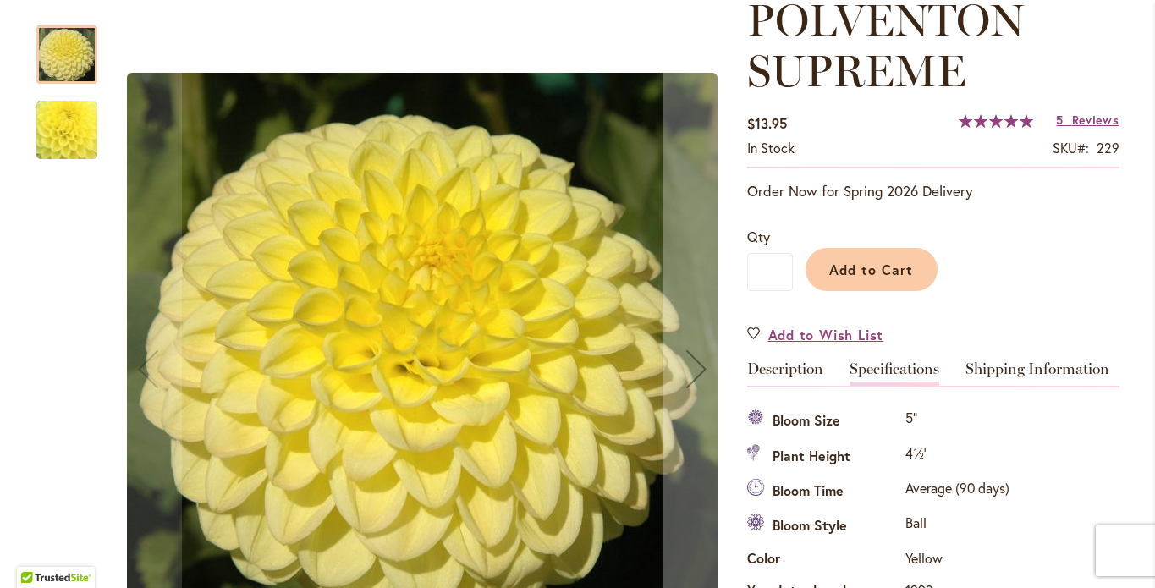
scroll to position [217, 0]
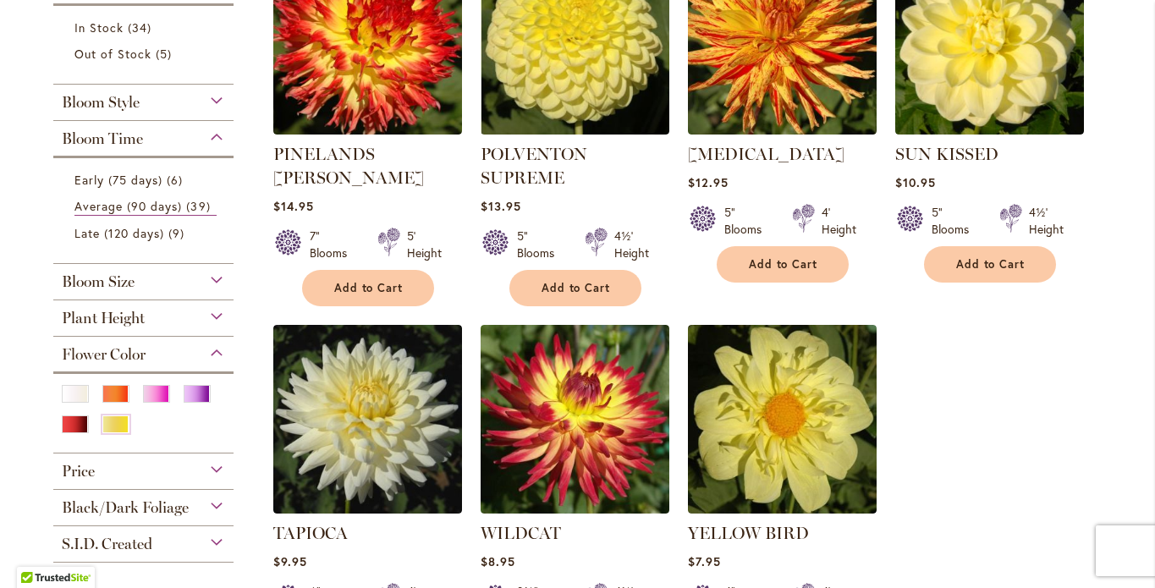
scroll to position [455, 0]
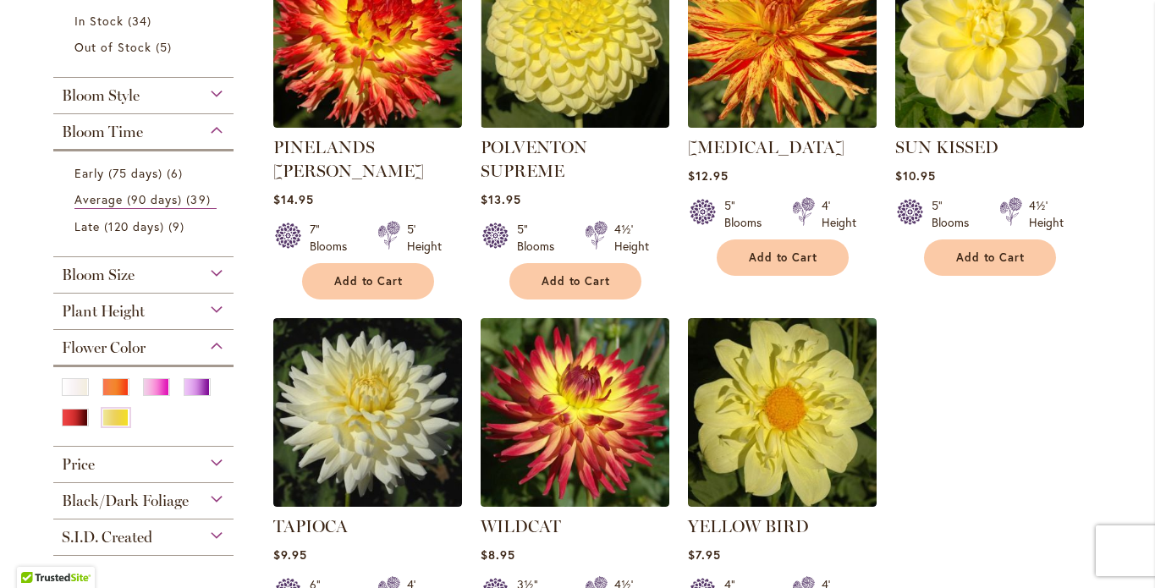
click at [757, 132] on img at bounding box center [782, 33] width 198 height 198
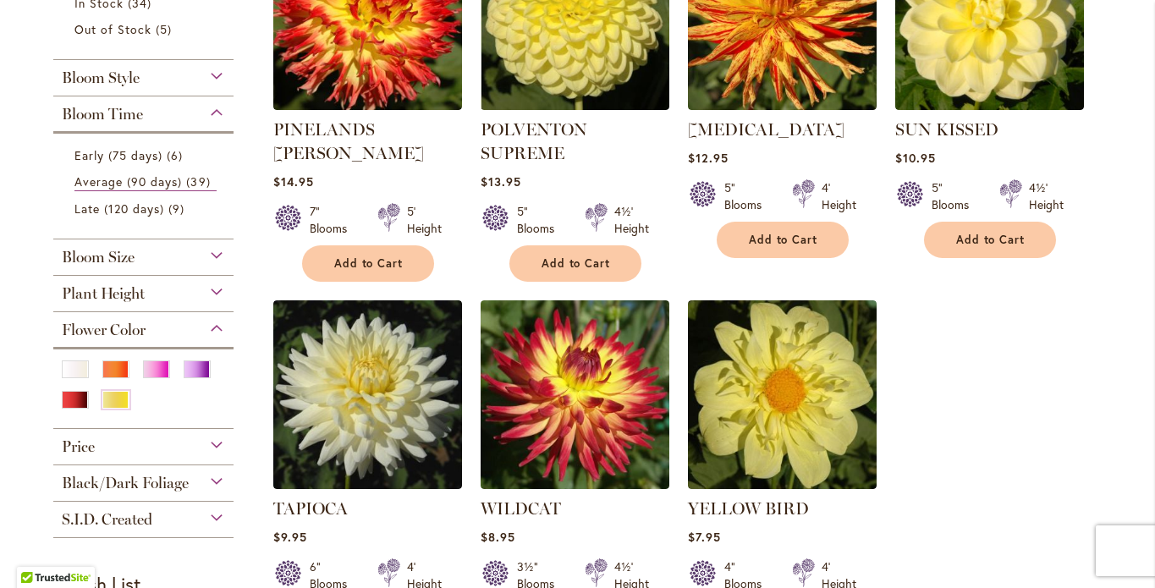
scroll to position [467, 0]
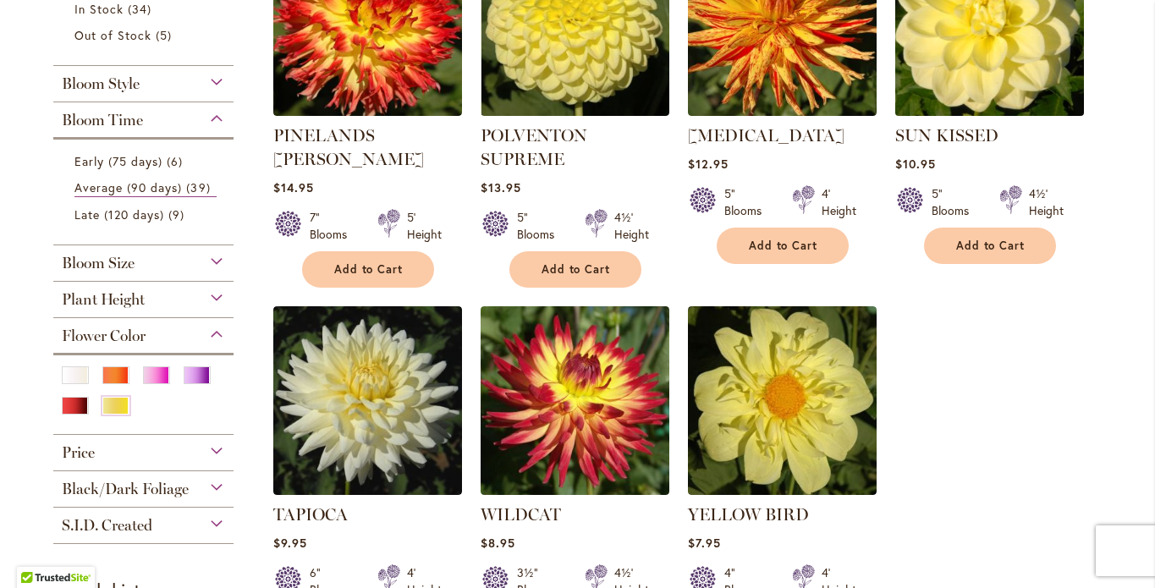
click at [966, 120] on img at bounding box center [989, 21] width 198 height 198
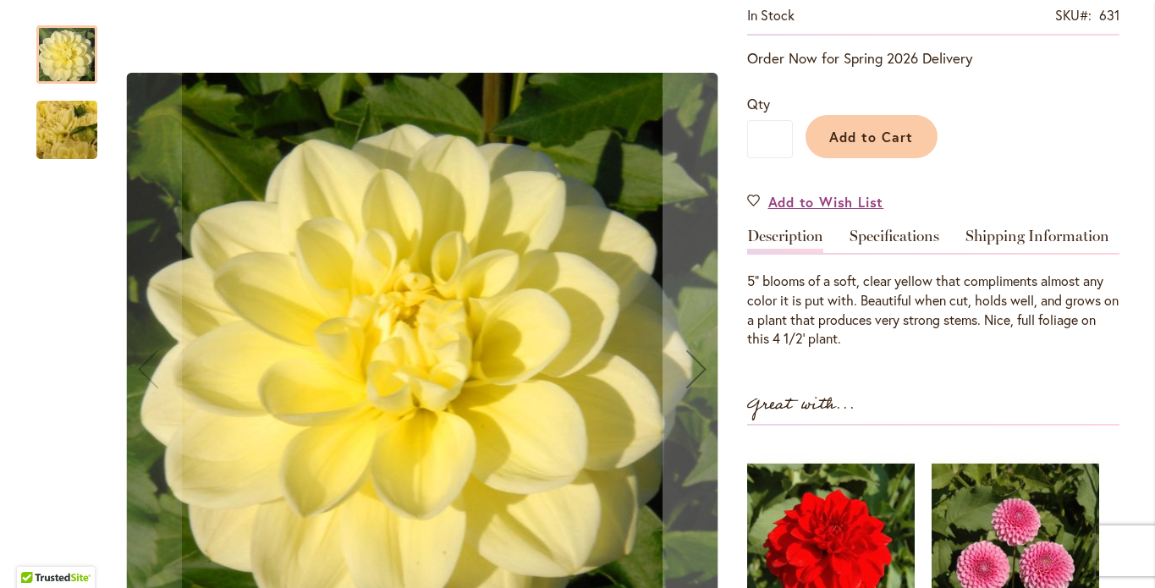
scroll to position [462, 0]
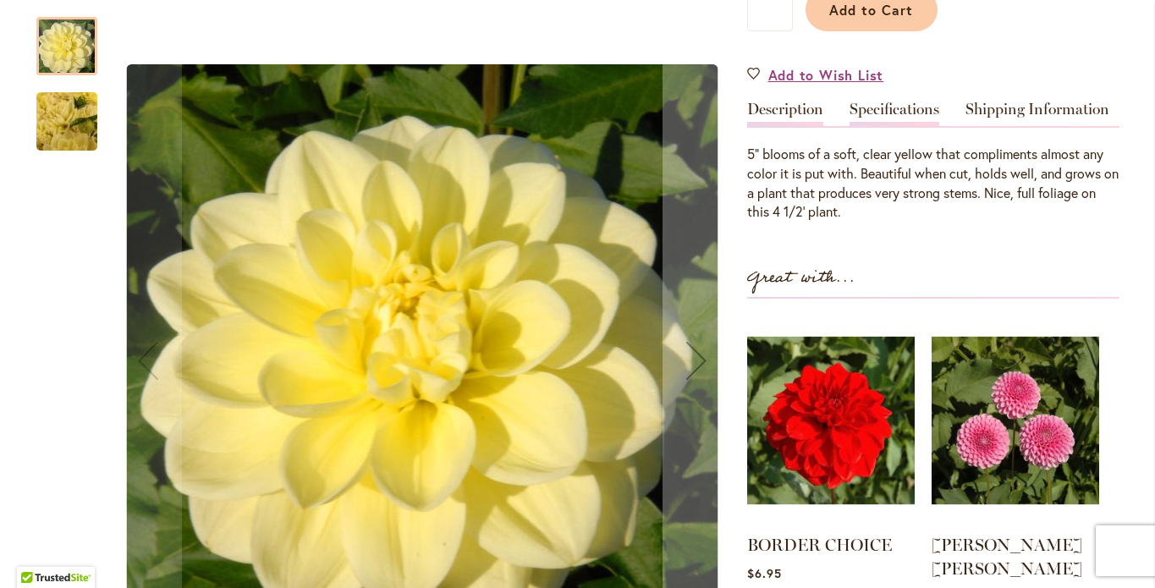
click at [896, 126] on link "Specifications" at bounding box center [894, 114] width 90 height 25
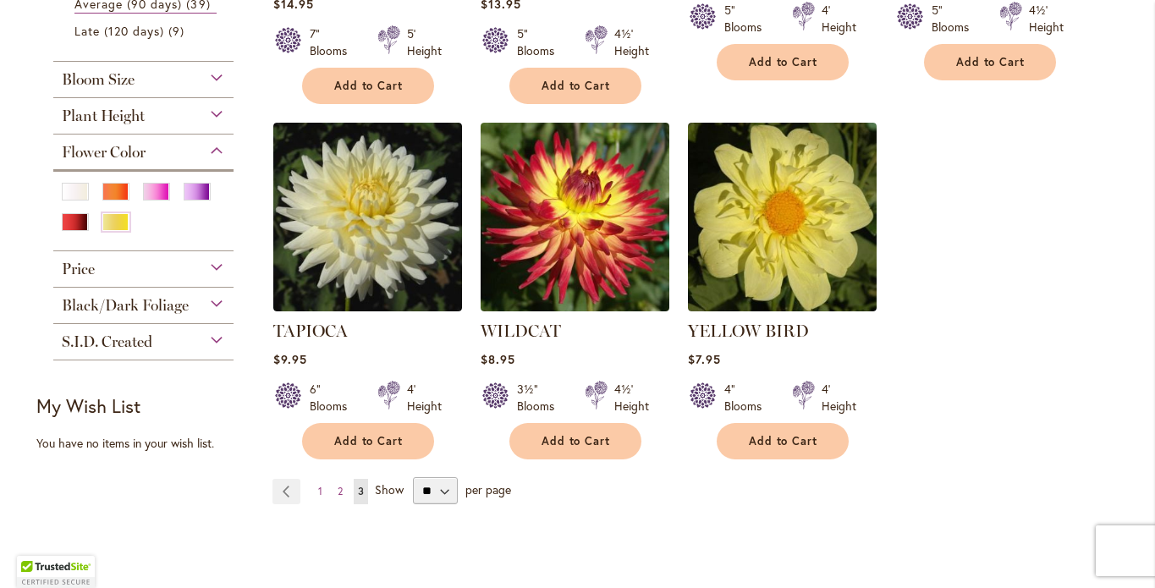
scroll to position [690, 0]
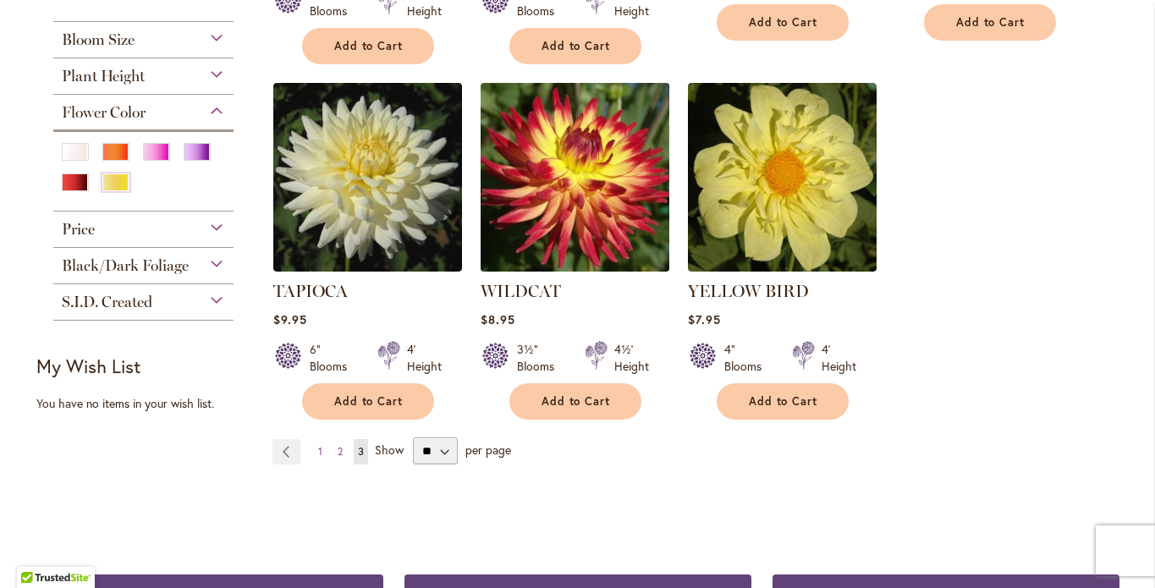
click at [570, 276] on img at bounding box center [574, 177] width 198 height 198
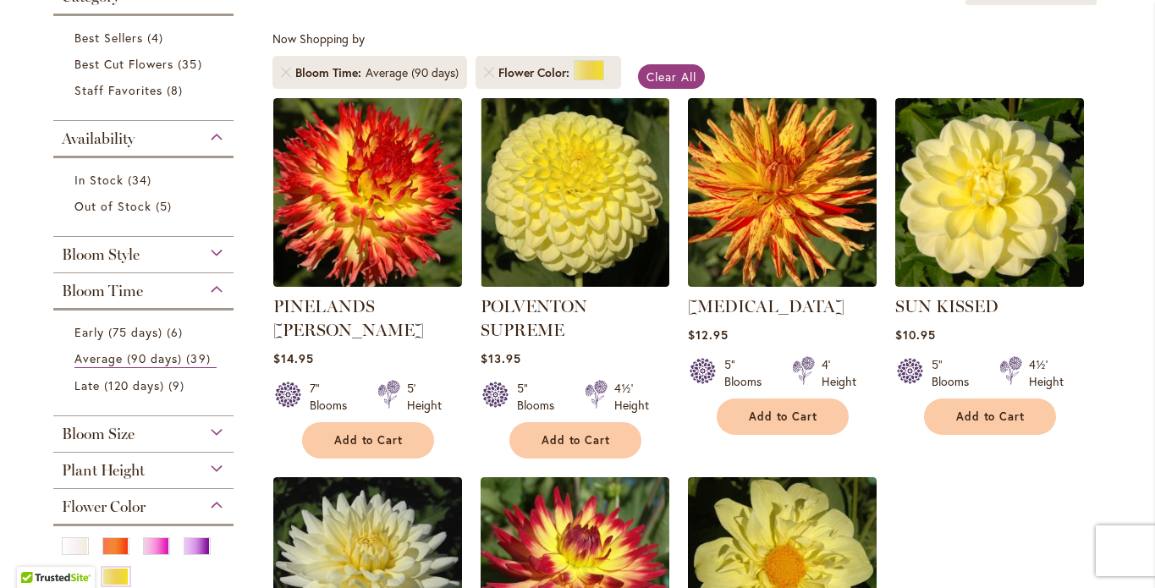
scroll to position [299, 0]
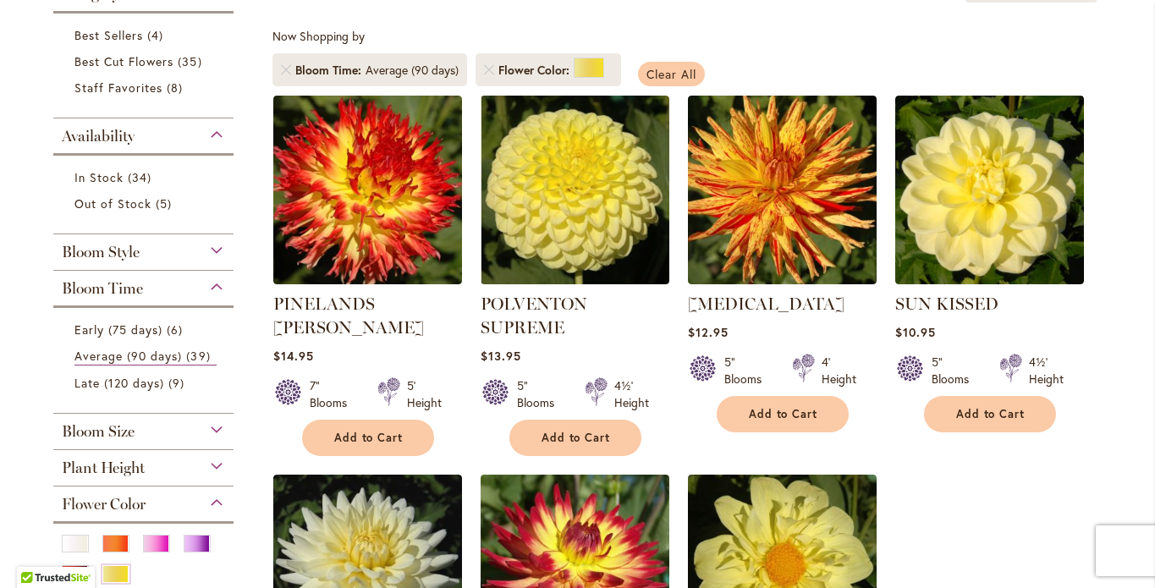
click at [652, 86] on link "Clear All" at bounding box center [671, 74] width 67 height 25
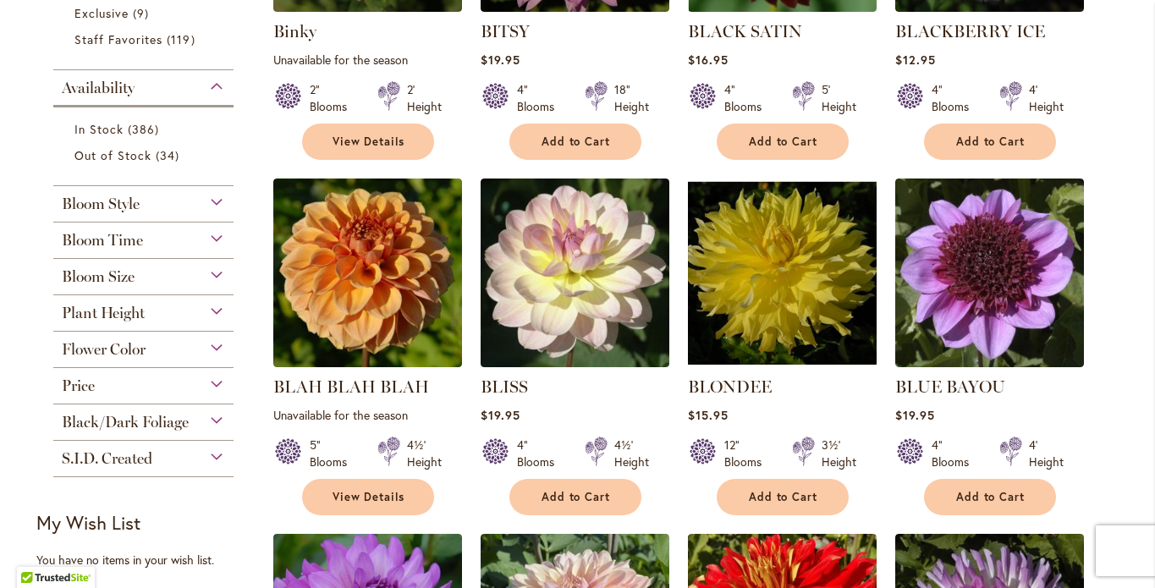
scroll to position [603, 0]
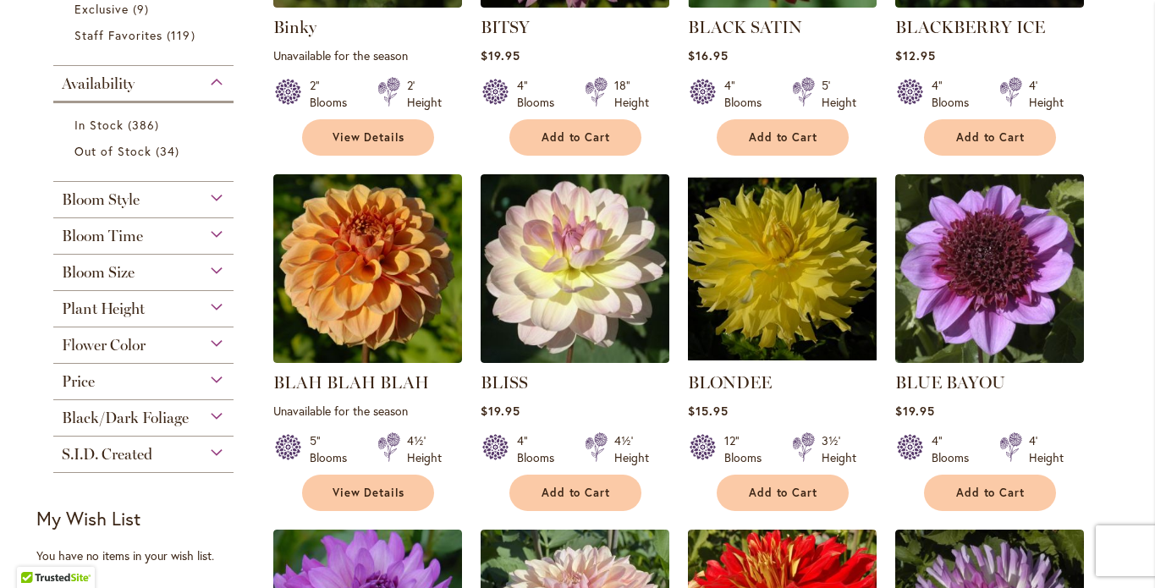
click at [227, 338] on div "Flower Color" at bounding box center [143, 340] width 181 height 27
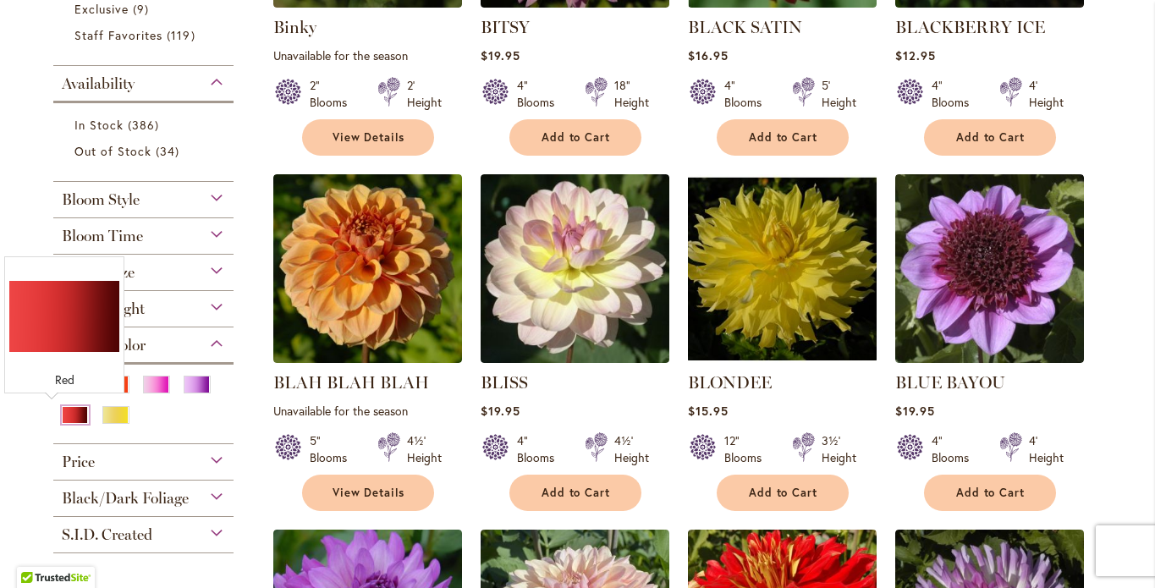
click at [62, 412] on div "Red" at bounding box center [75, 415] width 27 height 18
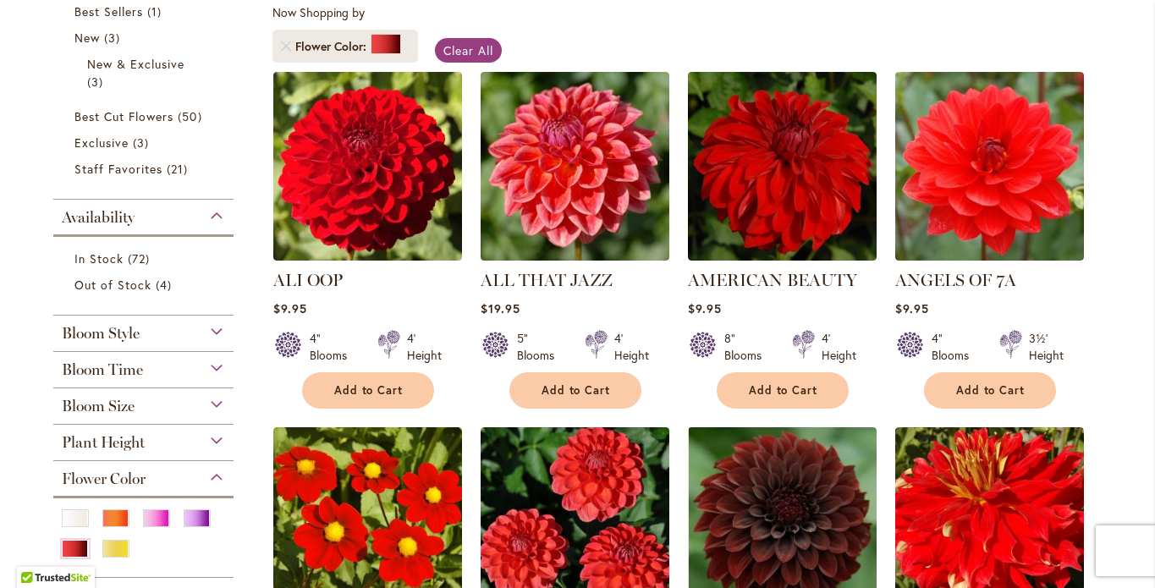
scroll to position [513, 0]
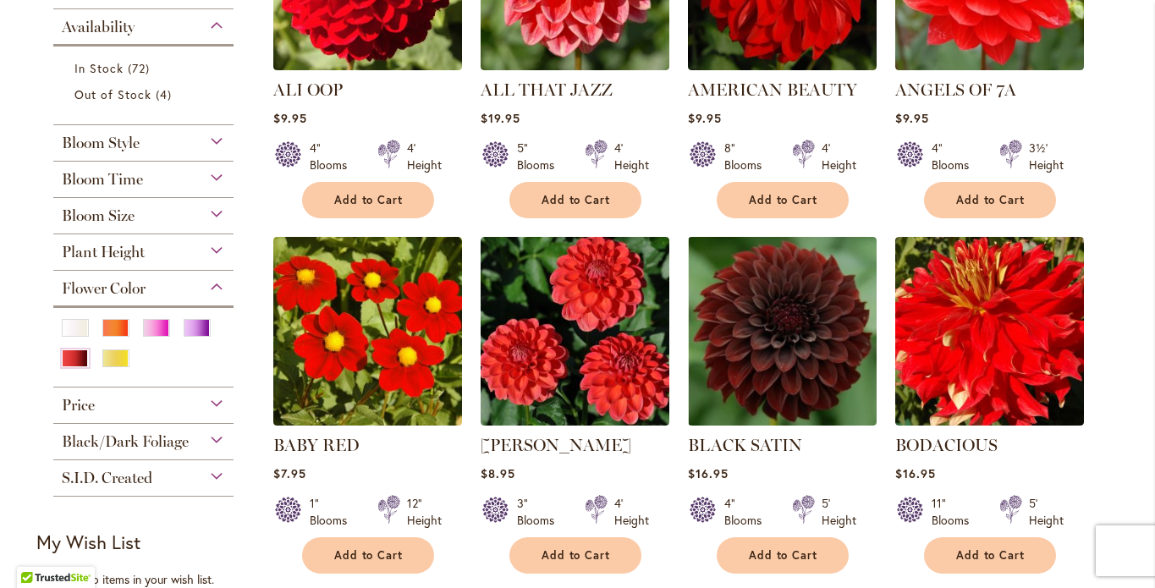
click at [227, 189] on div "Bloom Time" at bounding box center [143, 175] width 181 height 27
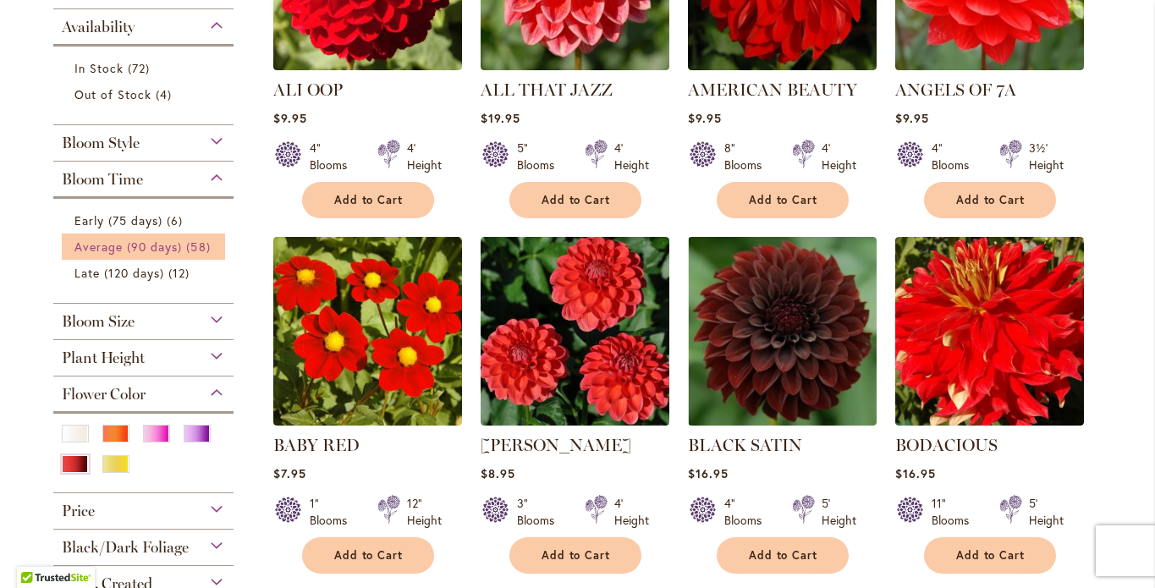
click at [186, 255] on span "58 items" at bounding box center [200, 247] width 28 height 18
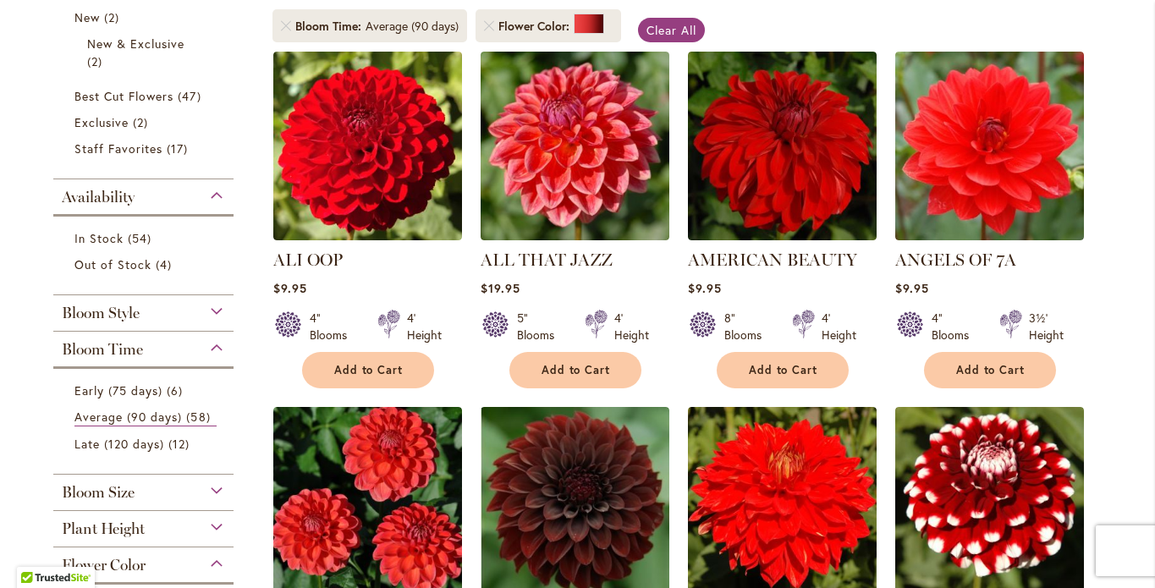
scroll to position [387, 0]
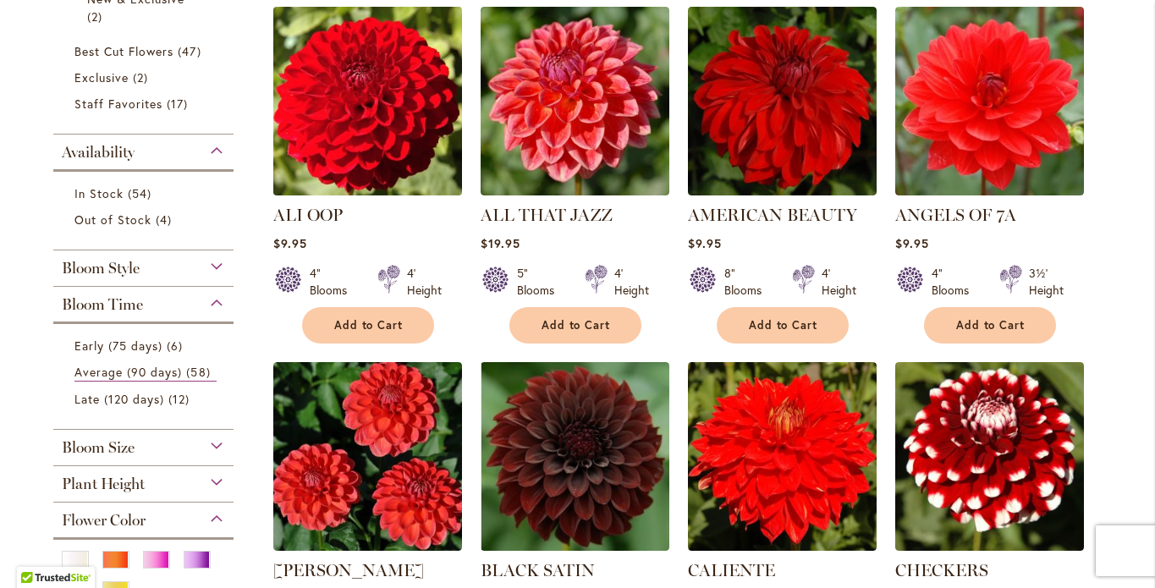
click at [351, 200] on img at bounding box center [367, 101] width 198 height 198
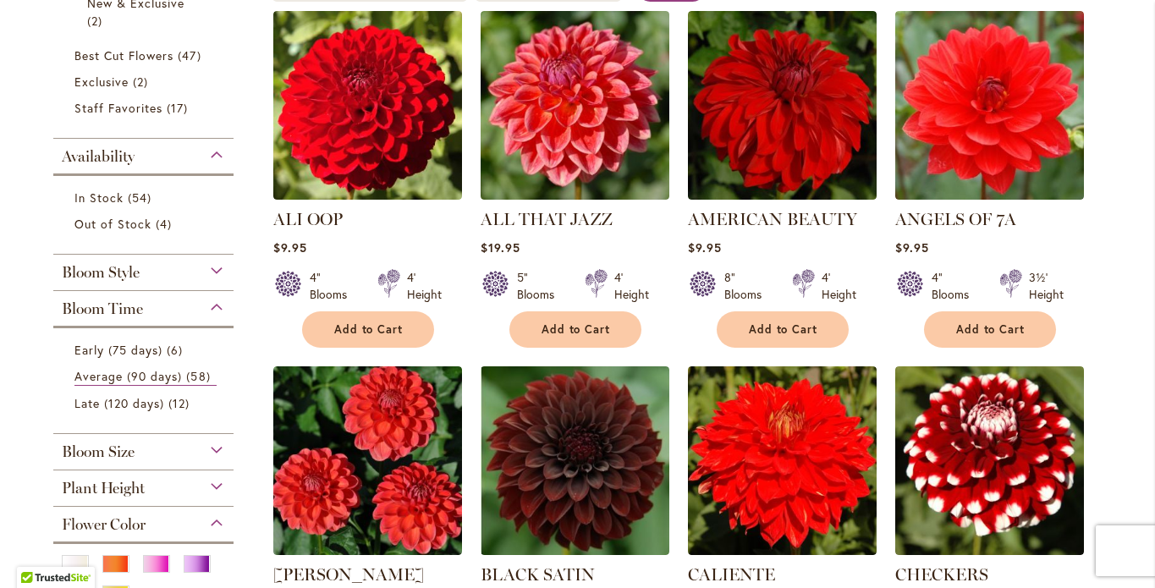
scroll to position [436, 0]
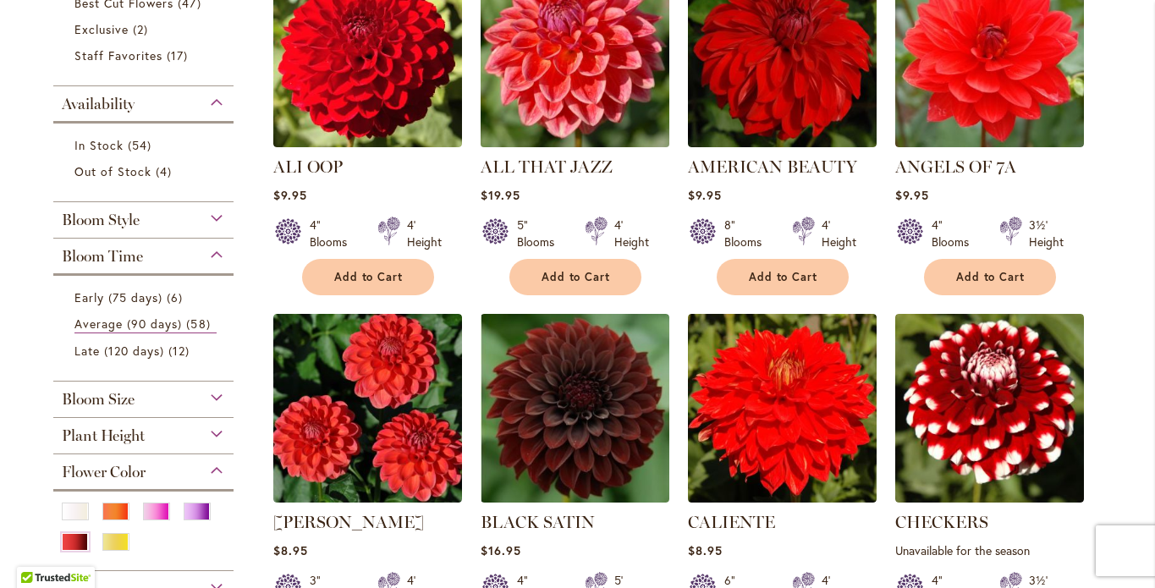
click at [576, 151] on img at bounding box center [574, 52] width 198 height 198
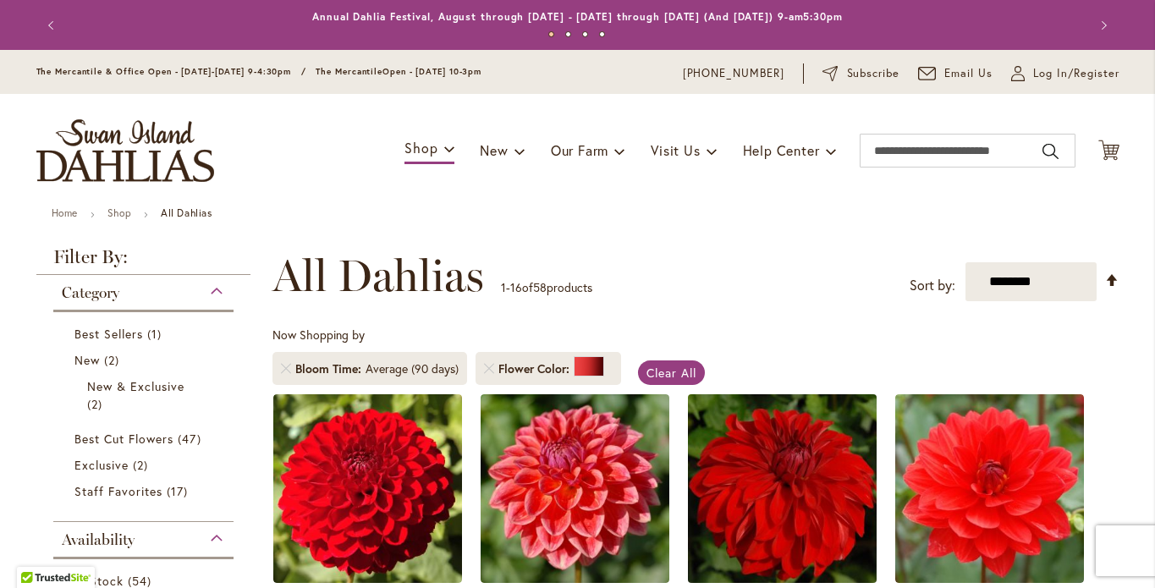
click at [783, 536] on img at bounding box center [782, 488] width 198 height 198
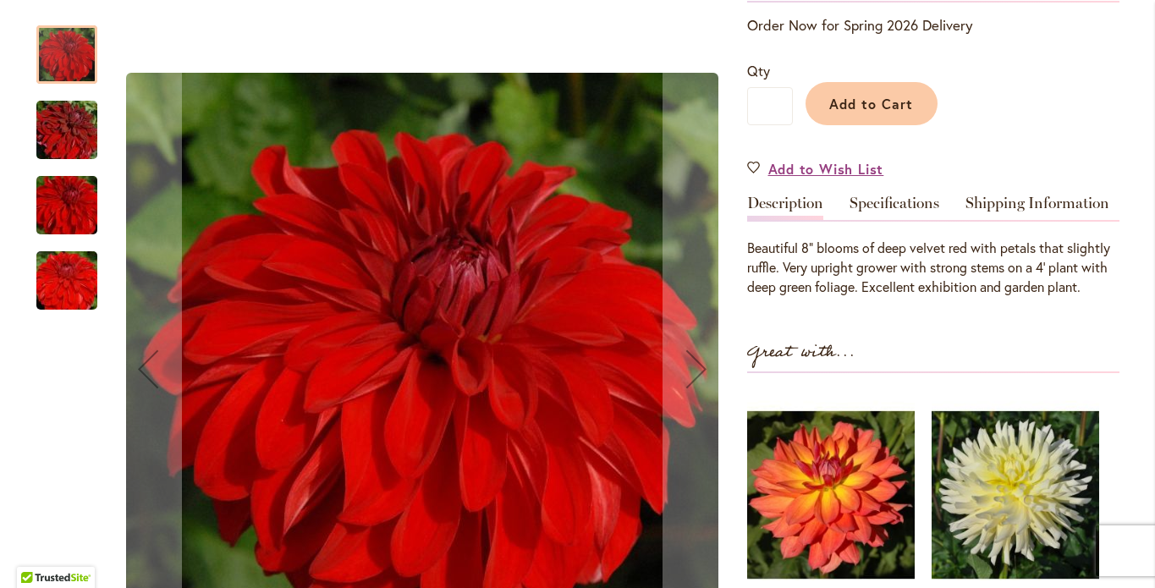
scroll to position [393, 0]
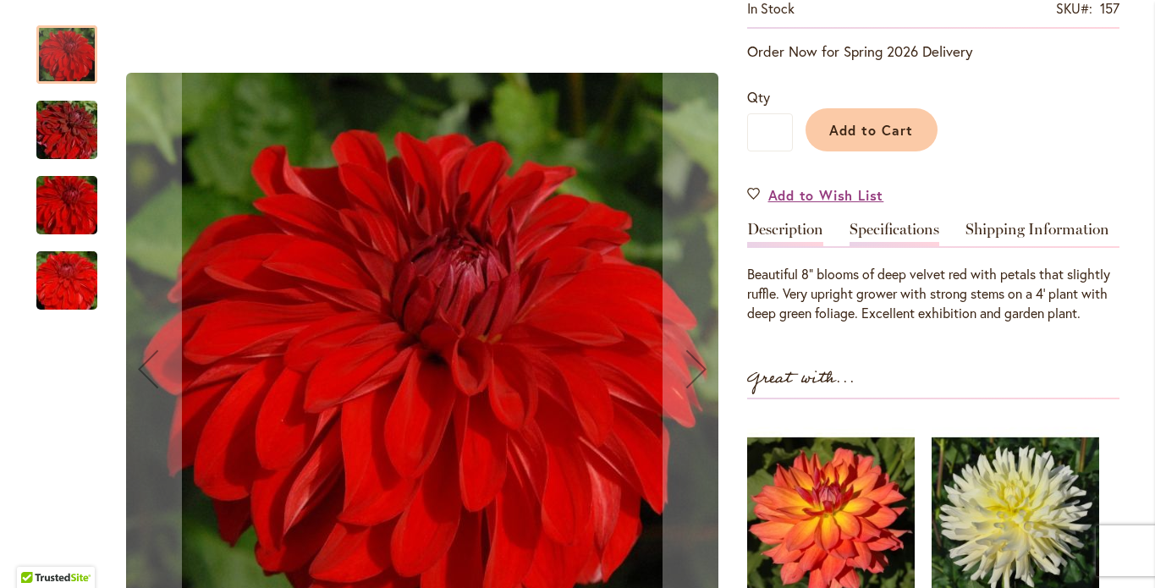
click at [913, 245] on link "Specifications" at bounding box center [894, 234] width 90 height 25
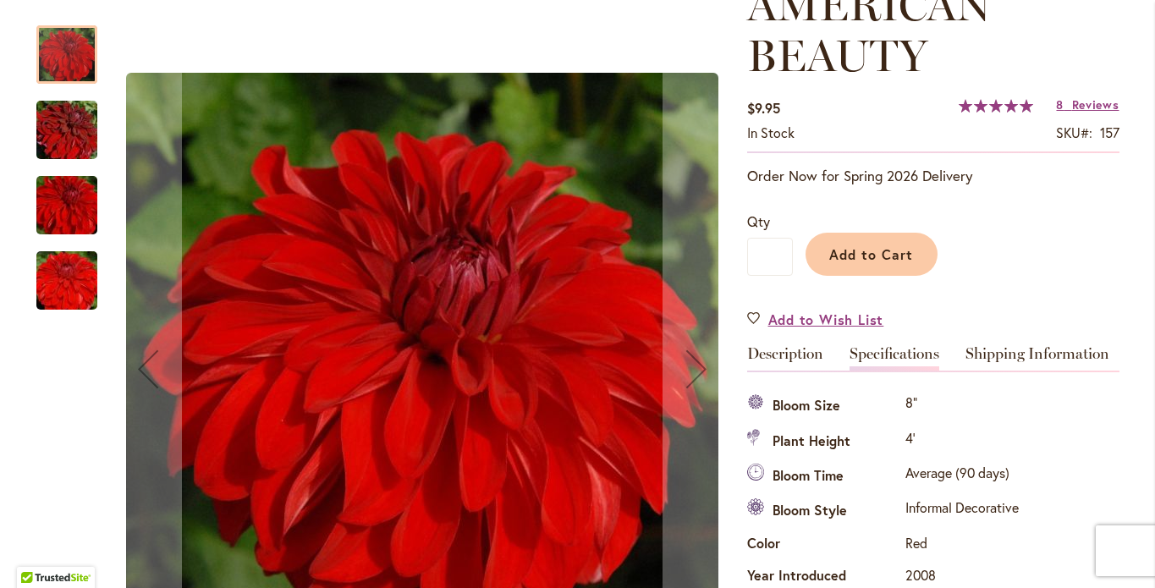
scroll to position [255, 0]
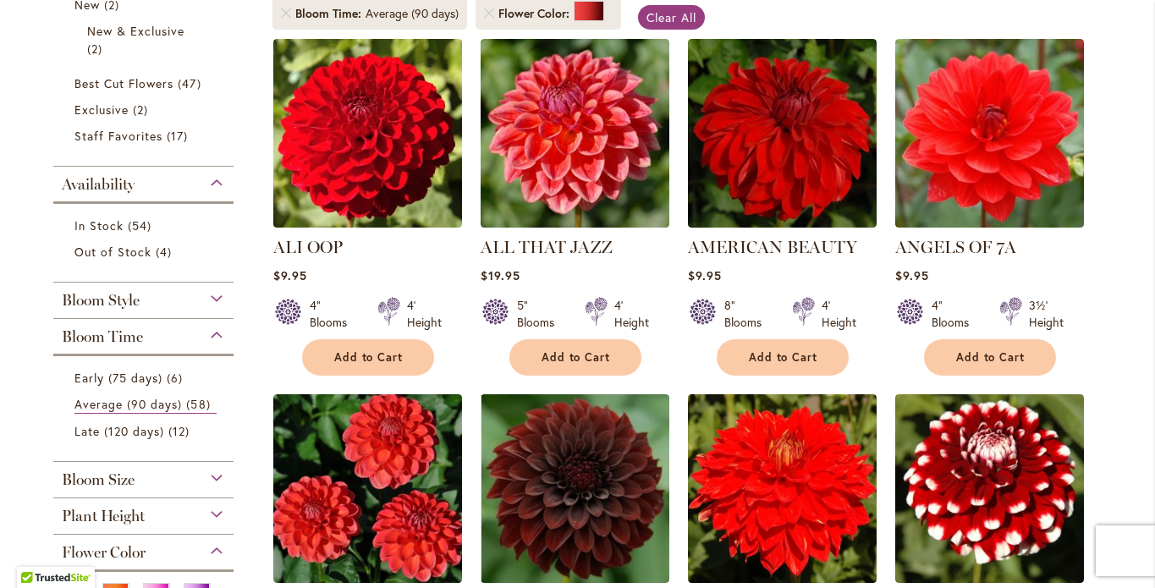
scroll to position [404, 0]
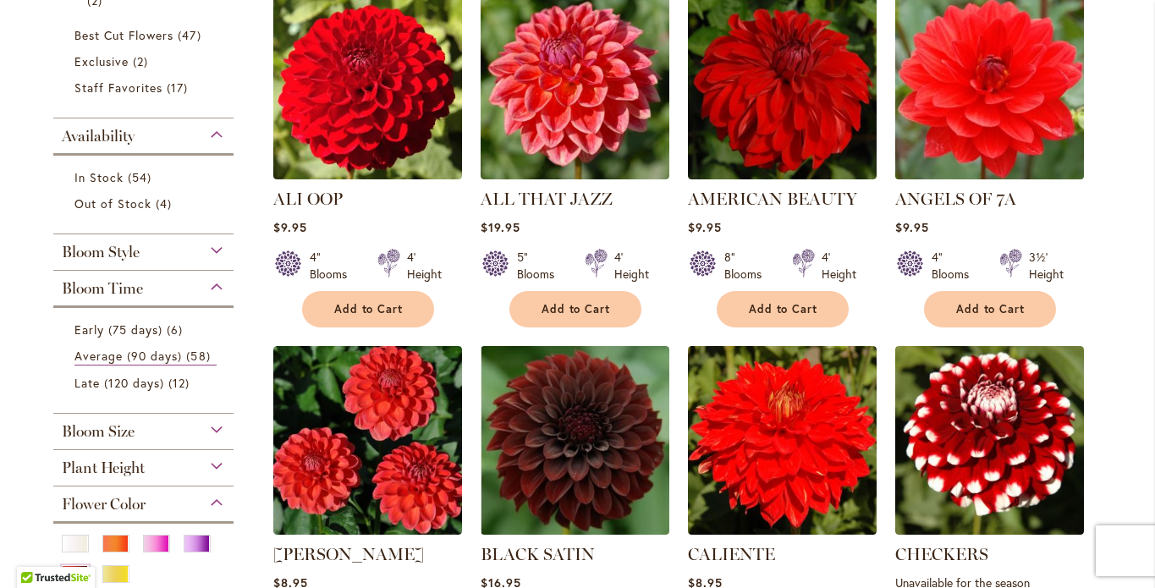
click at [991, 184] on img at bounding box center [989, 85] width 198 height 198
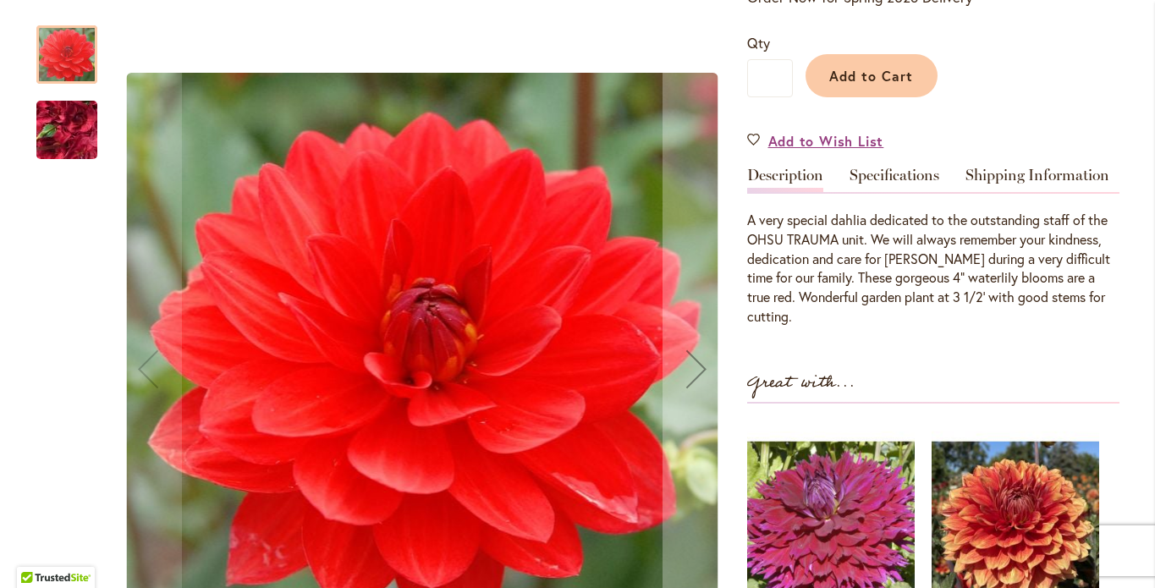
scroll to position [415, 0]
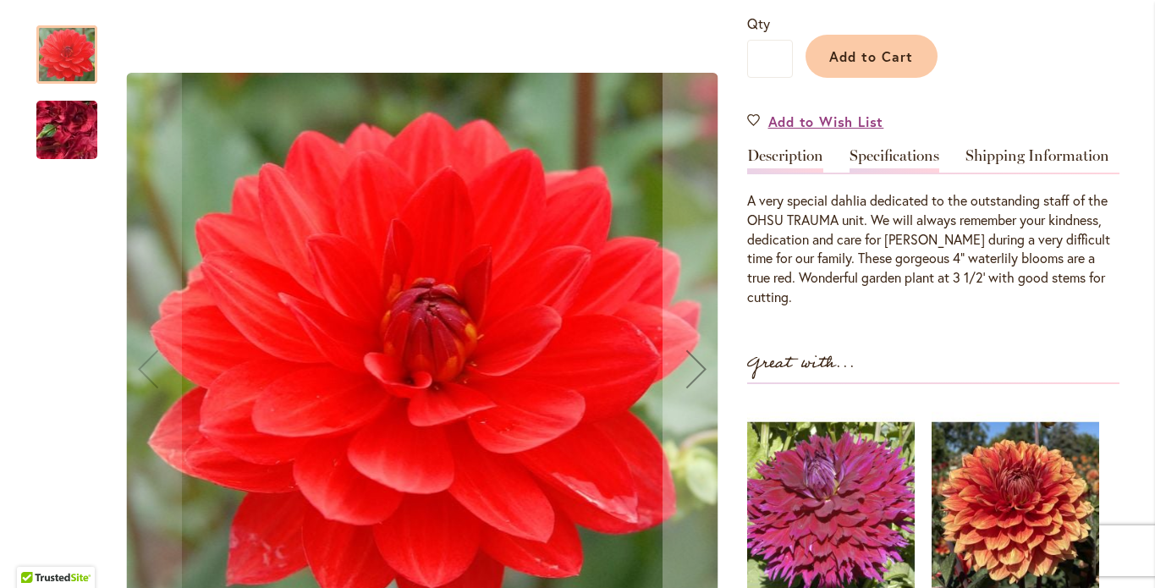
click at [898, 173] on link "Specifications" at bounding box center [894, 160] width 90 height 25
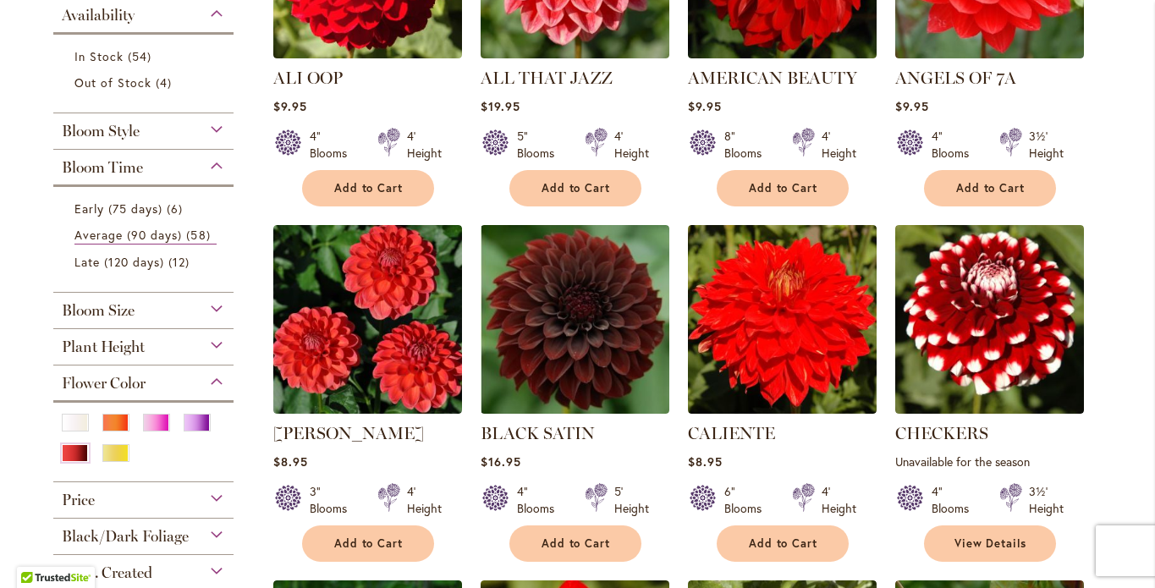
scroll to position [641, 0]
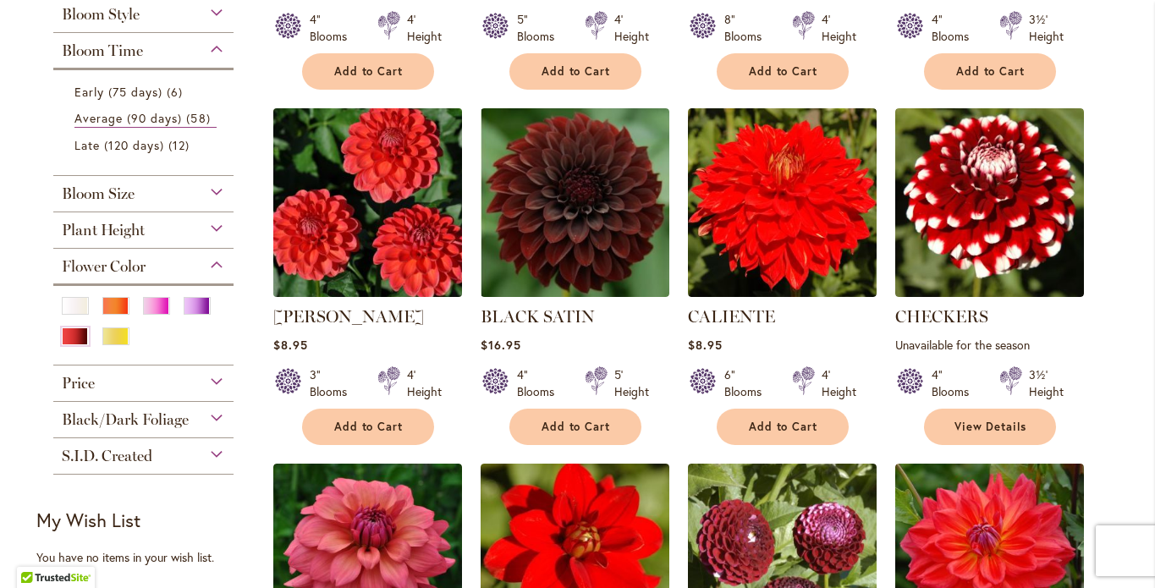
click at [408, 301] on img at bounding box center [367, 202] width 198 height 198
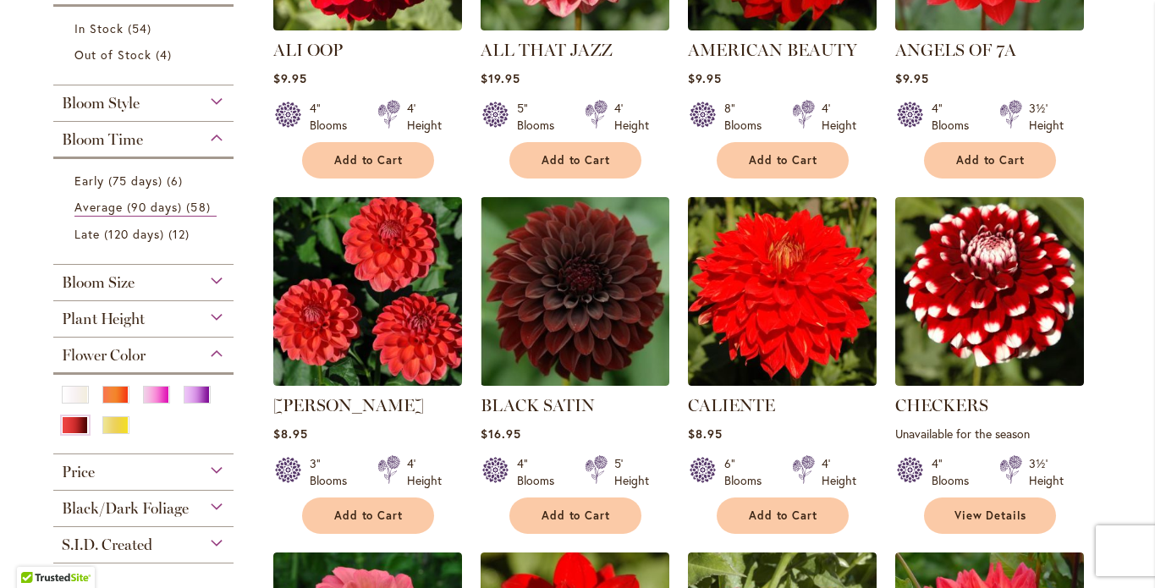
scroll to position [706, 0]
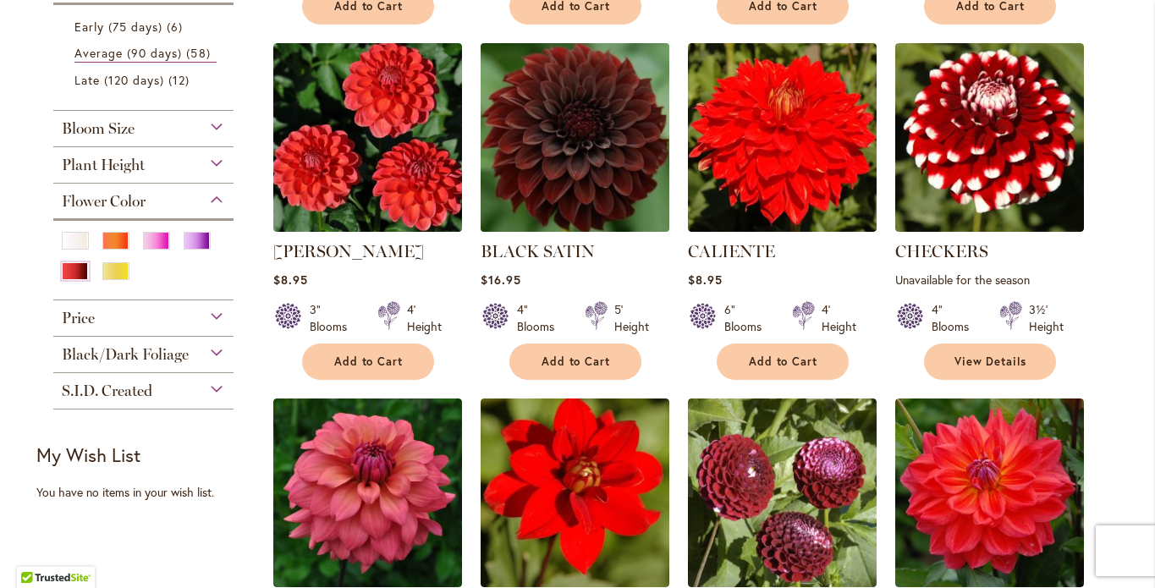
click at [601, 222] on img at bounding box center [574, 137] width 198 height 198
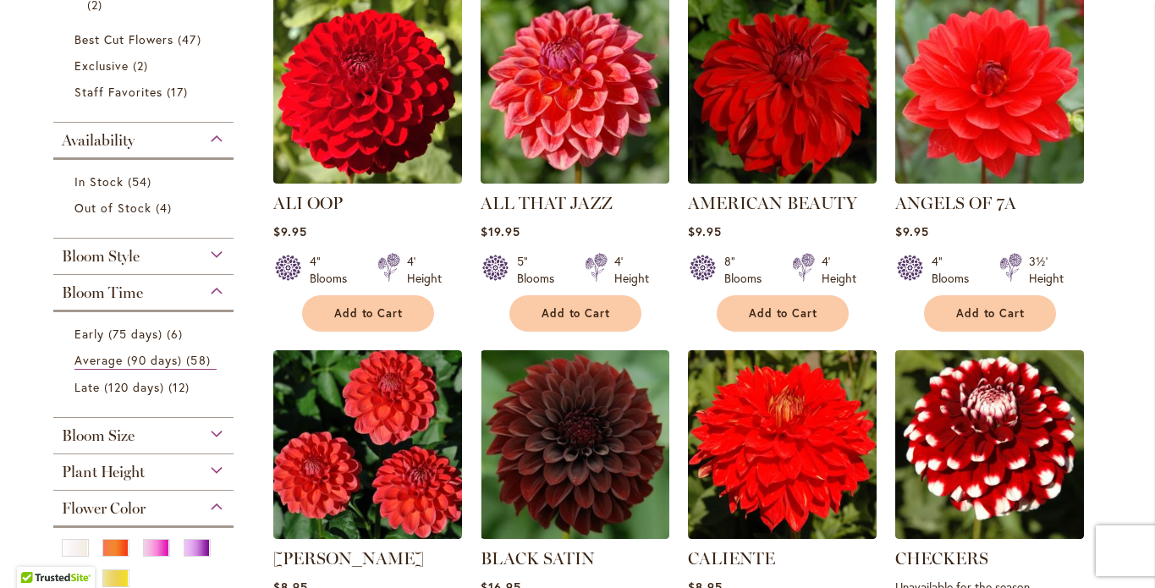
scroll to position [803, 0]
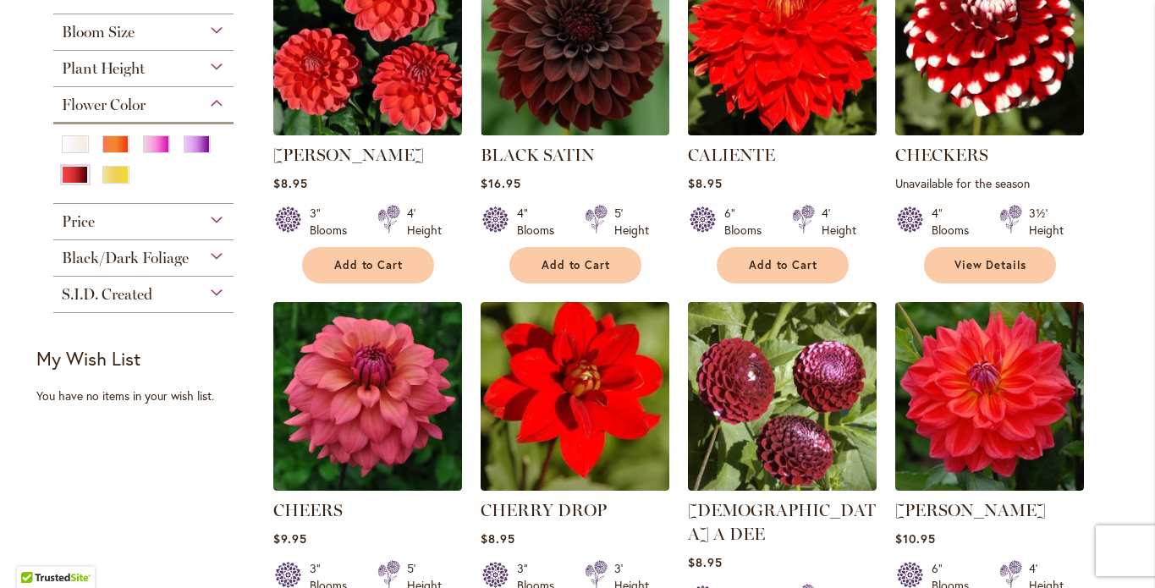
click at [772, 140] on img at bounding box center [782, 41] width 198 height 198
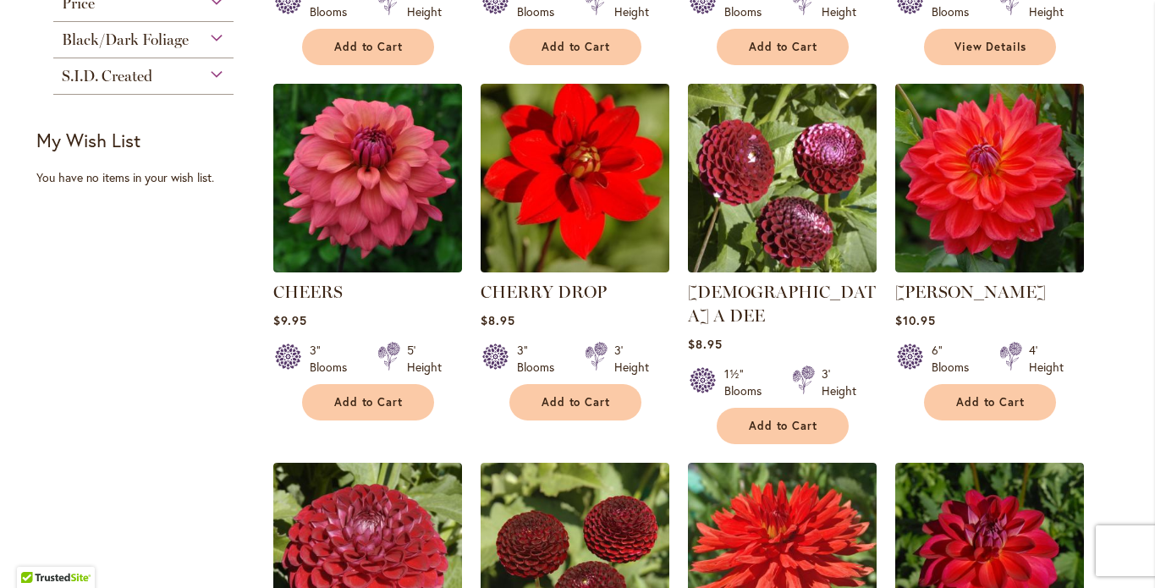
scroll to position [1090, 0]
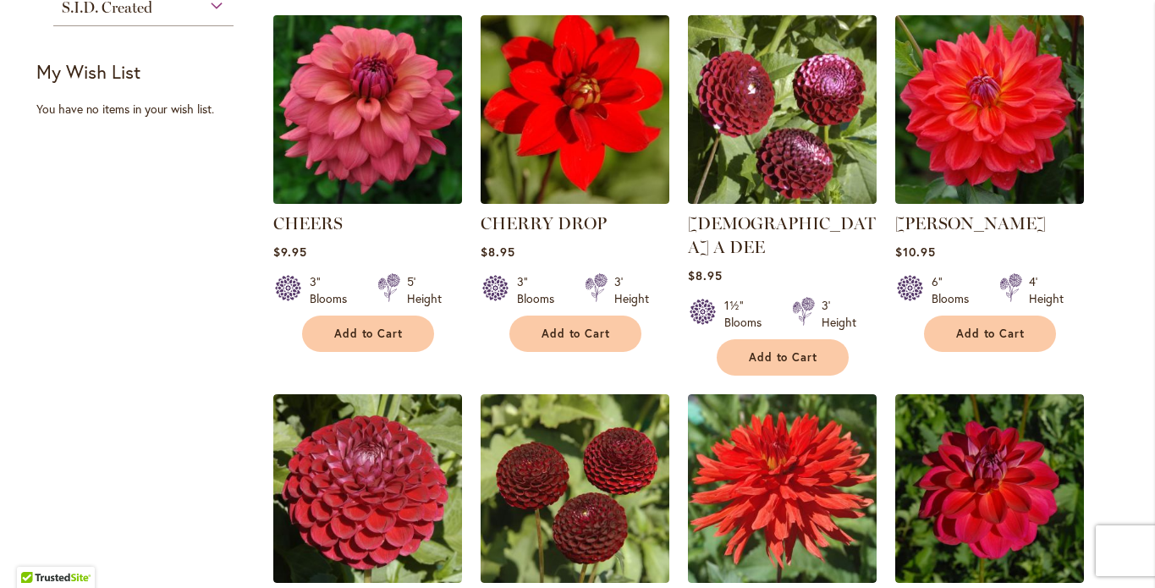
click at [346, 208] on img at bounding box center [367, 109] width 198 height 198
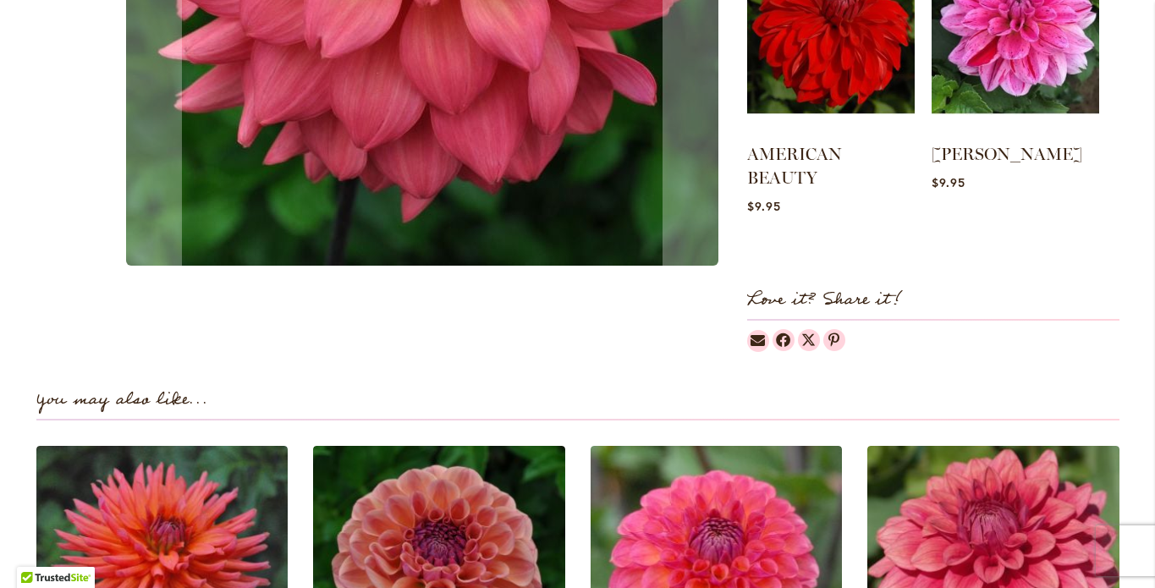
scroll to position [532, 0]
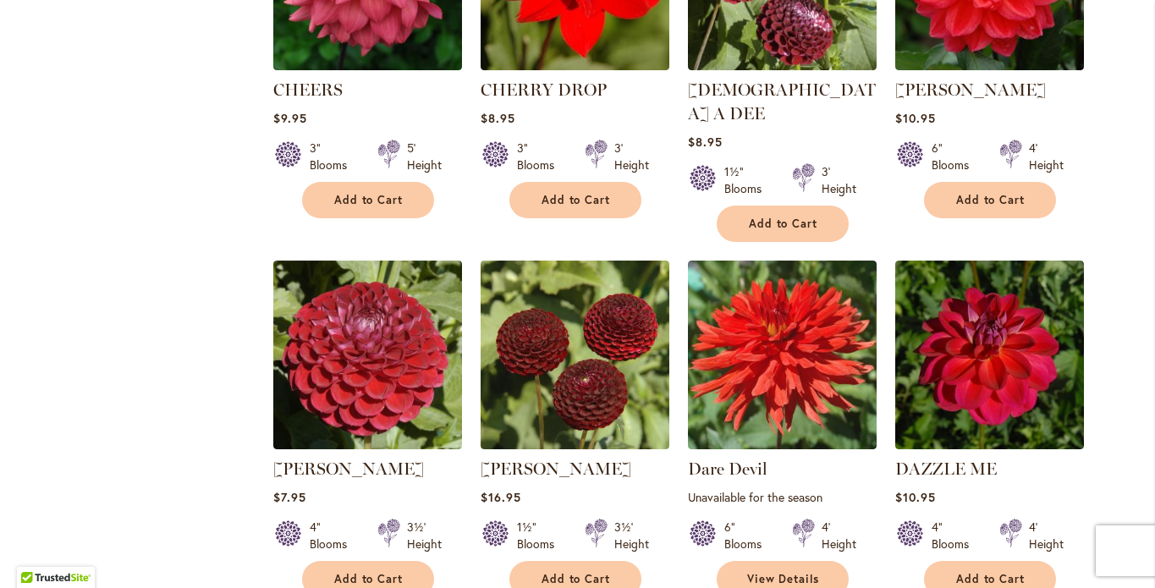
scroll to position [1227, 0]
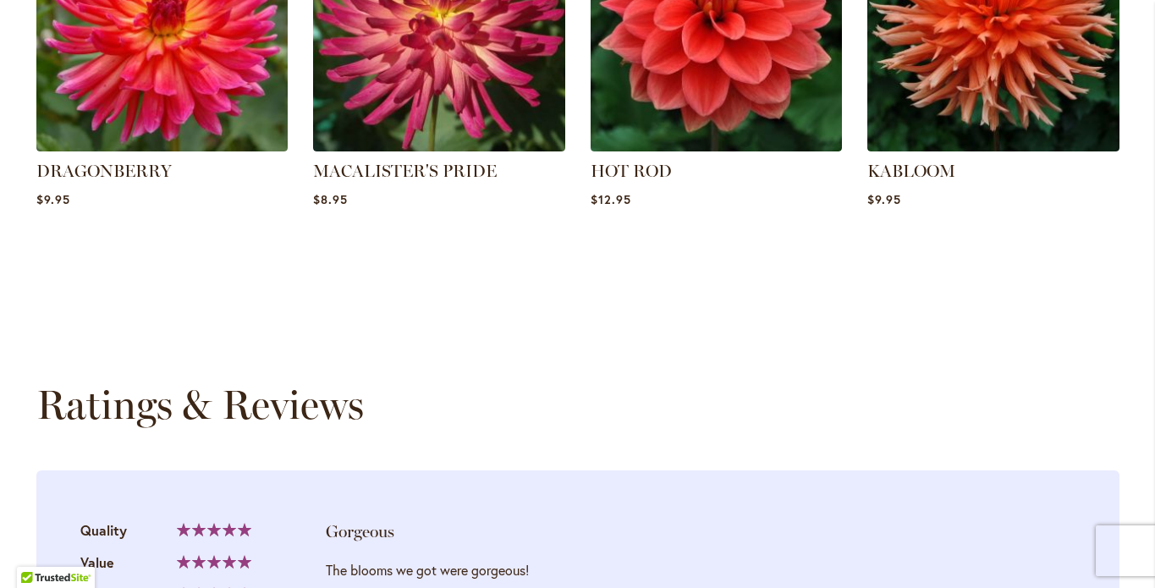
scroll to position [1355, 0]
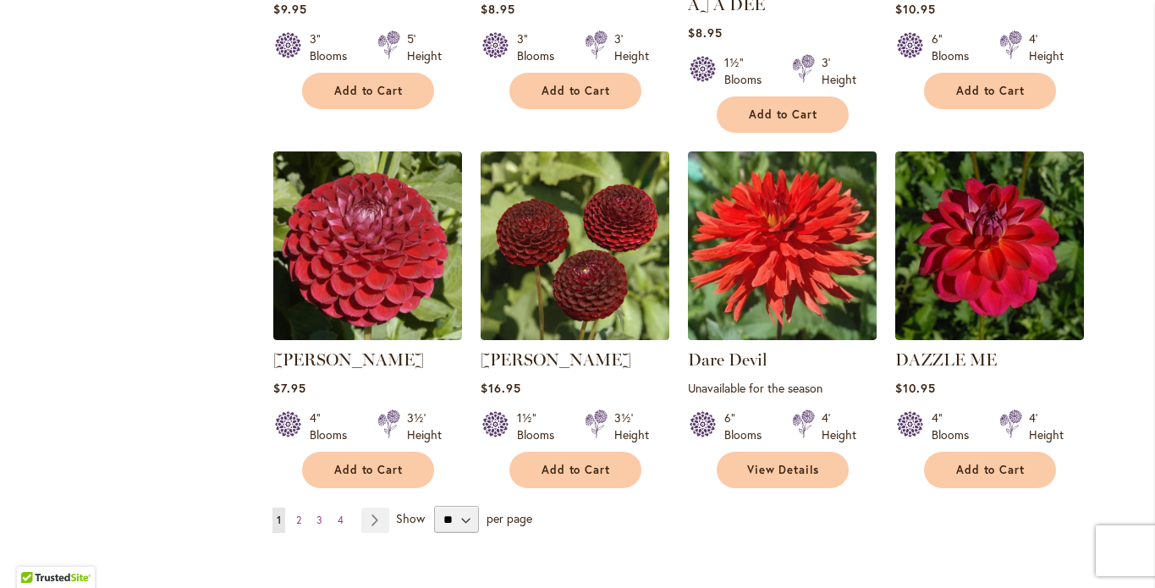
scroll to position [1408, 0]
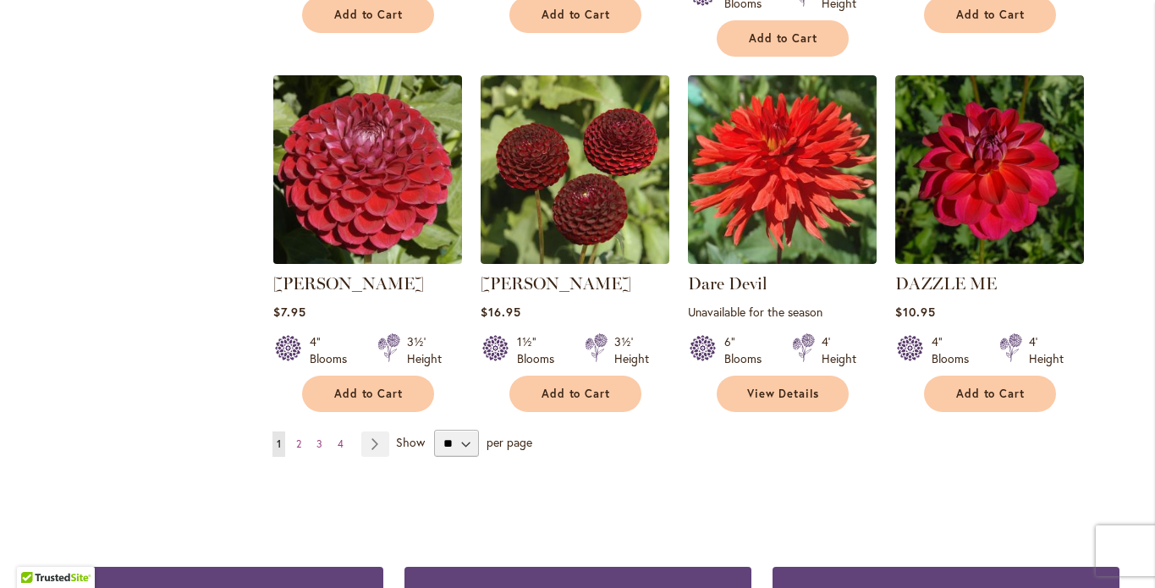
click at [361, 268] on img at bounding box center [367, 169] width 198 height 198
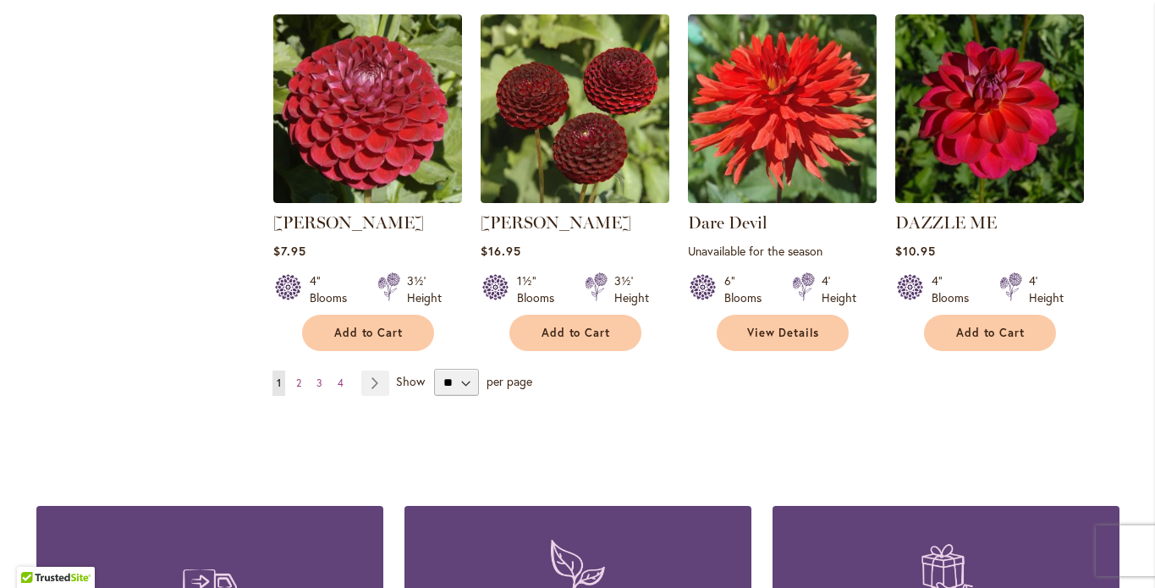
scroll to position [1502, 0]
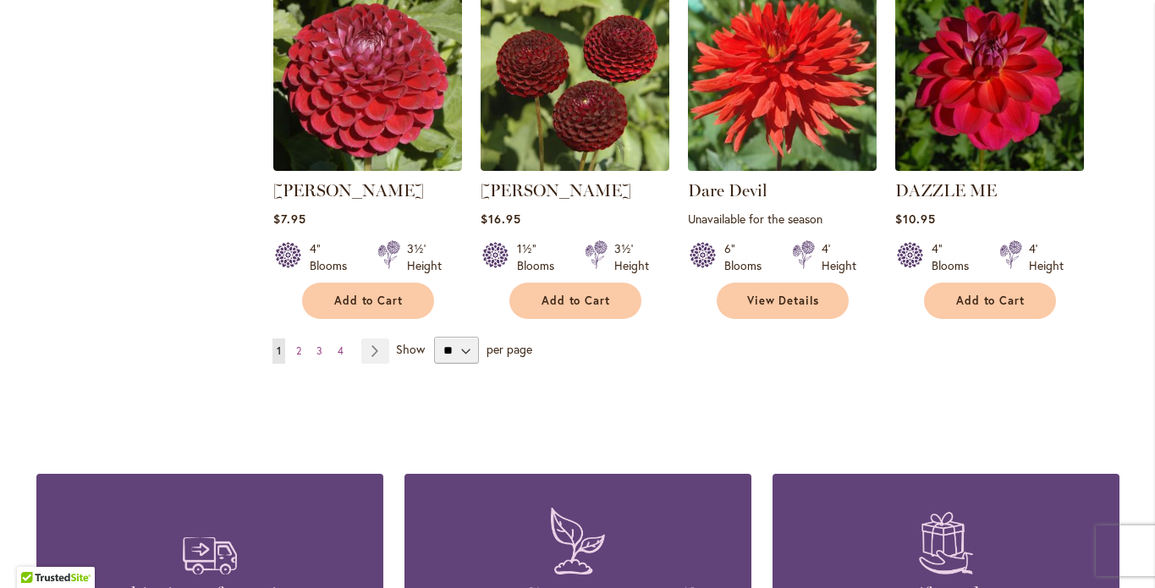
click at [996, 175] on img at bounding box center [989, 76] width 198 height 198
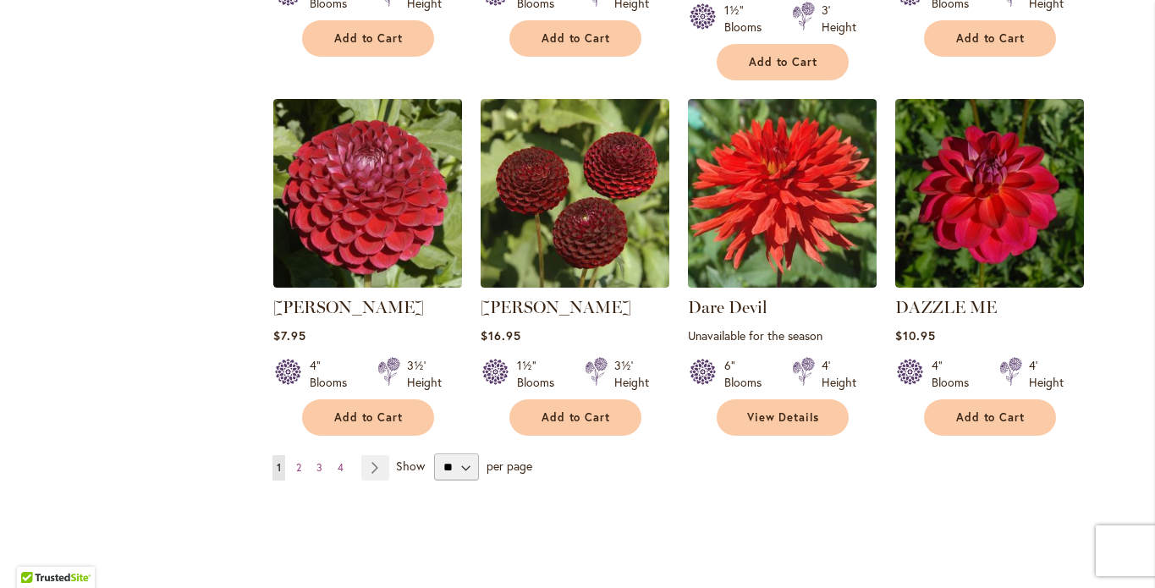
scroll to position [1493, 0]
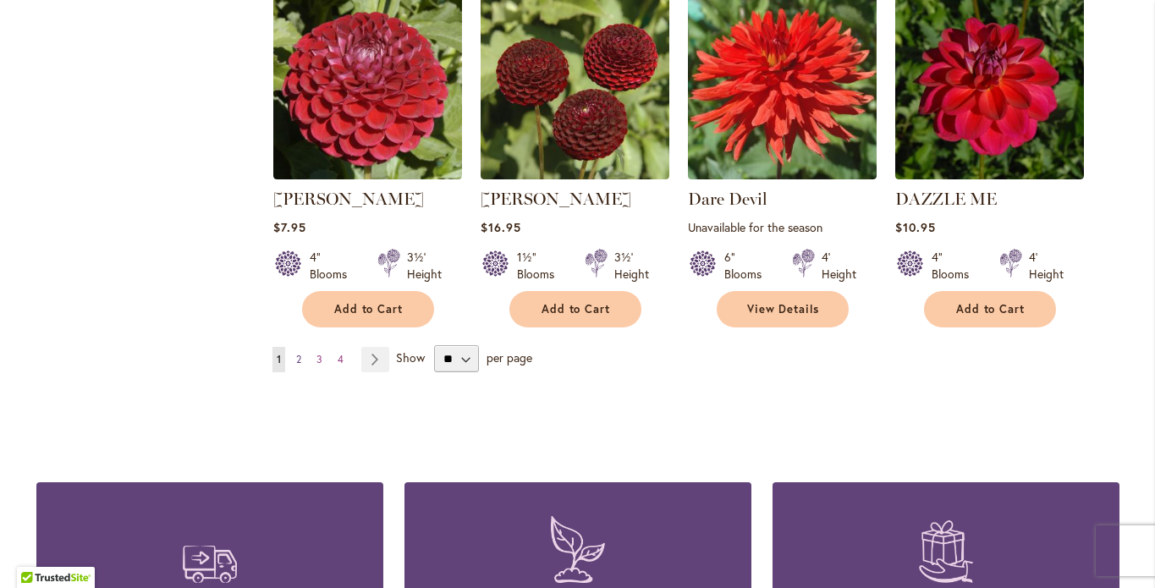
click at [292, 372] on link "Page 2" at bounding box center [299, 359] width 14 height 25
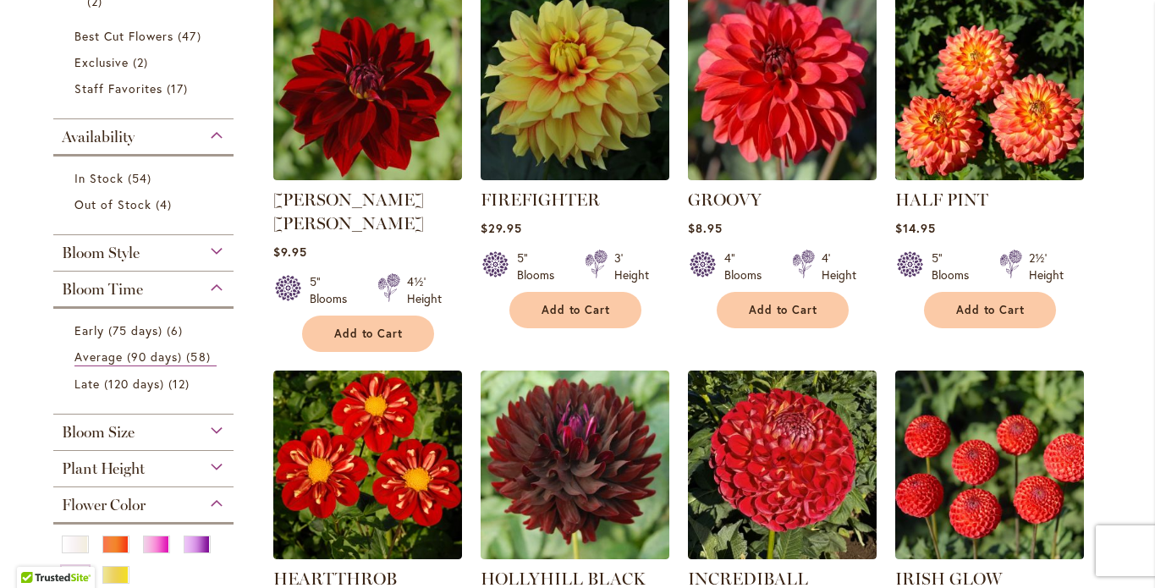
scroll to position [407, 0]
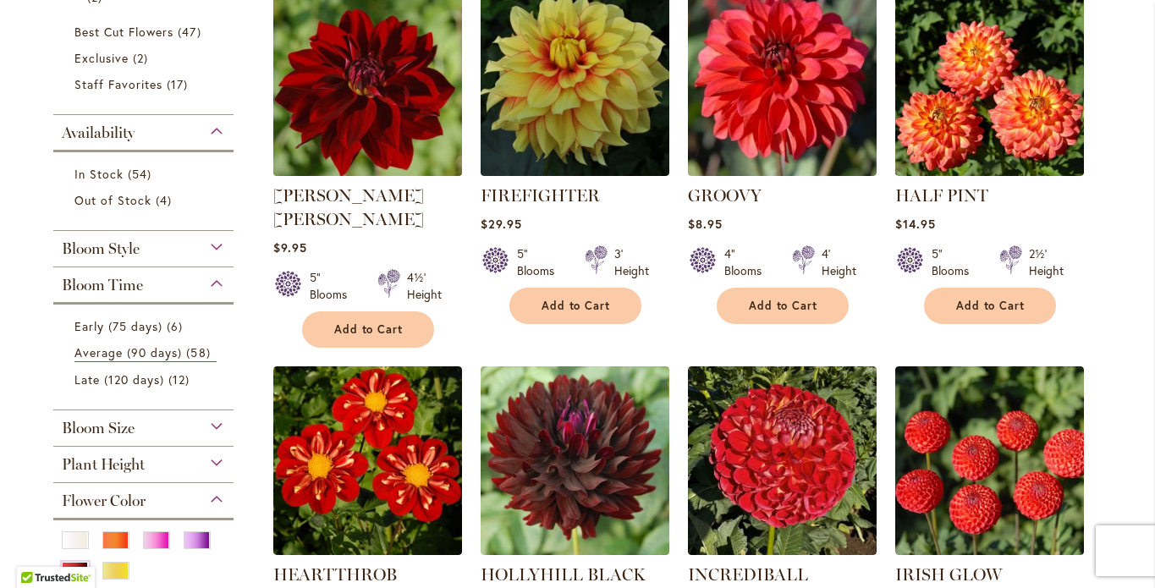
click at [367, 180] on img at bounding box center [367, 81] width 198 height 198
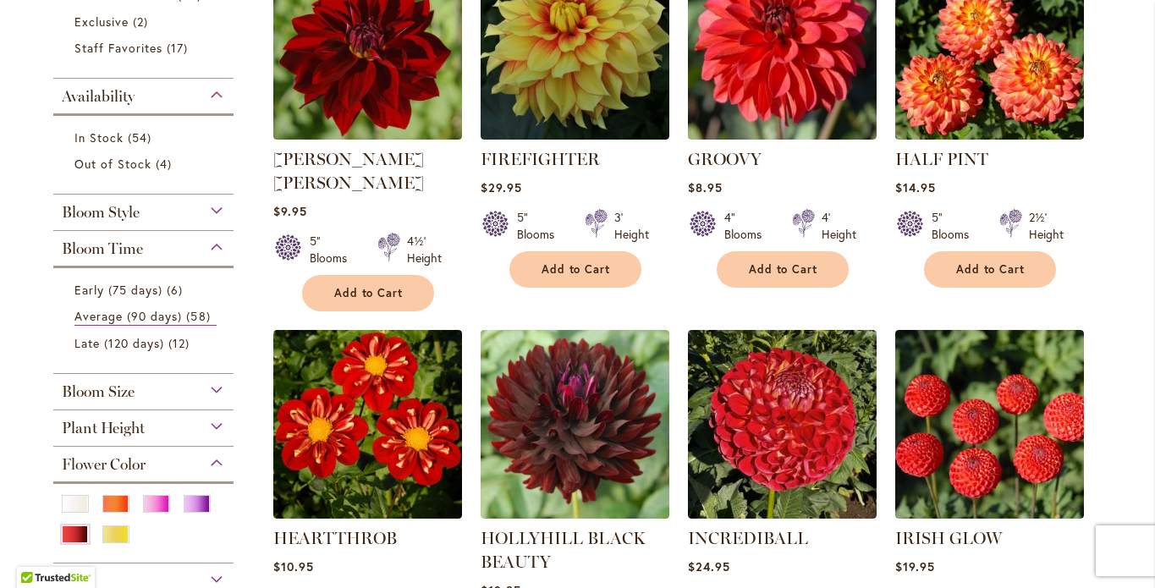
scroll to position [468, 0]
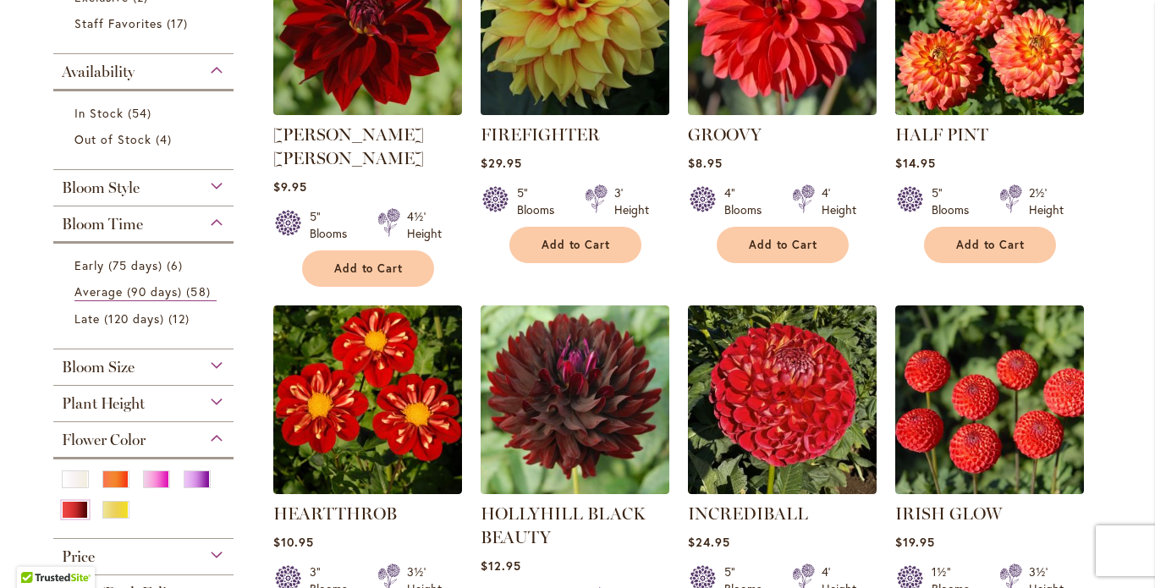
click at [590, 114] on img at bounding box center [574, 20] width 198 height 198
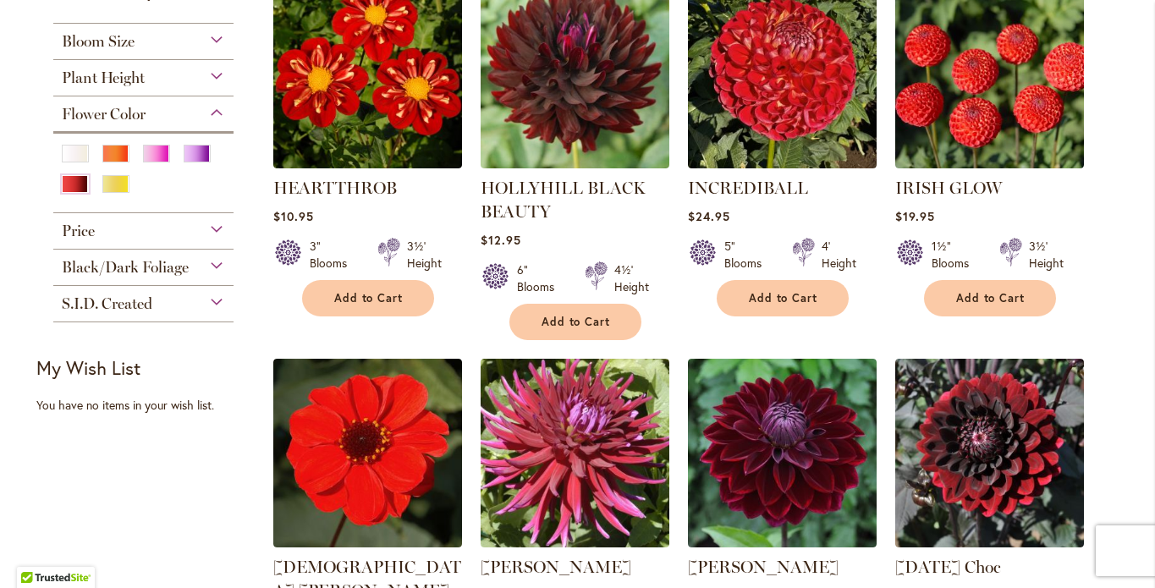
scroll to position [838, 0]
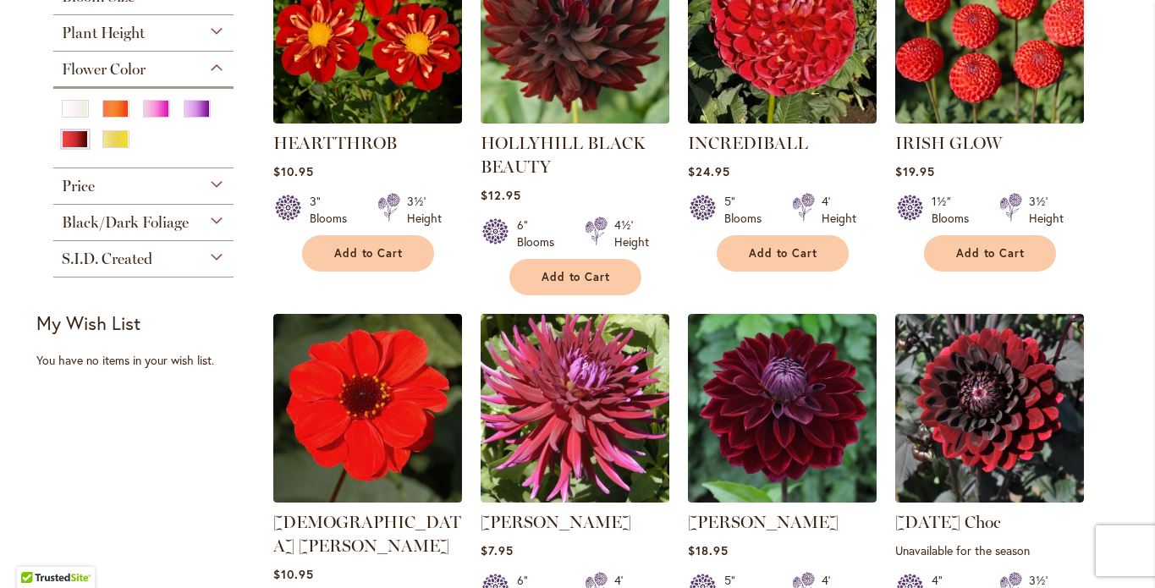
click at [602, 128] on img at bounding box center [574, 29] width 198 height 198
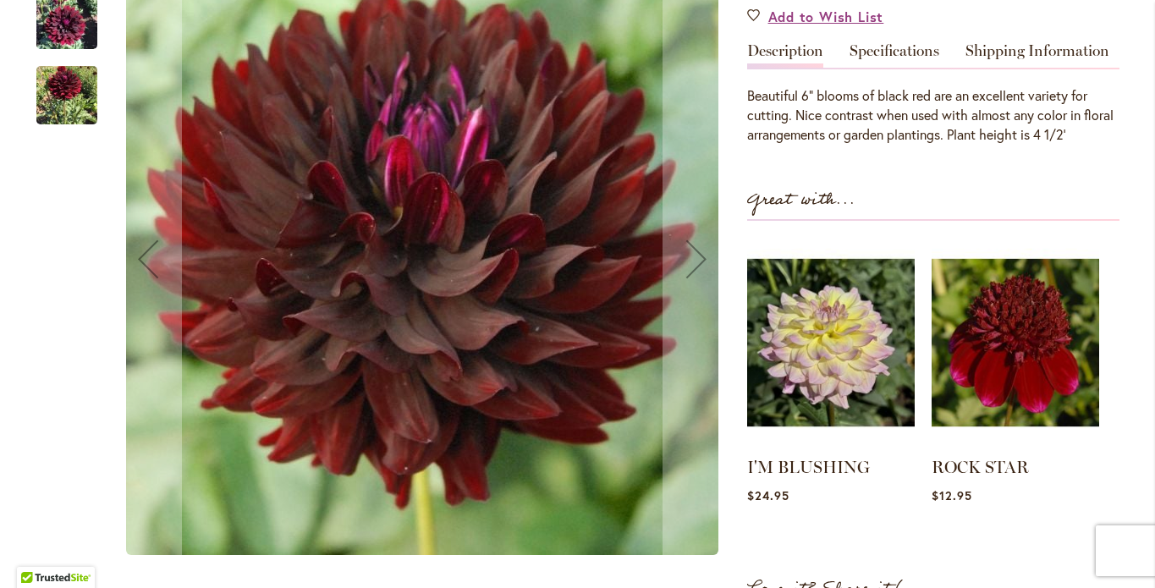
scroll to position [557, 0]
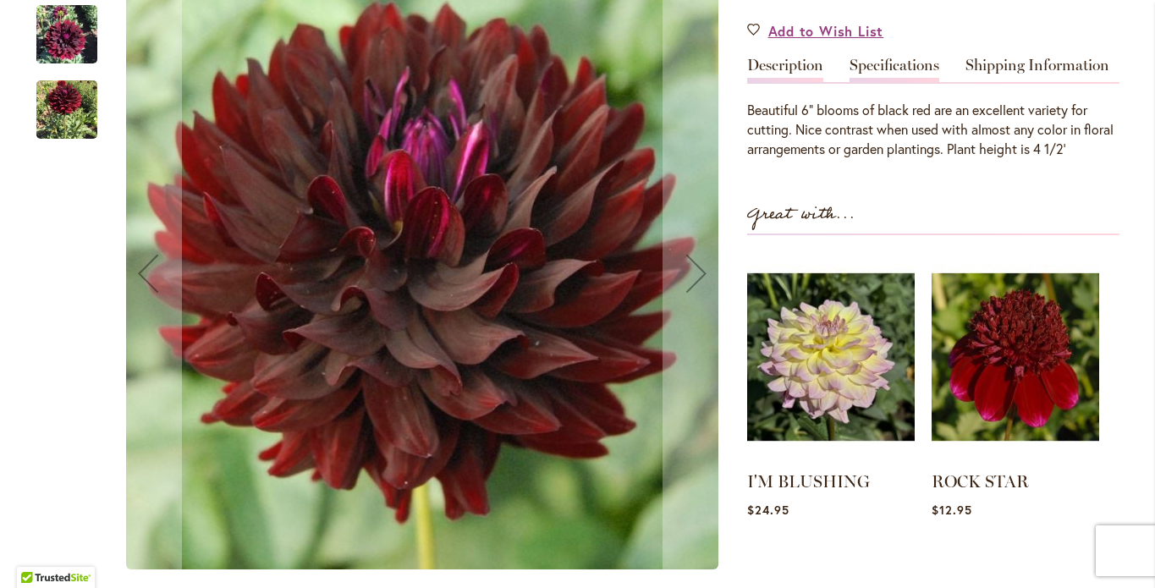
click at [888, 82] on link "Specifications" at bounding box center [894, 70] width 90 height 25
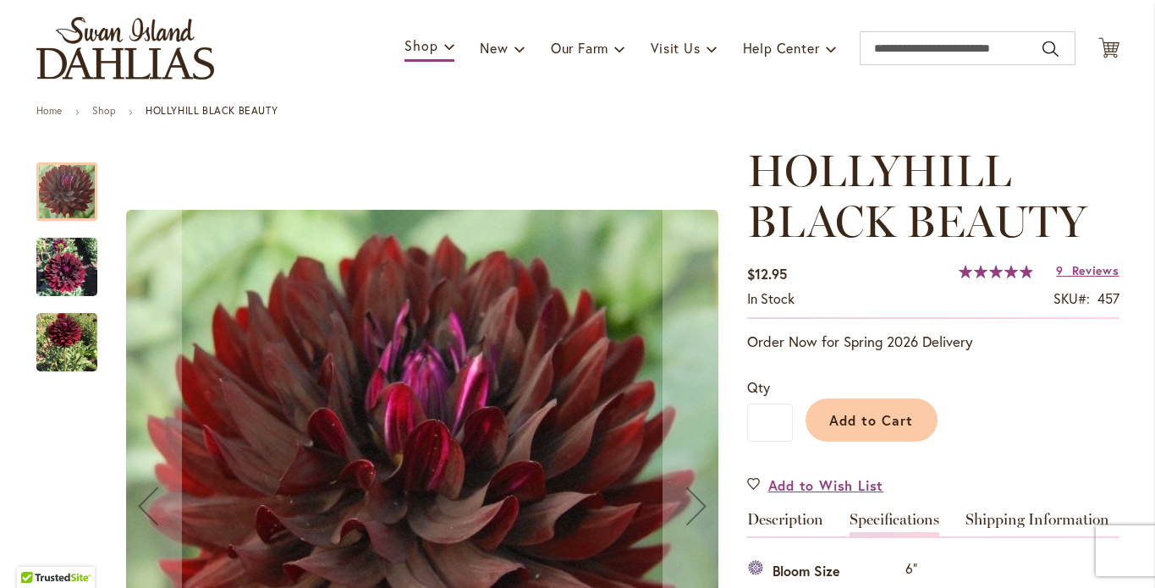
scroll to position [139, 0]
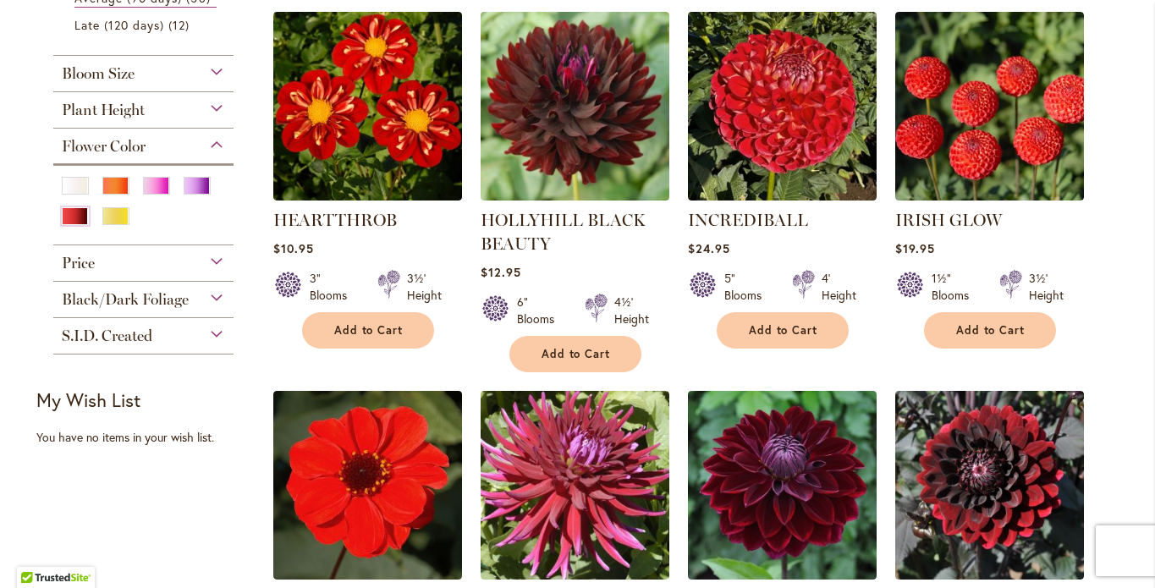
scroll to position [777, 0]
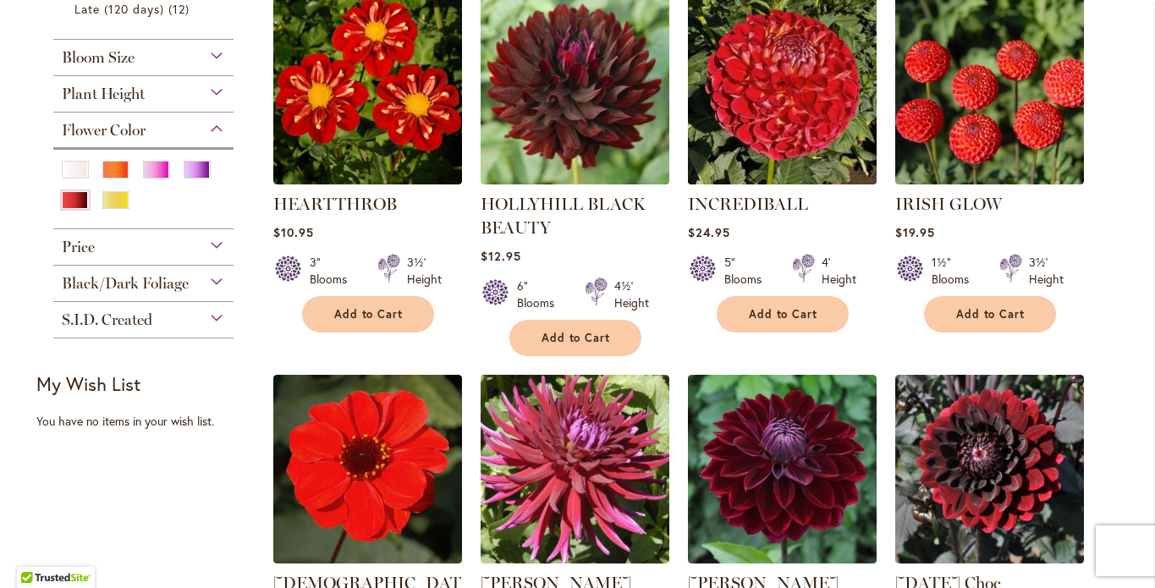
click at [772, 189] on img at bounding box center [782, 90] width 198 height 198
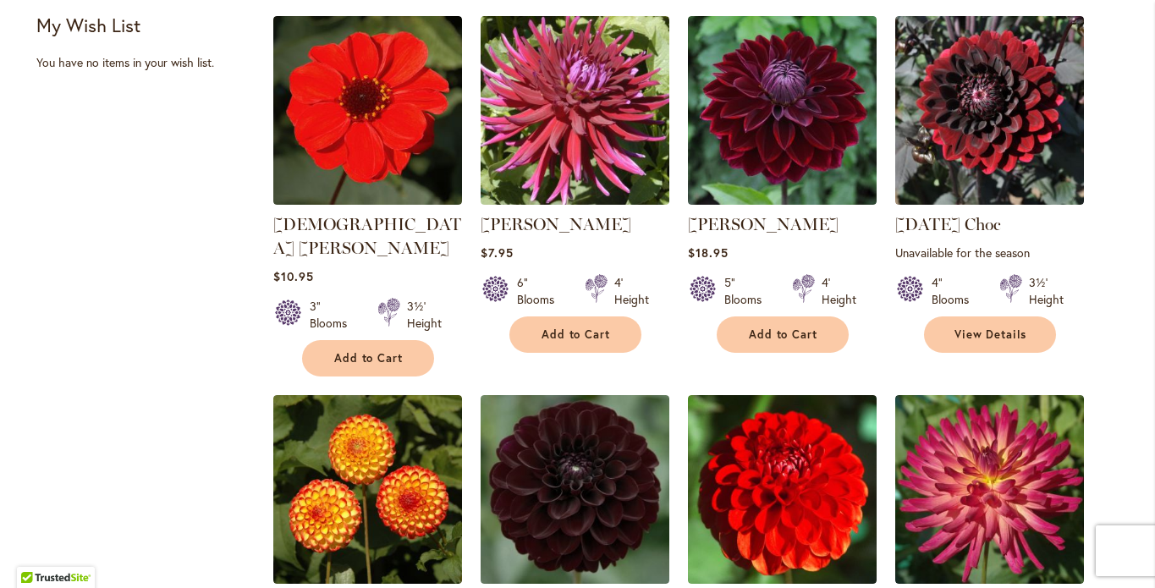
scroll to position [1201, 0]
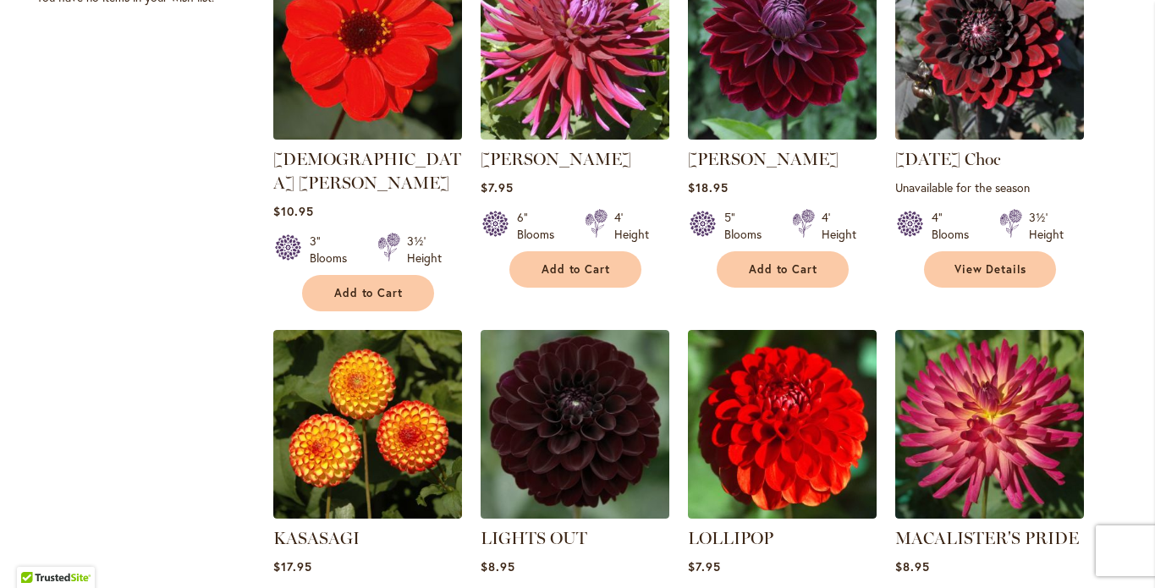
click at [360, 144] on img at bounding box center [367, 45] width 198 height 198
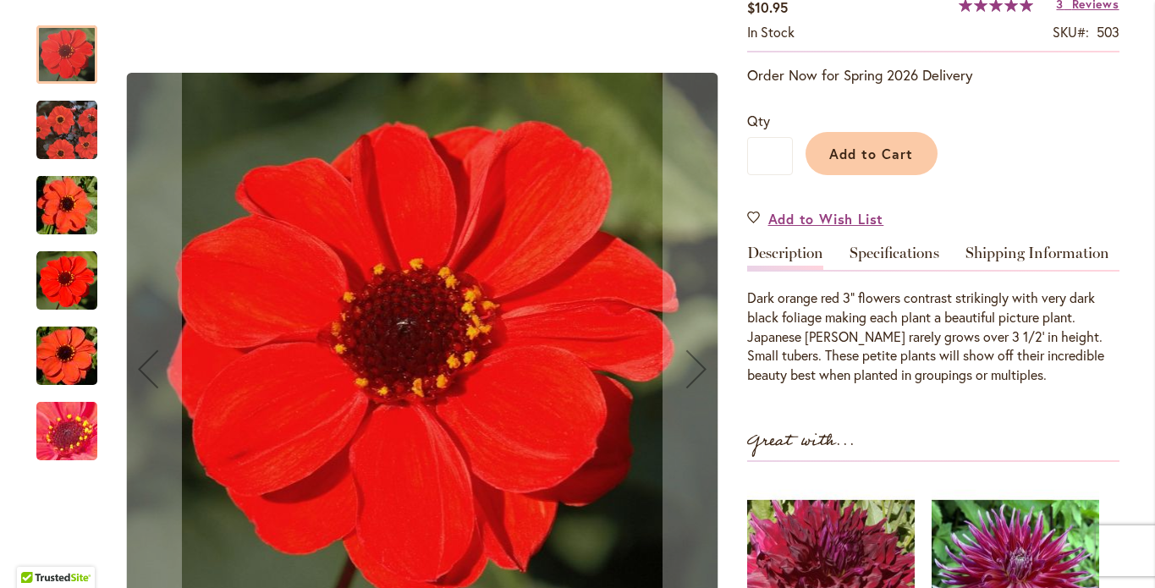
scroll to position [475, 0]
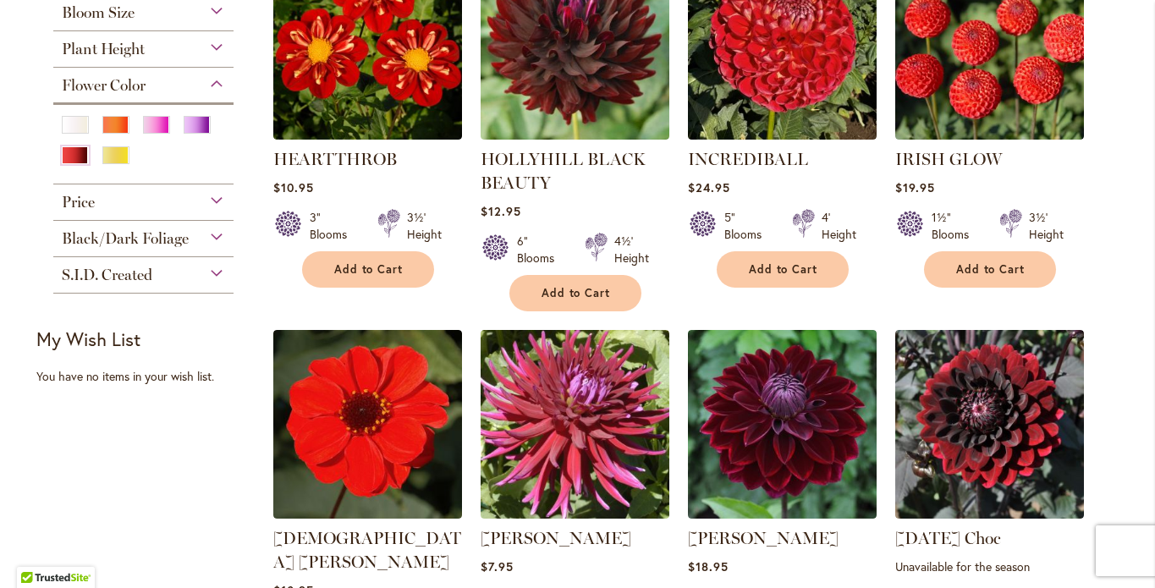
scroll to position [1120, 0]
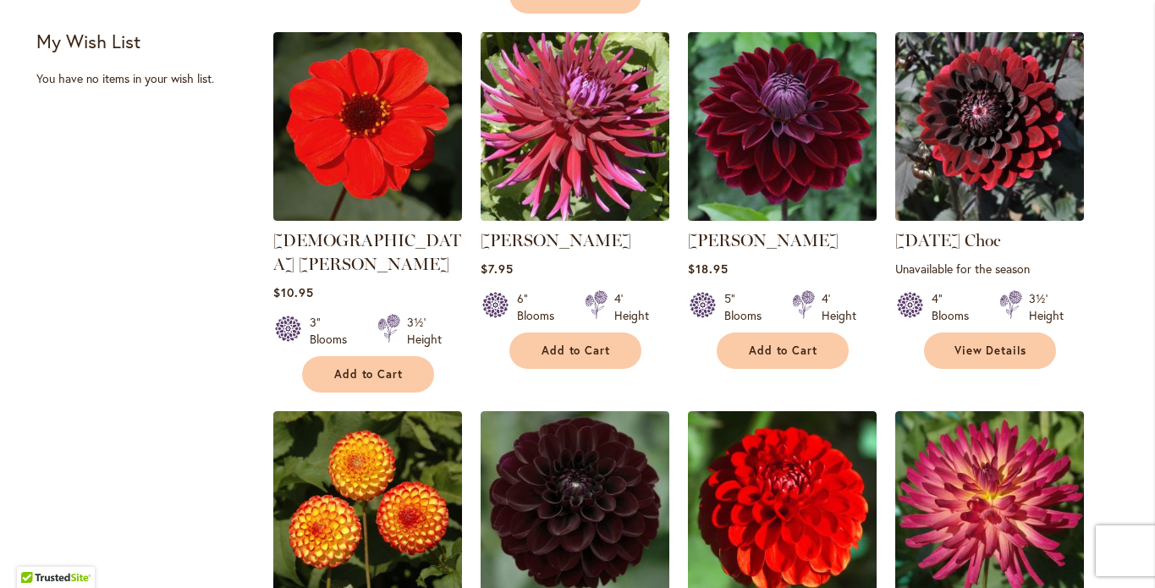
click at [806, 225] on img at bounding box center [782, 126] width 198 height 198
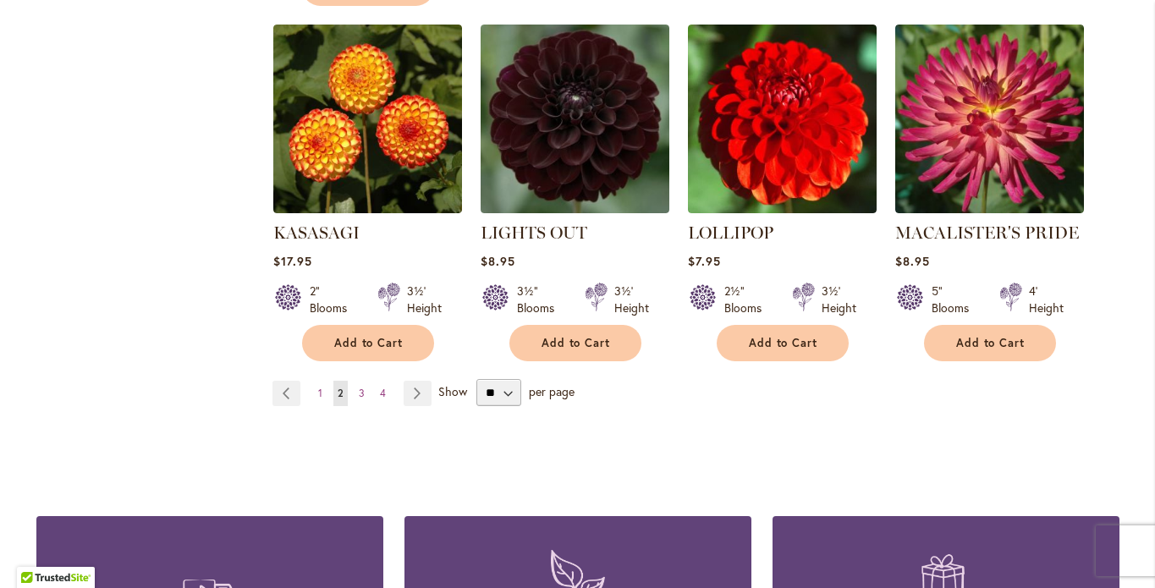
scroll to position [1523, 0]
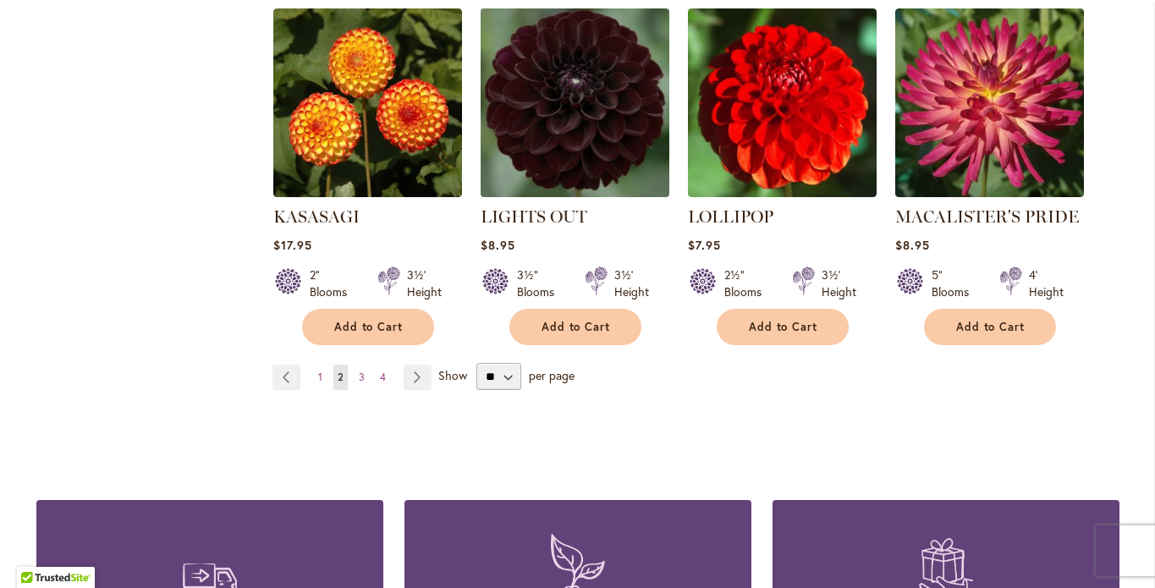
click at [587, 201] on img at bounding box center [574, 102] width 198 height 198
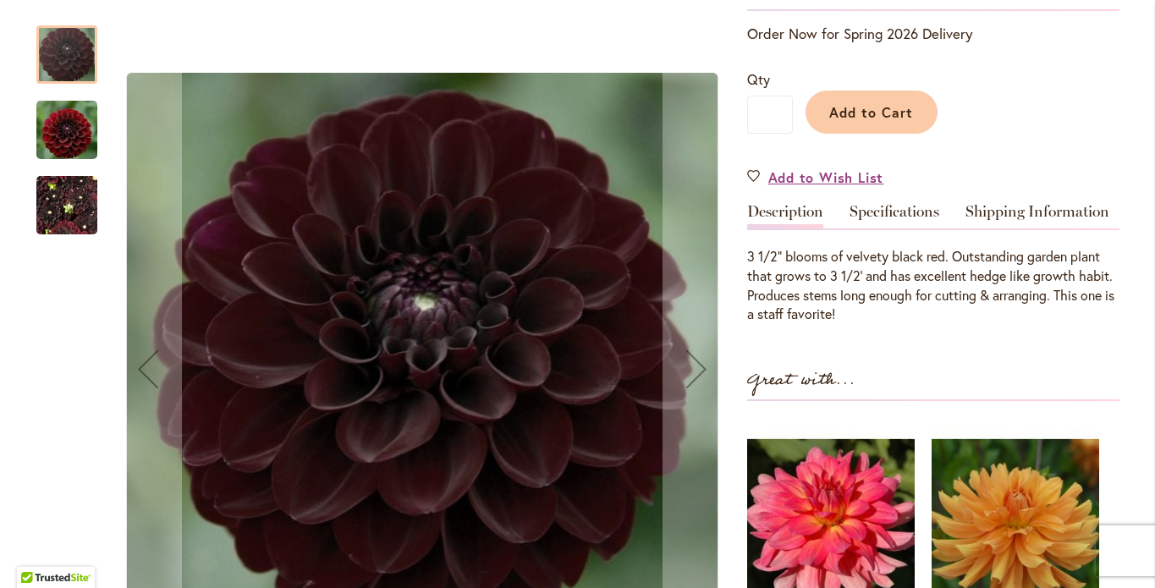
scroll to position [428, 0]
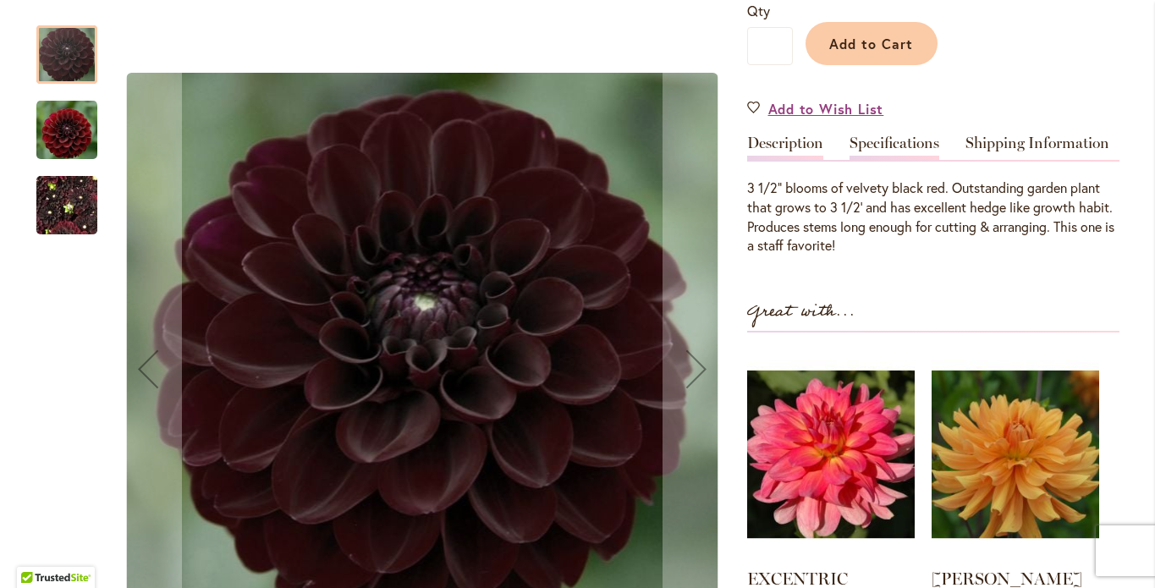
click at [907, 156] on link "Specifications" at bounding box center [894, 147] width 90 height 25
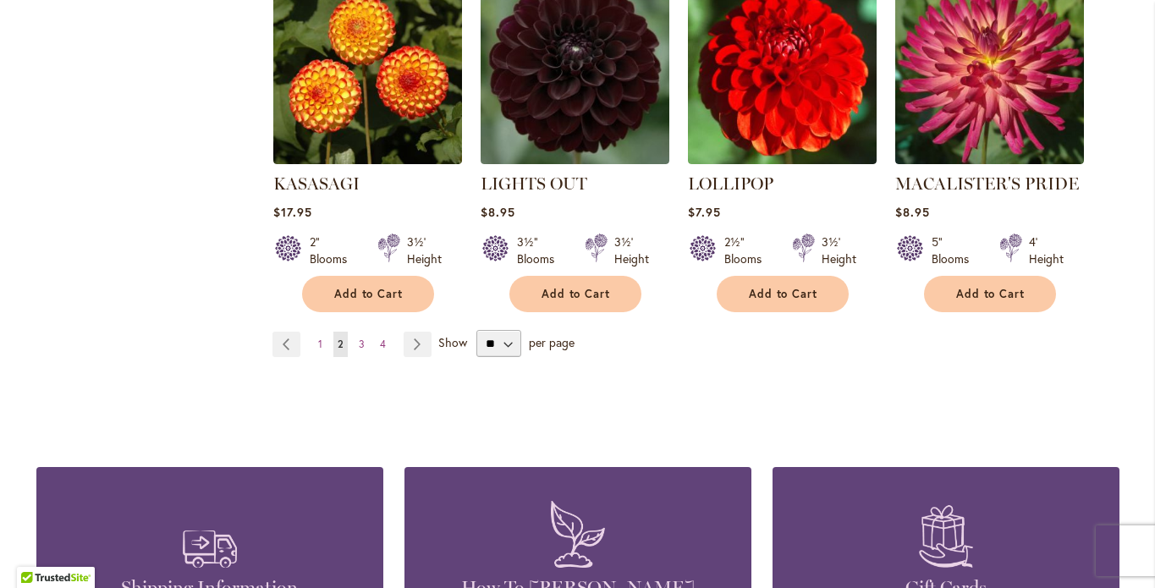
scroll to position [1560, 0]
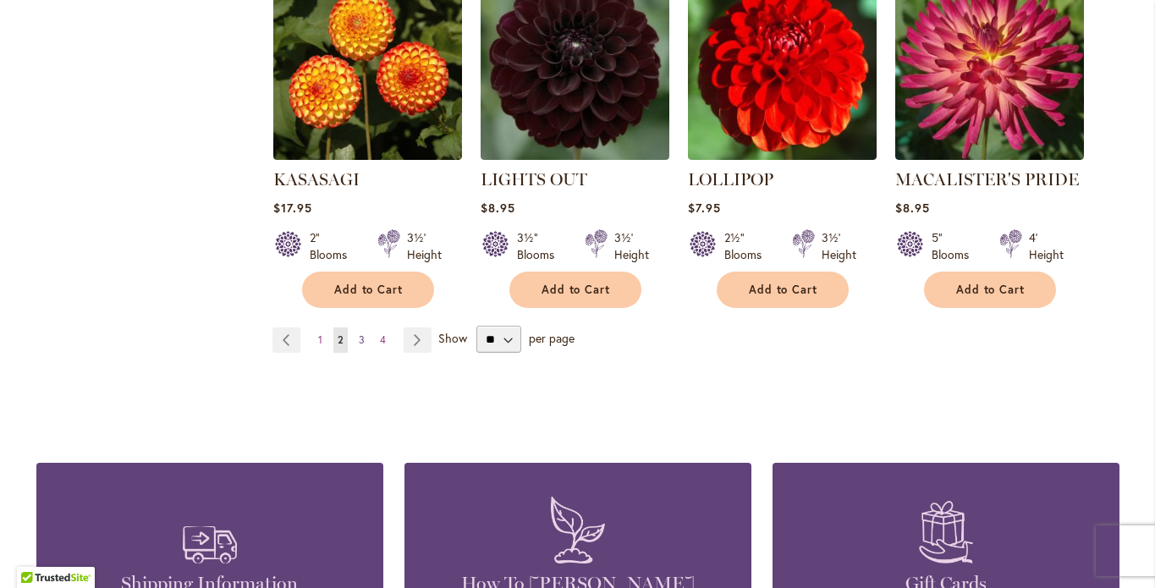
click at [354, 353] on link "Page 3" at bounding box center [361, 339] width 14 height 25
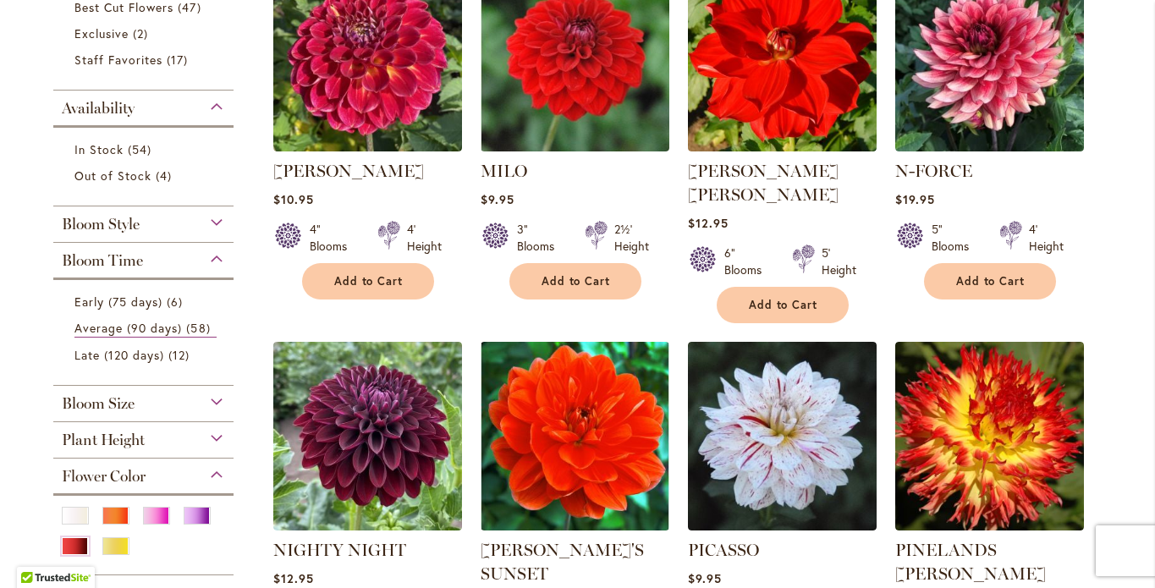
scroll to position [440, 0]
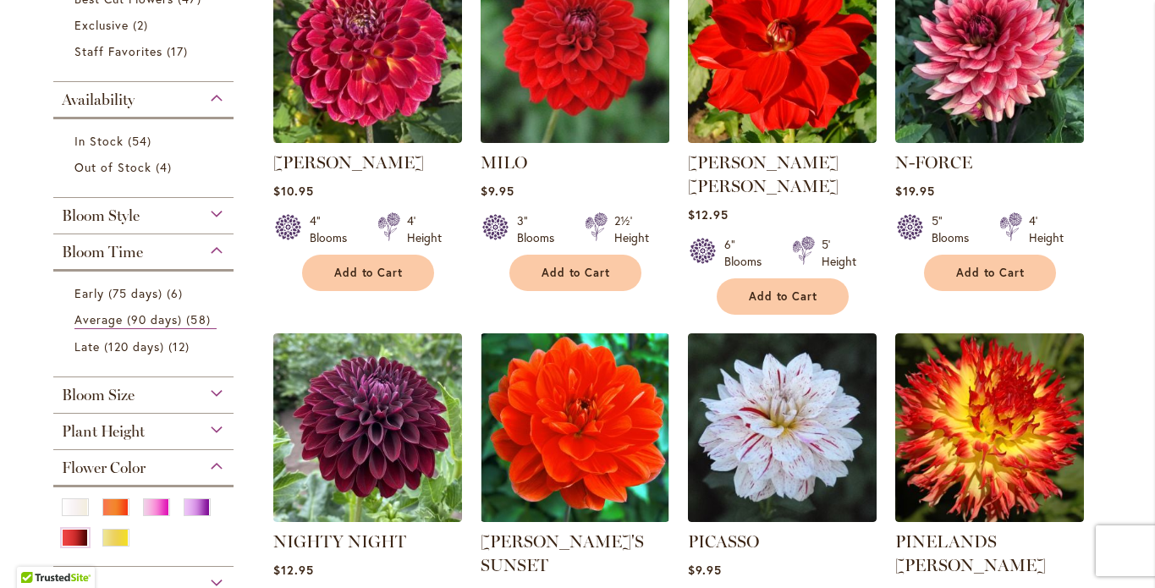
click at [576, 147] on img at bounding box center [574, 48] width 198 height 198
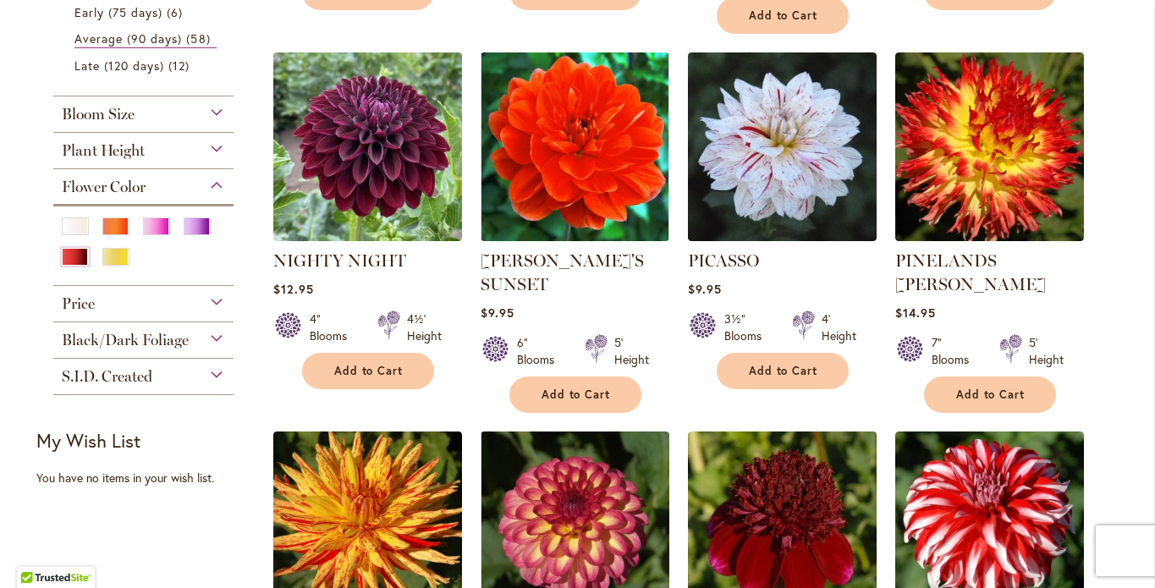
scroll to position [725, 0]
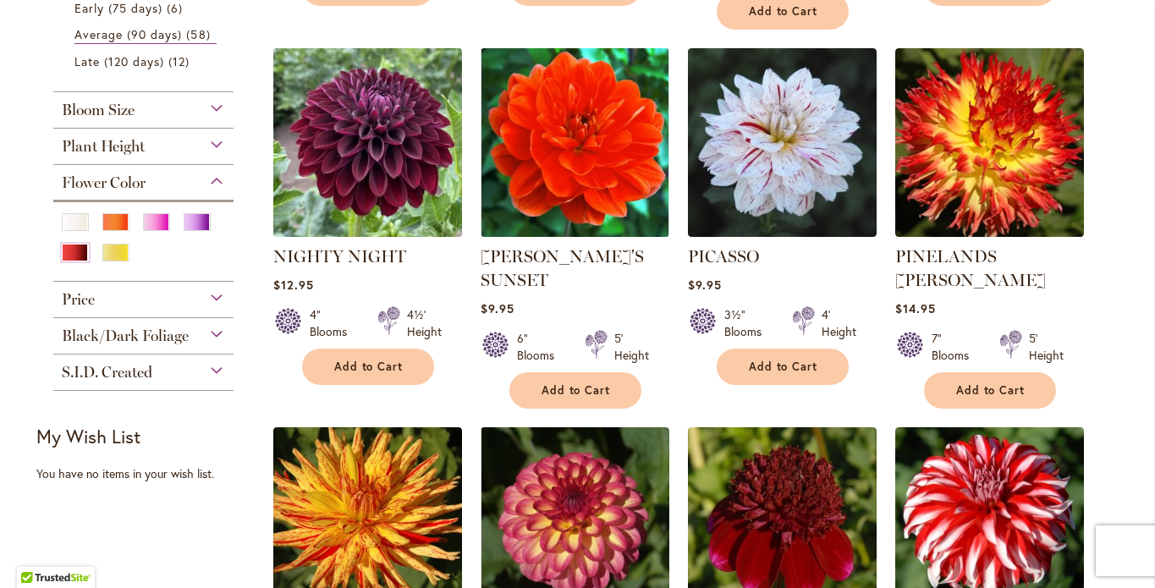
click at [374, 241] on img at bounding box center [367, 142] width 198 height 198
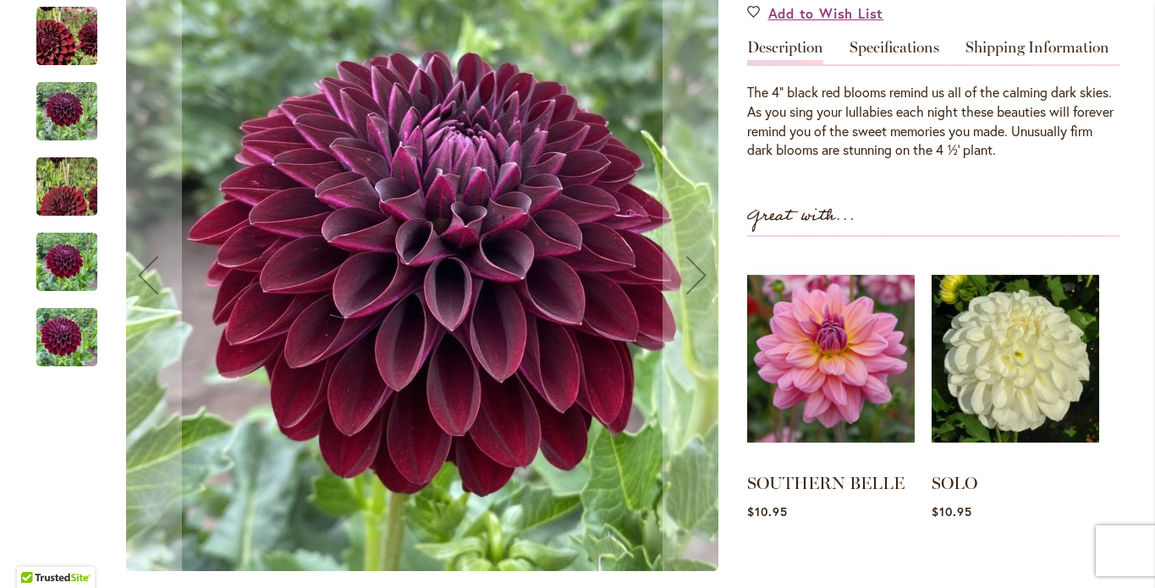
scroll to position [301, 0]
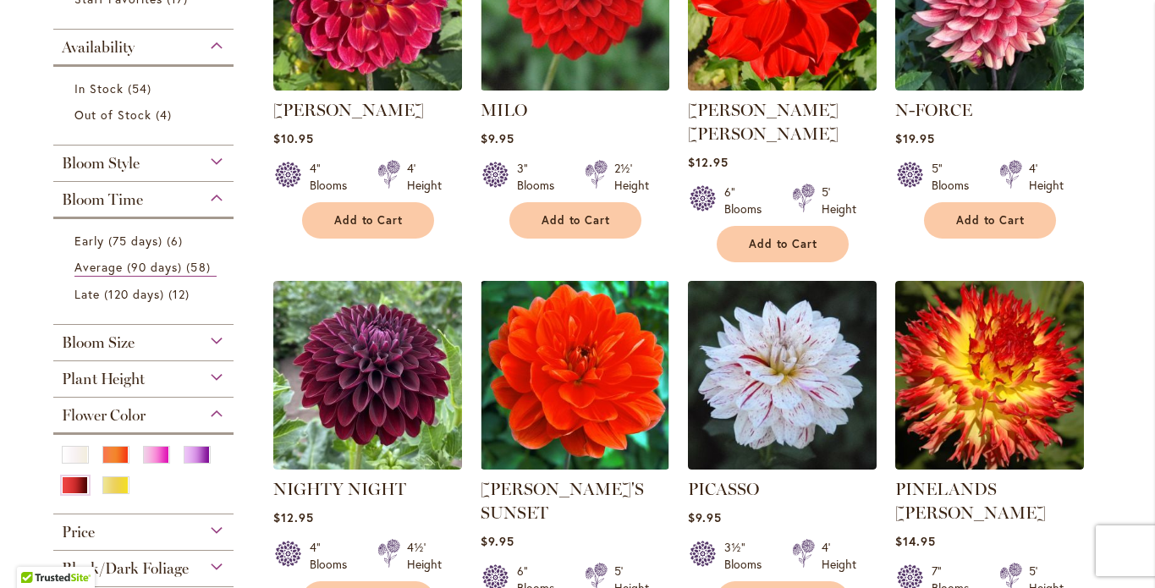
scroll to position [676, 0]
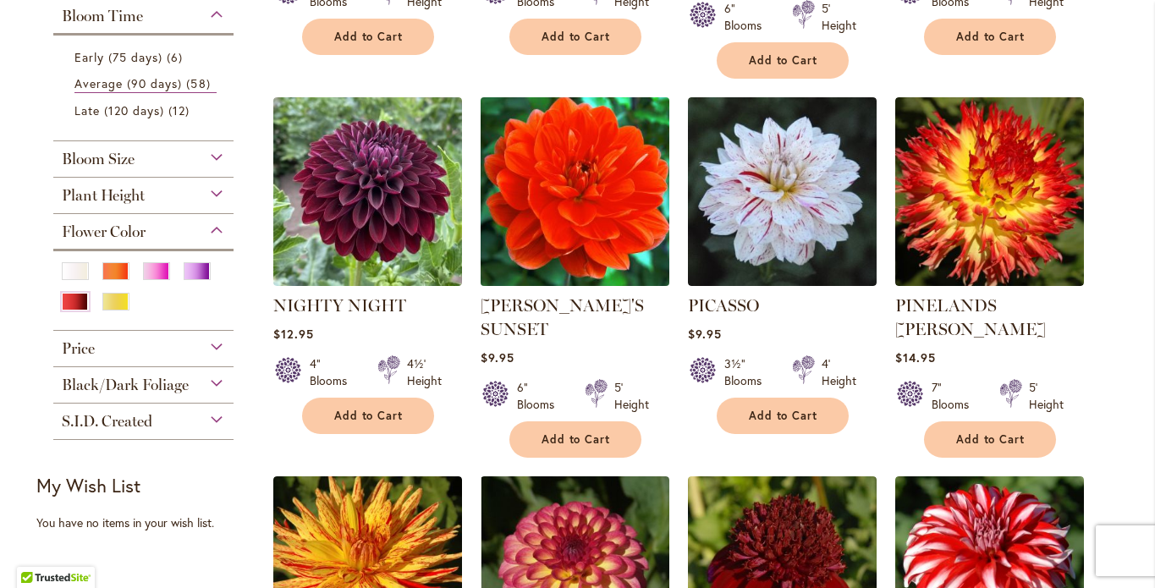
click at [569, 258] on img at bounding box center [574, 191] width 198 height 198
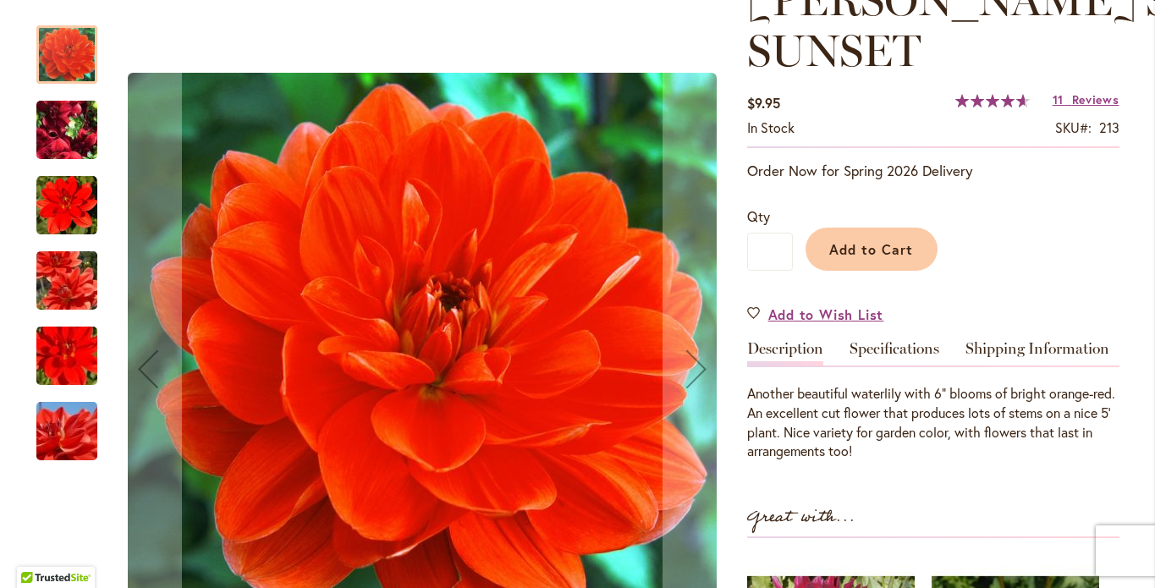
scroll to position [334, 0]
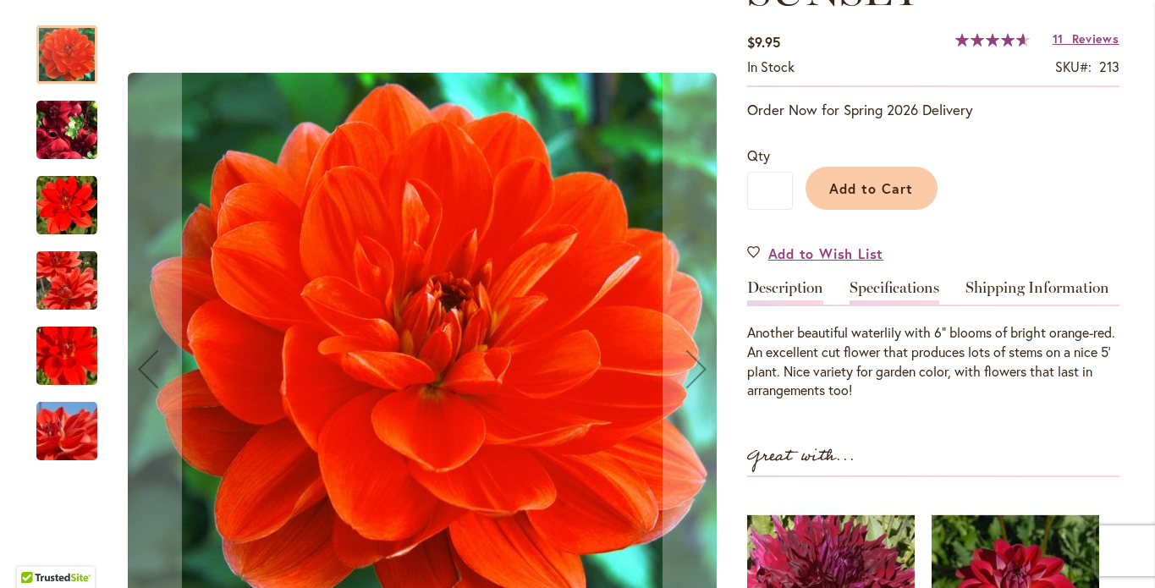
click at [890, 302] on link "Specifications" at bounding box center [894, 292] width 90 height 25
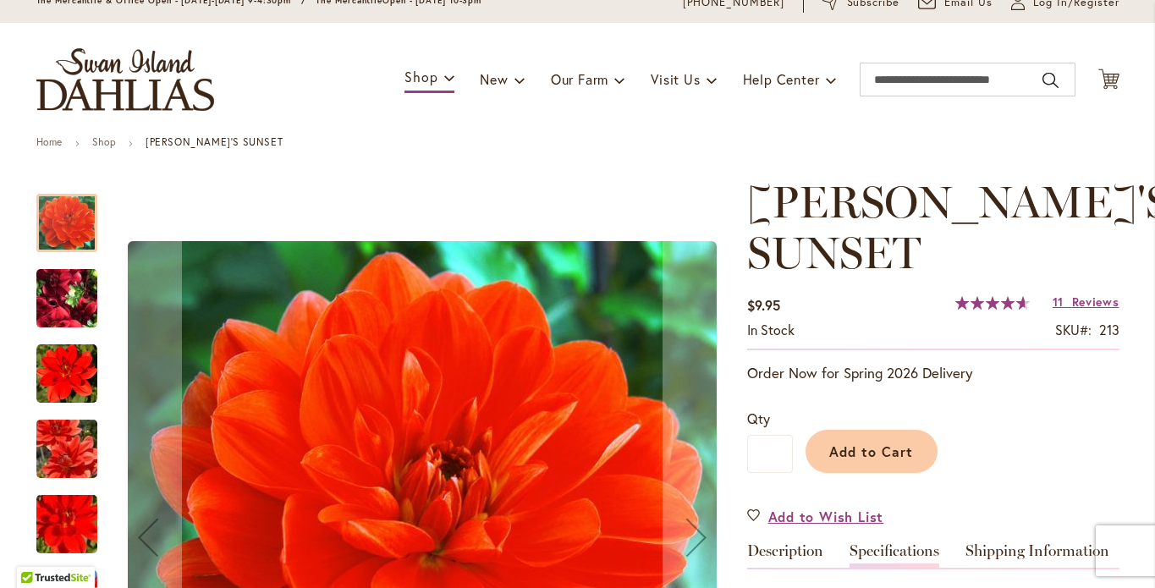
scroll to position [55, 0]
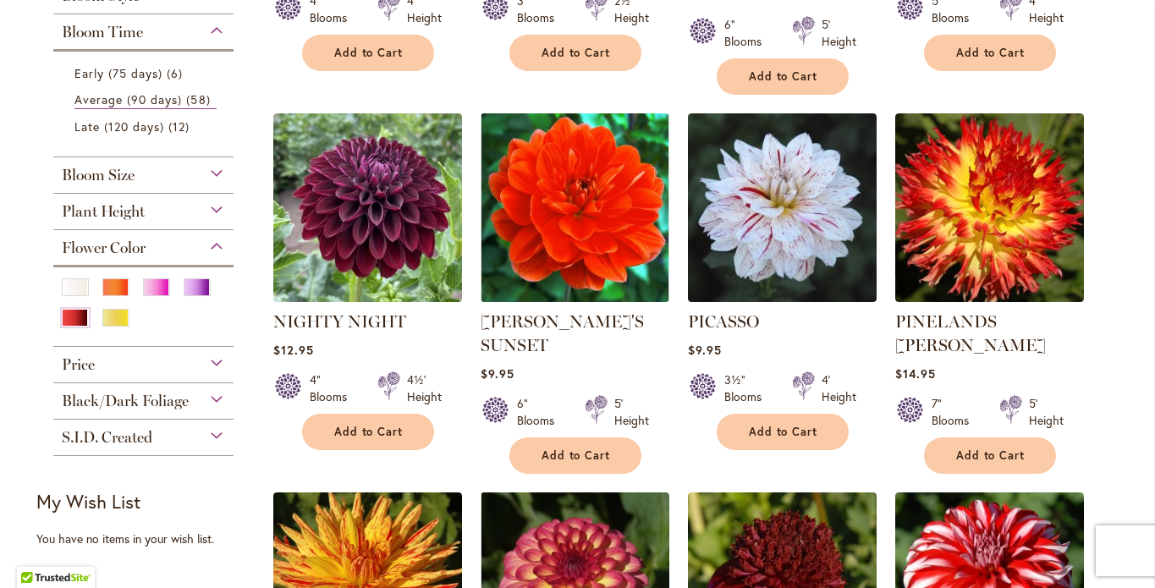
scroll to position [700, 0]
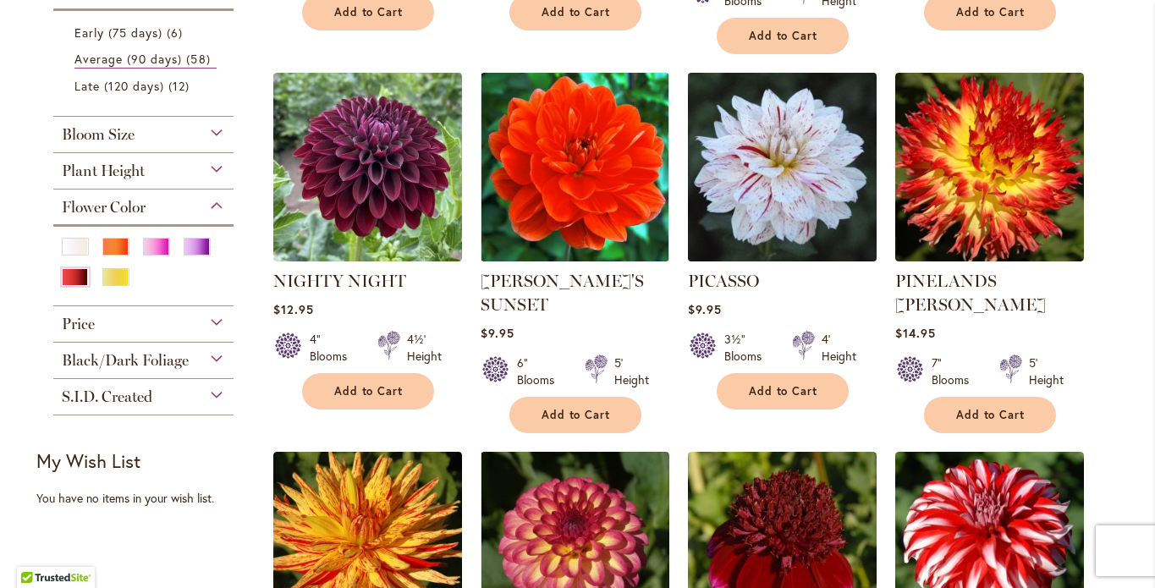
click at [777, 266] on img at bounding box center [782, 167] width 198 height 198
